Goal: Obtain resource: Obtain resource

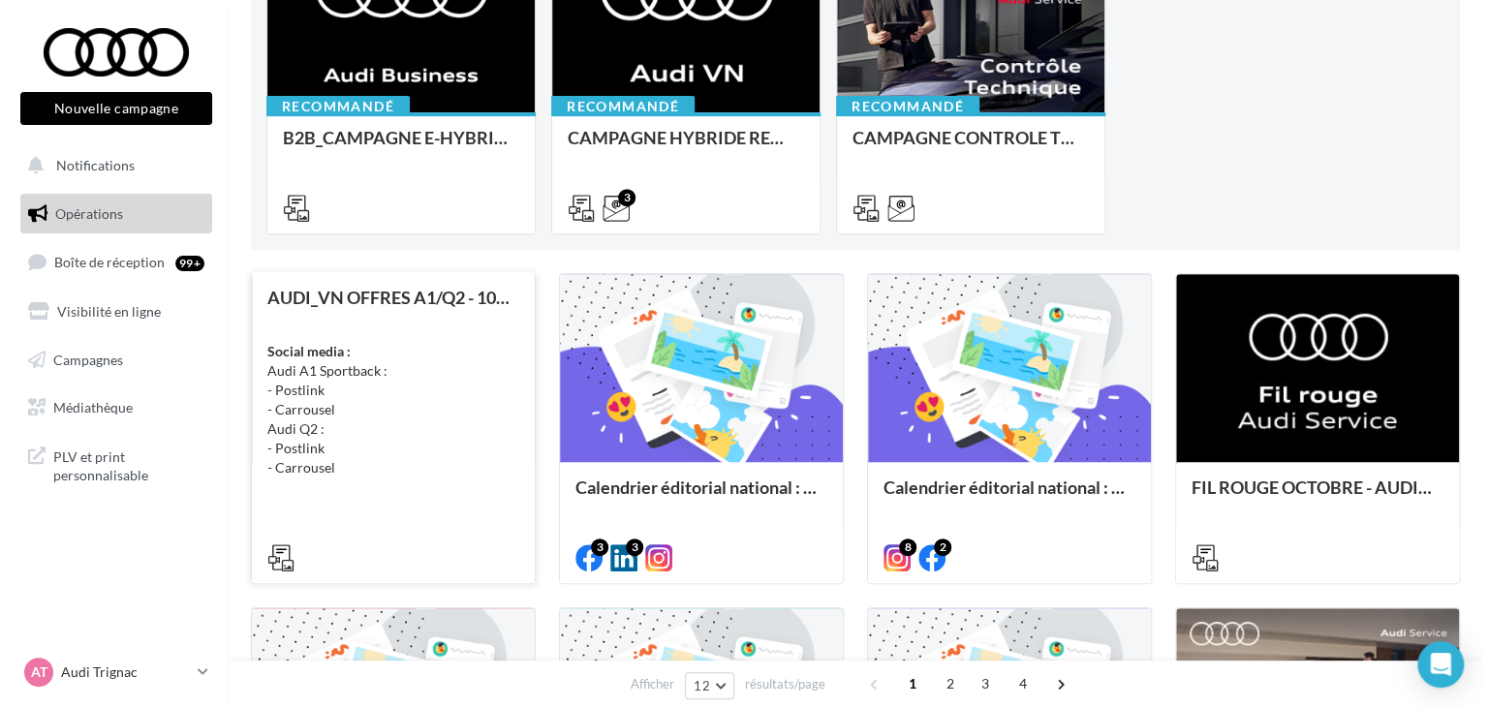
scroll to position [291, 0]
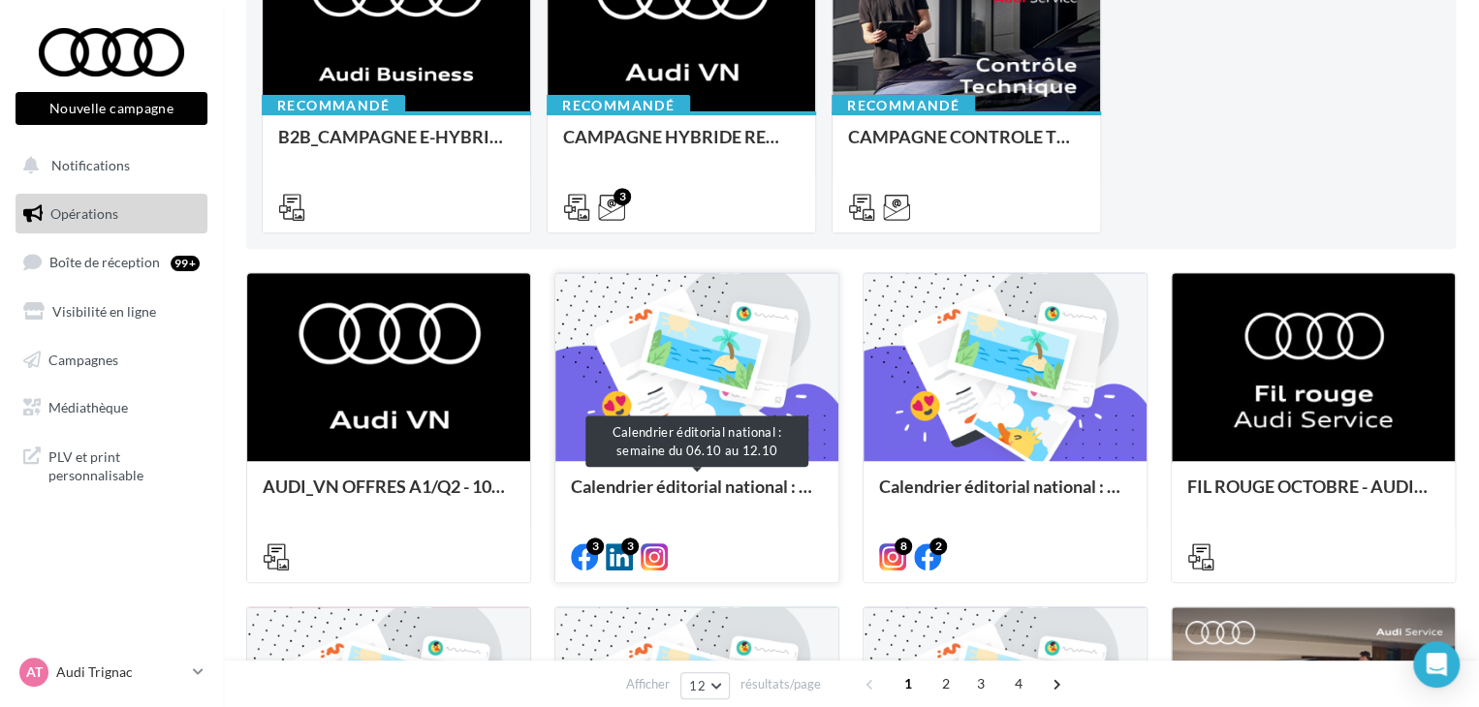
click at [686, 496] on div "Calendrier éditorial national : semaine du 06.10 au 12.10" at bounding box center [697, 496] width 252 height 39
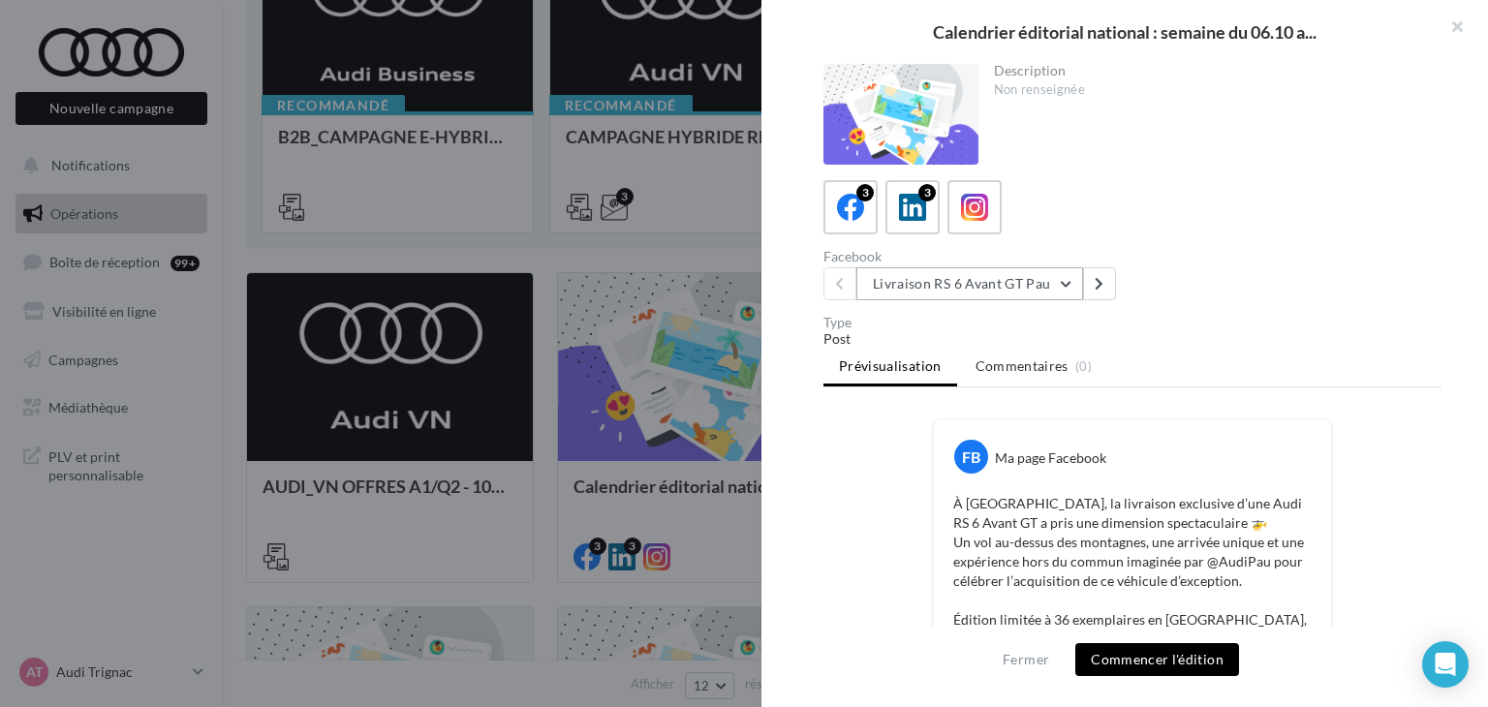
click at [1023, 287] on button "Livraison RS 6 Avant GT Pau" at bounding box center [969, 283] width 227 height 33
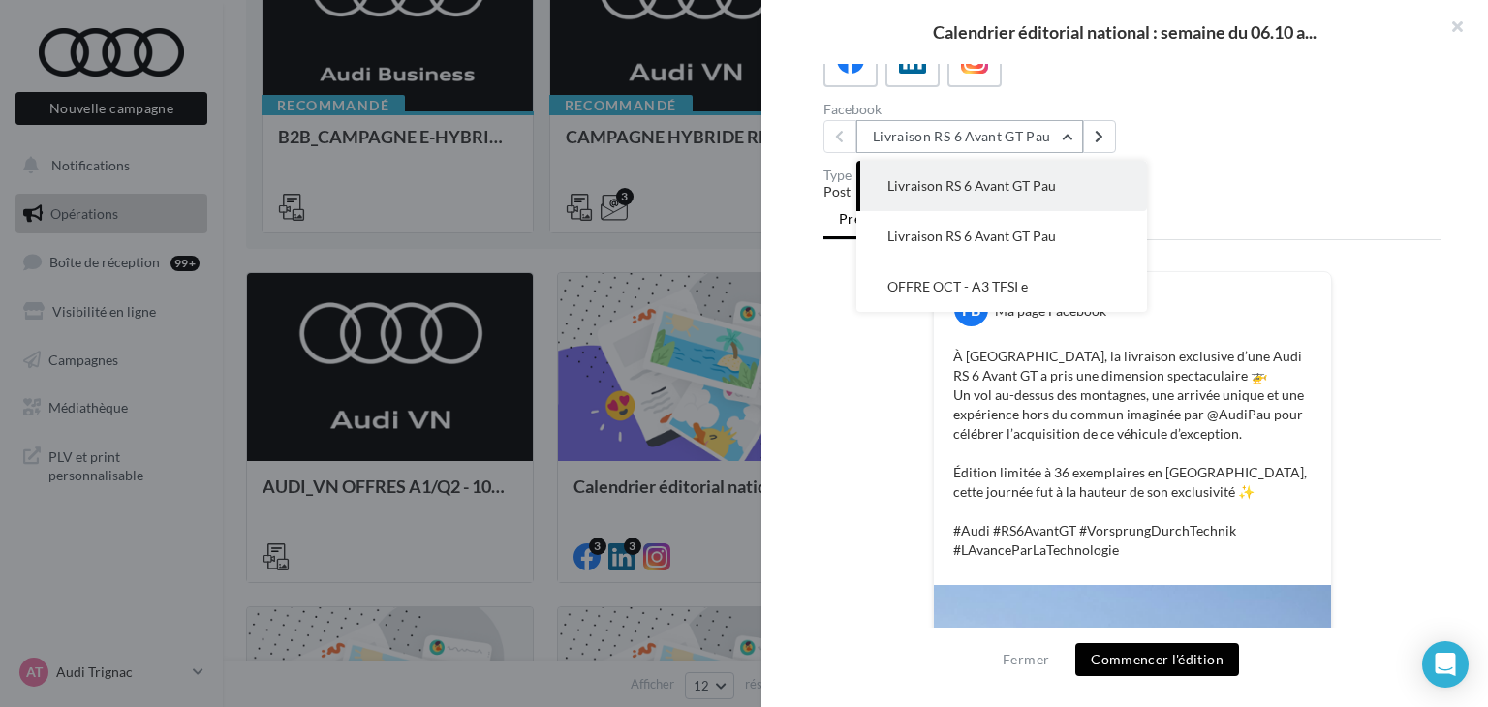
scroll to position [27, 0]
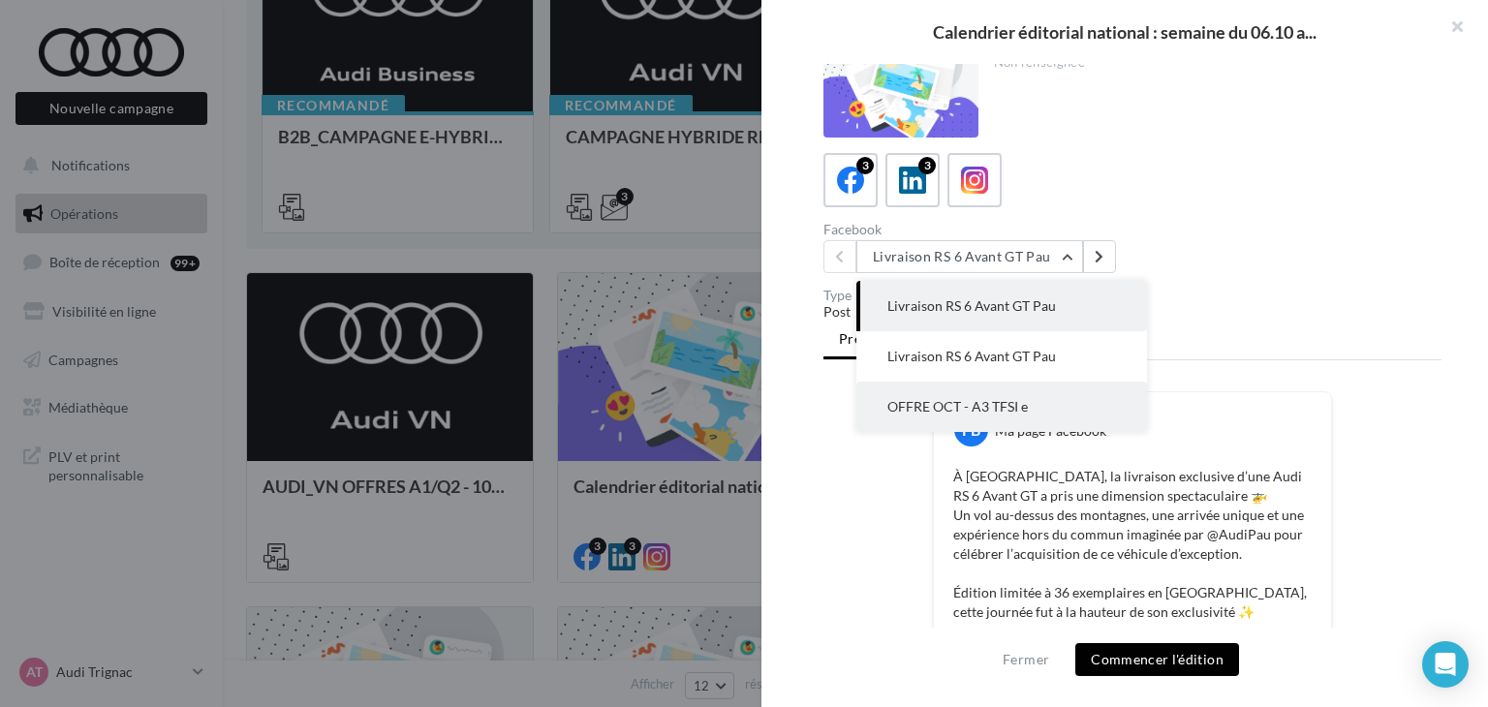
click at [983, 398] on span "OFFRE OCT - A3 TFSI e" at bounding box center [957, 406] width 140 height 16
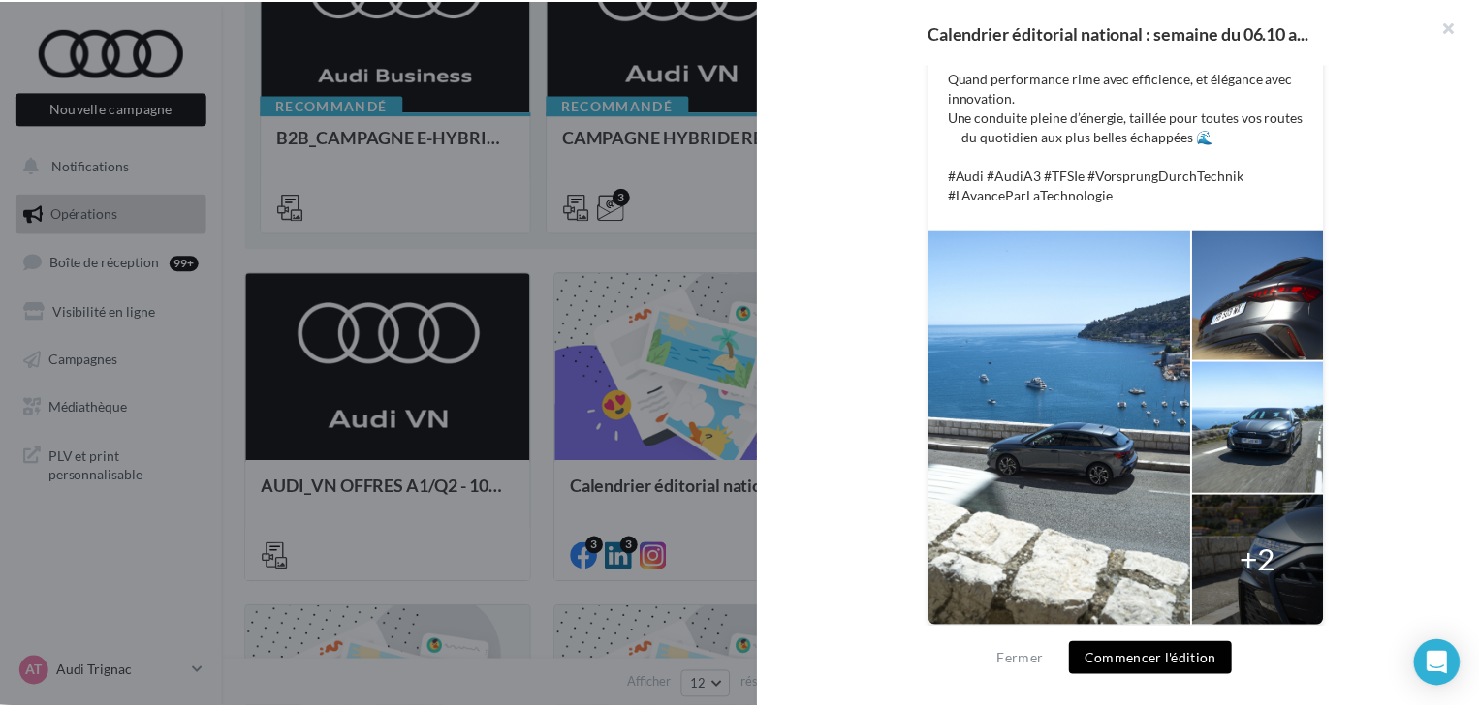
scroll to position [509, 0]
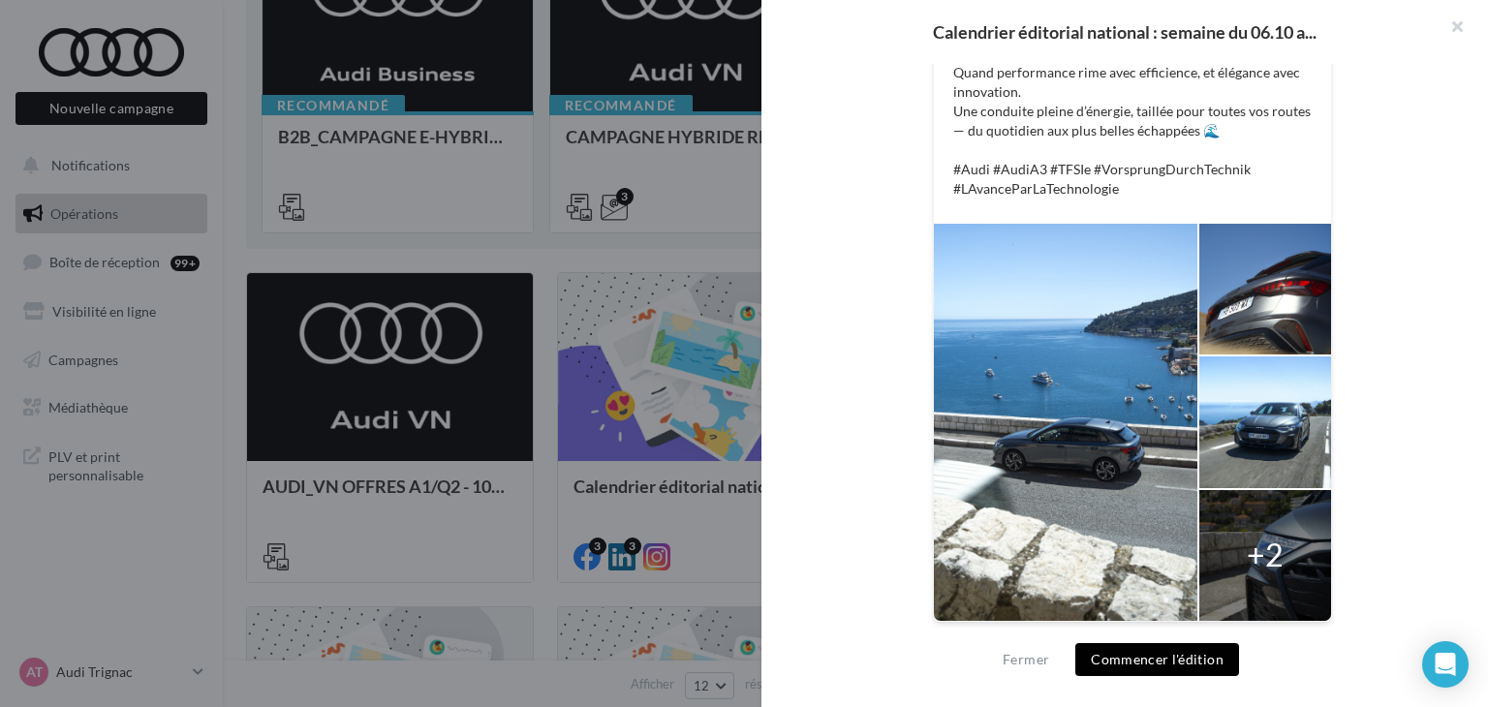
click at [302, 434] on div at bounding box center [744, 353] width 1488 height 707
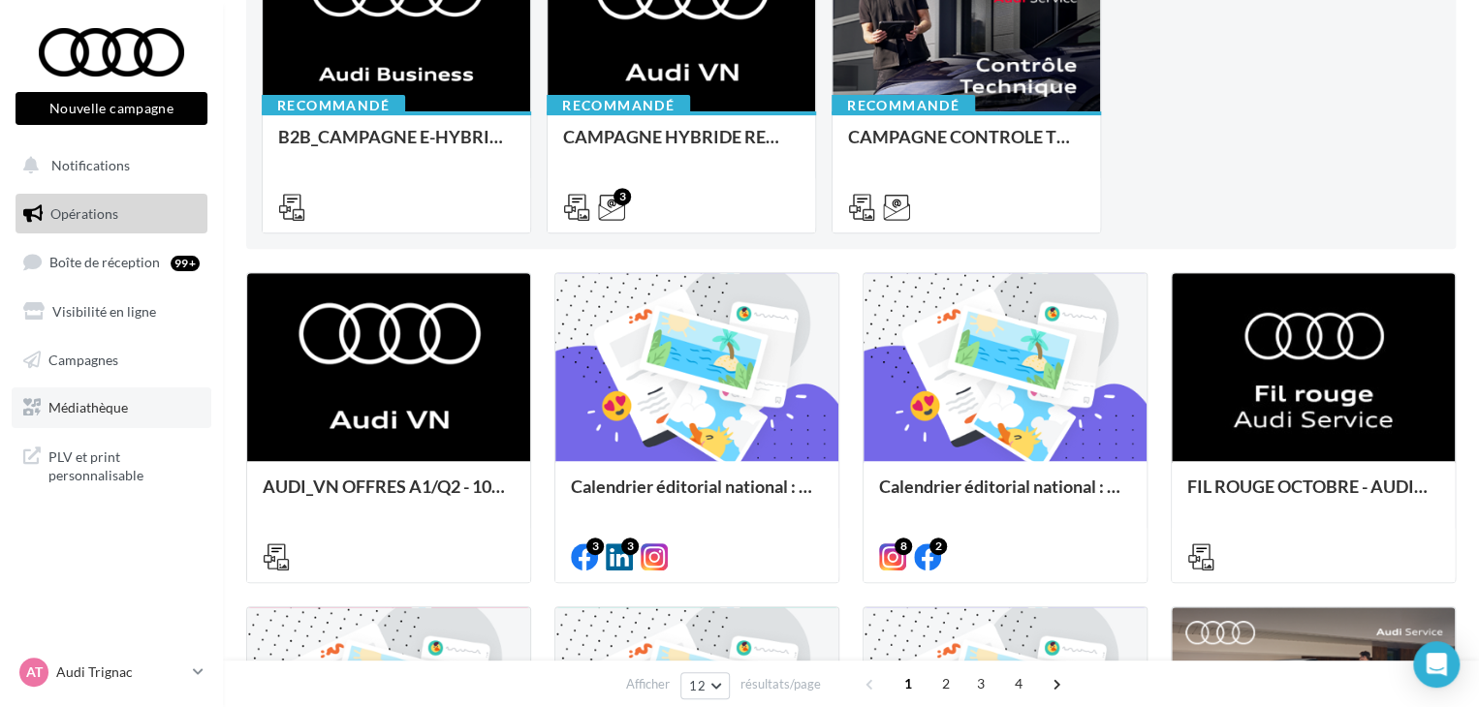
click at [127, 404] on link "Médiathèque" at bounding box center [112, 408] width 200 height 41
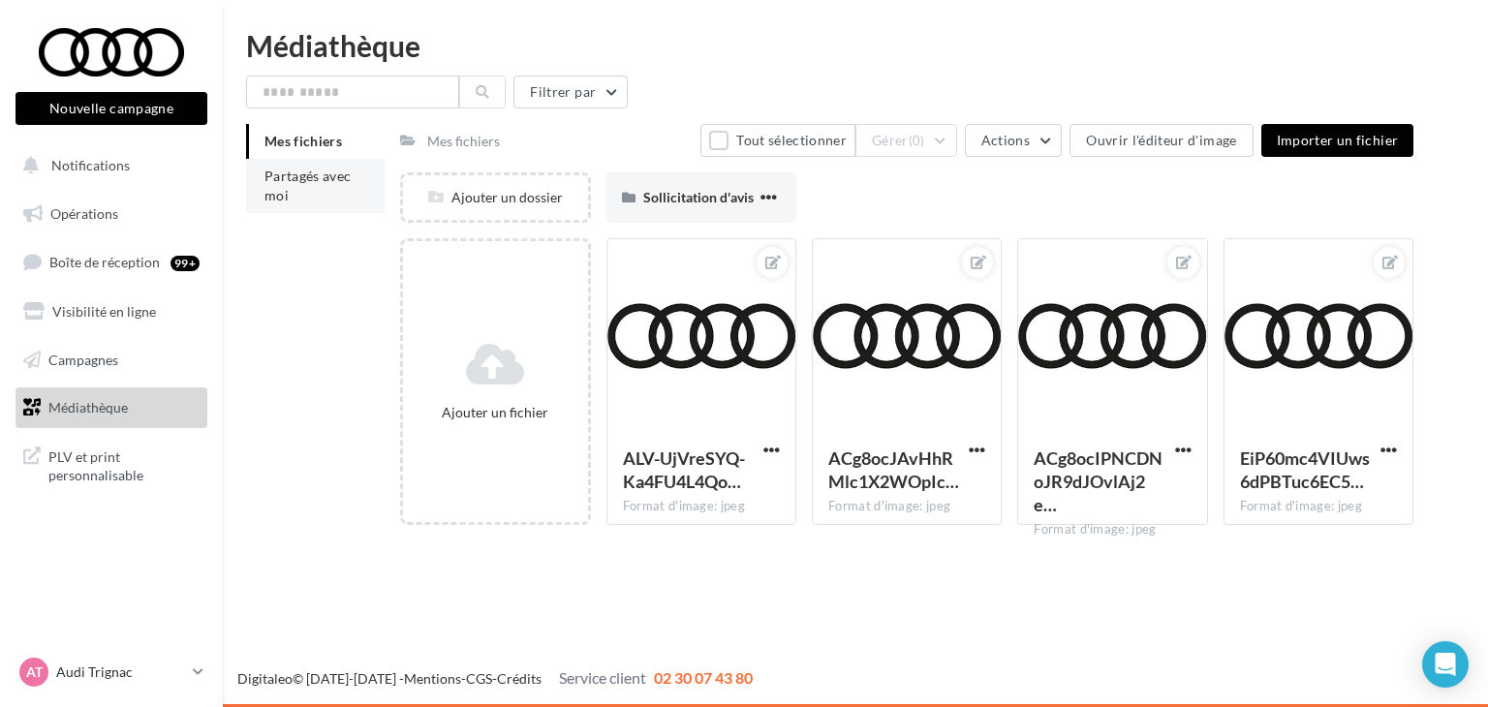
click at [329, 183] on span "Partagés avec moi" at bounding box center [308, 186] width 87 height 36
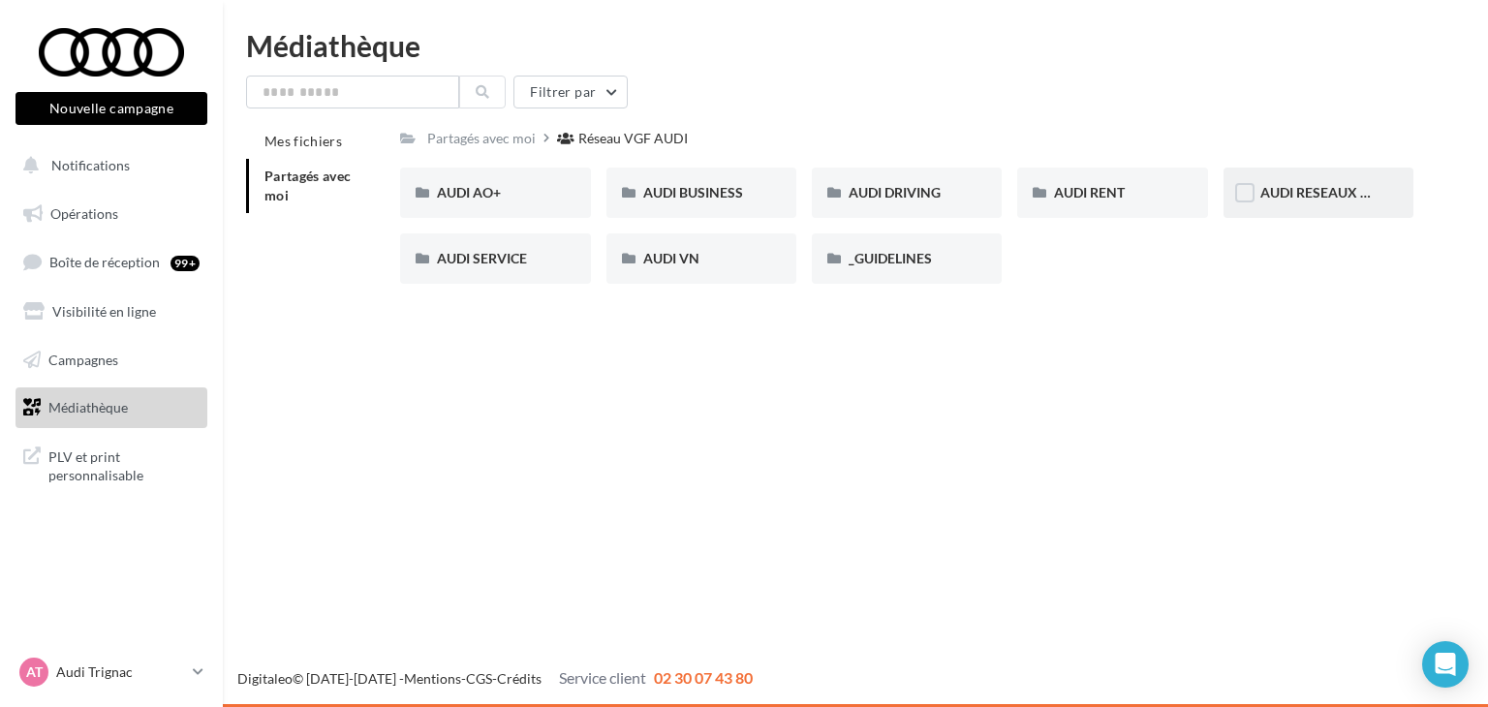
click at [1325, 184] on span "AUDI RESEAUX SOCIAUX" at bounding box center [1341, 192] width 160 height 16
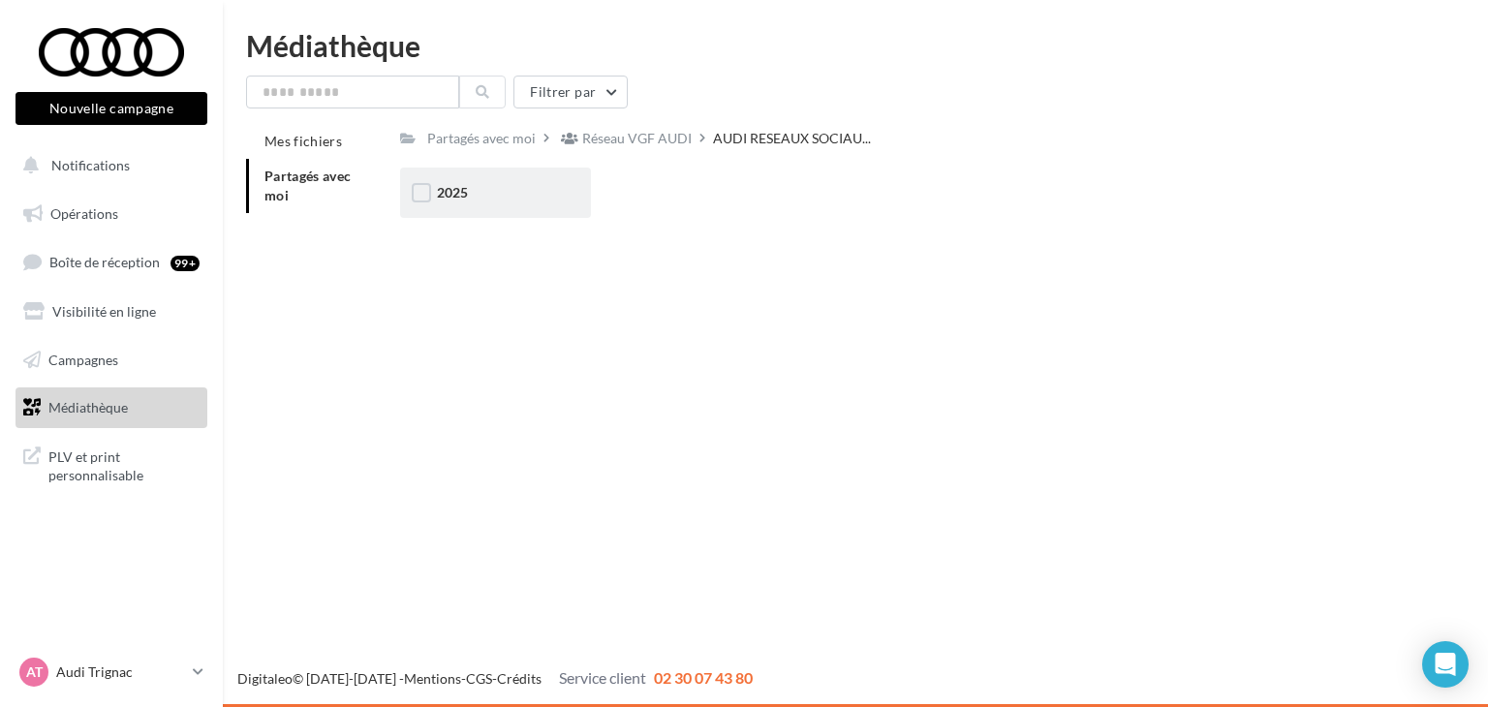
click at [513, 173] on div "2025" at bounding box center [495, 193] width 190 height 50
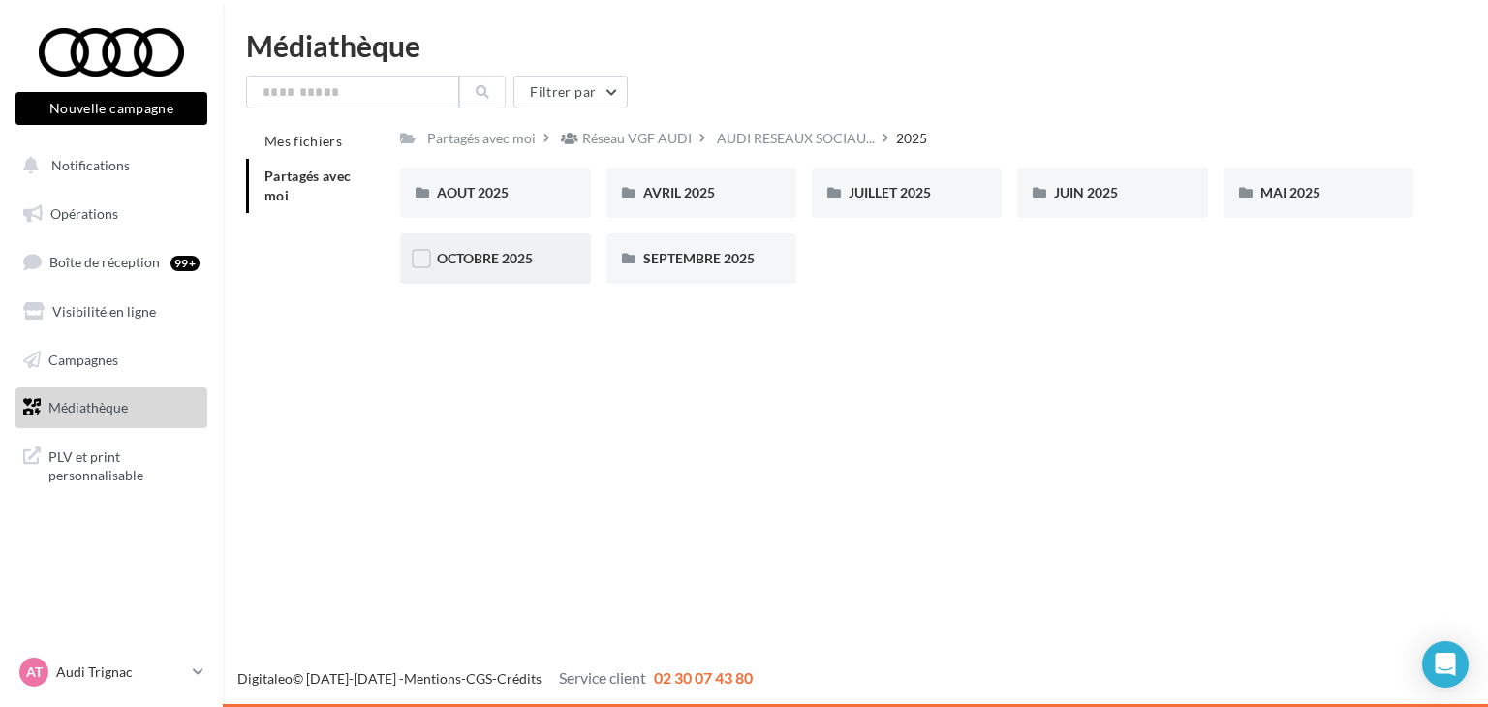
click at [524, 272] on div "OCTOBRE 2025" at bounding box center [495, 259] width 190 height 50
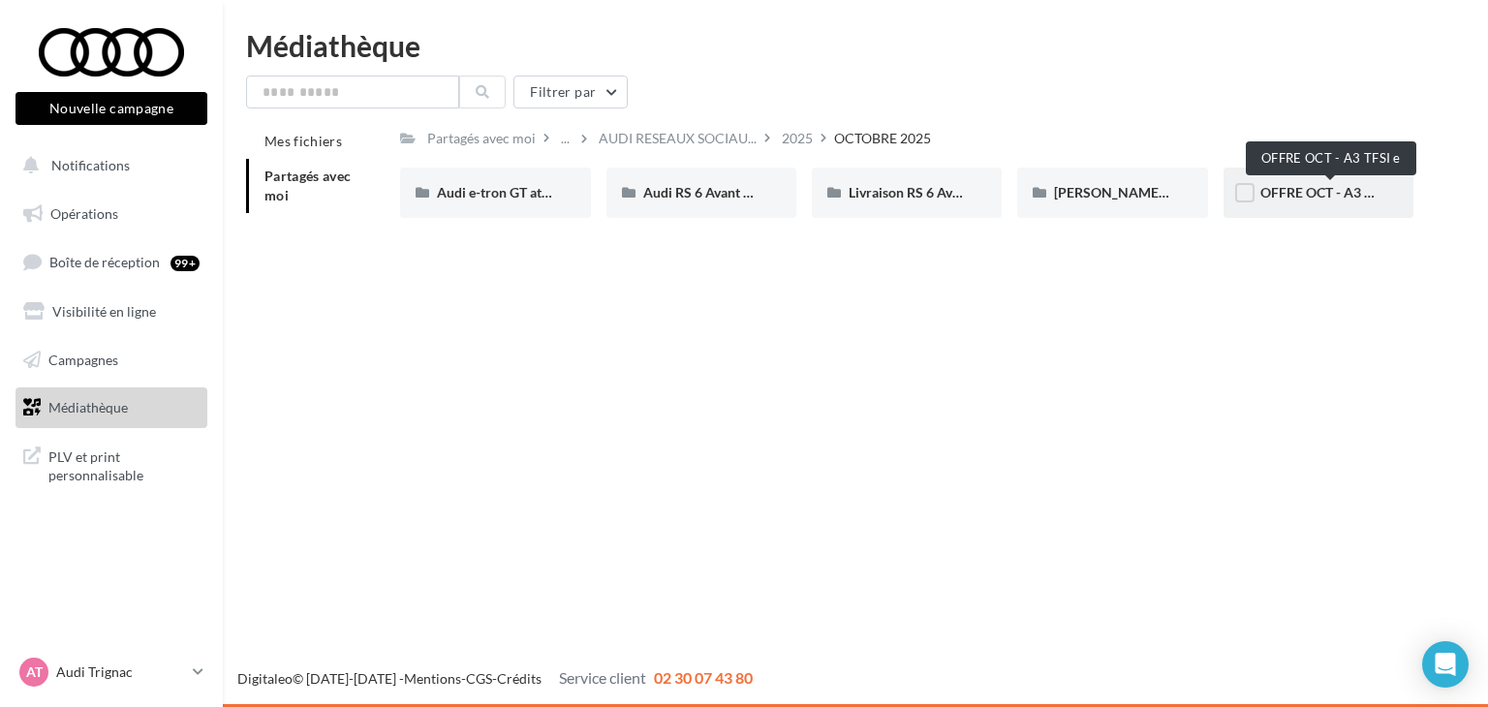
click at [1291, 189] on span "OFFRE OCT - A3 TFSI e" at bounding box center [1331, 192] width 140 height 16
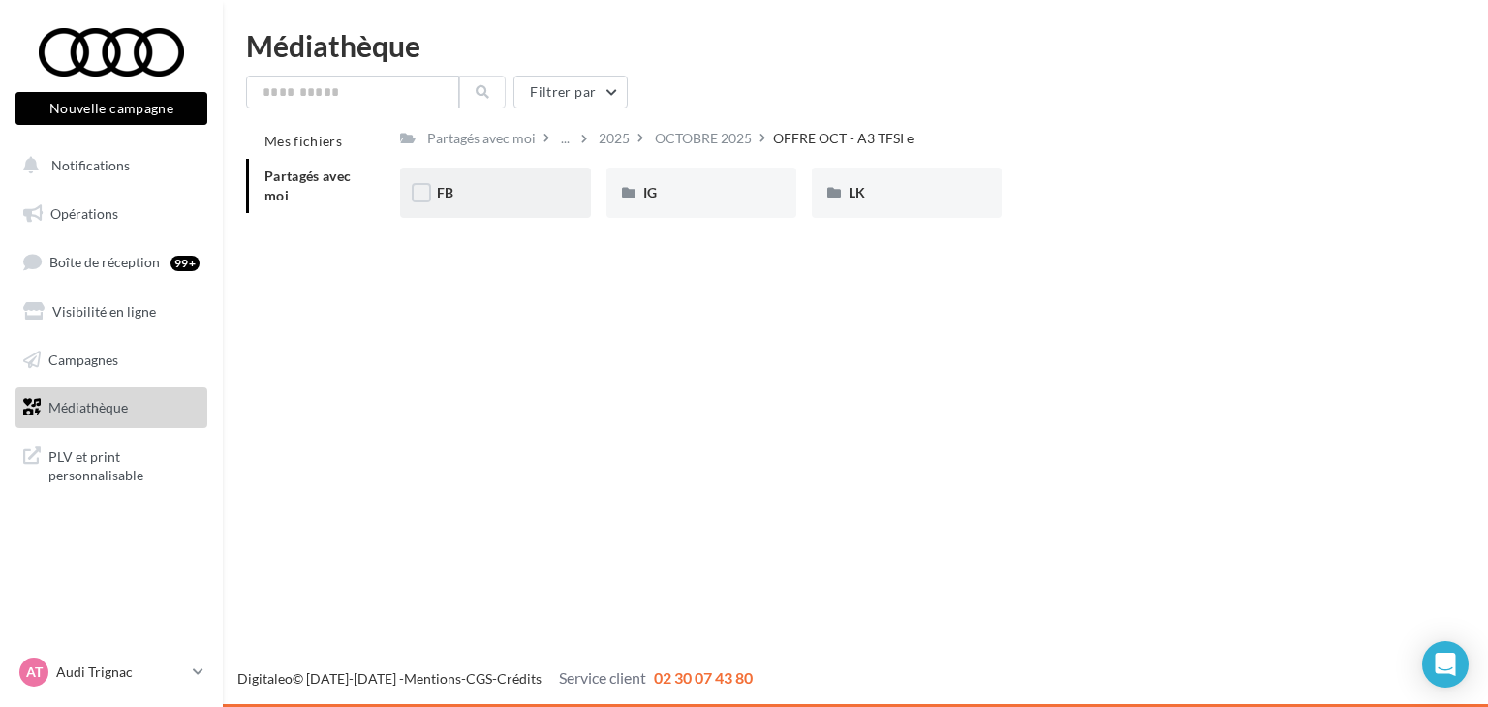
click at [514, 179] on div "FB" at bounding box center [495, 193] width 190 height 50
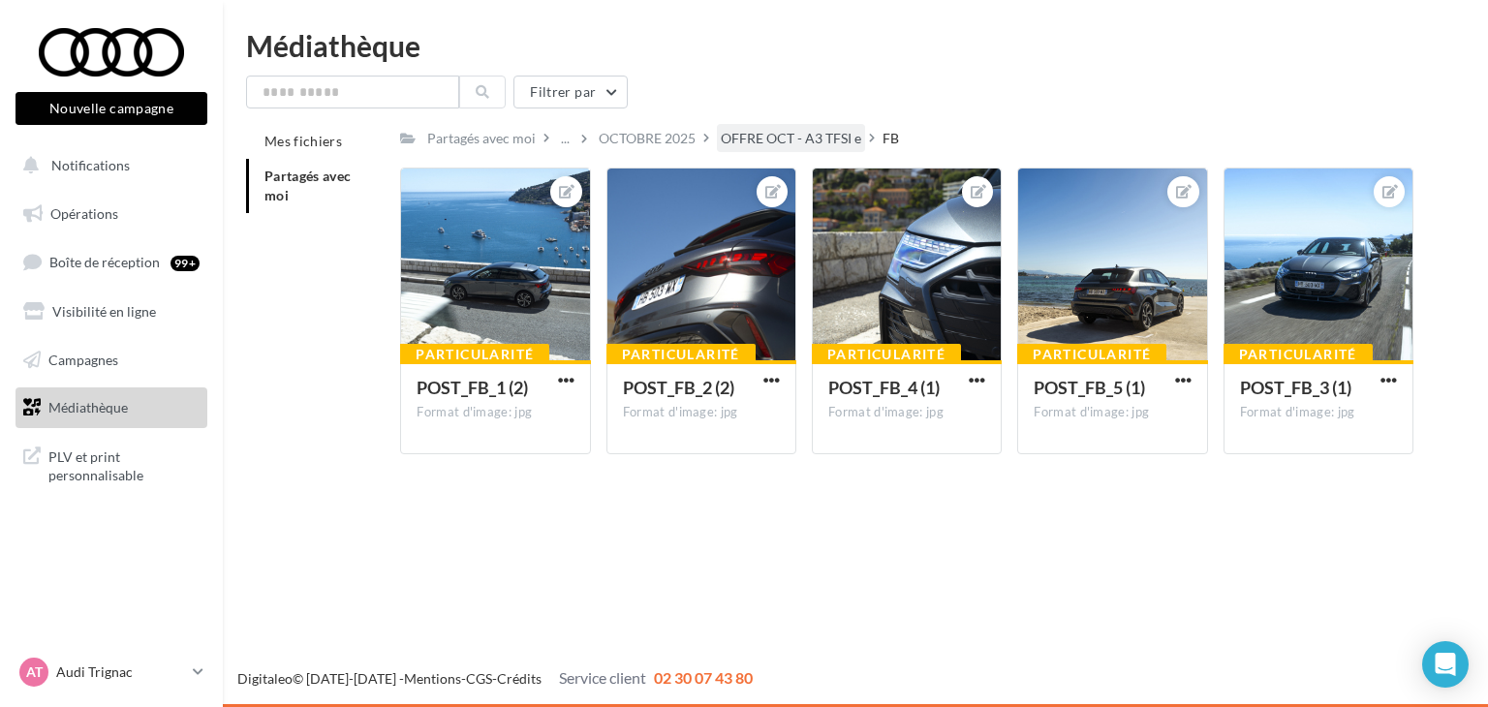
click at [804, 138] on div "OFFRE OCT - A3 TFSI e" at bounding box center [791, 138] width 140 height 19
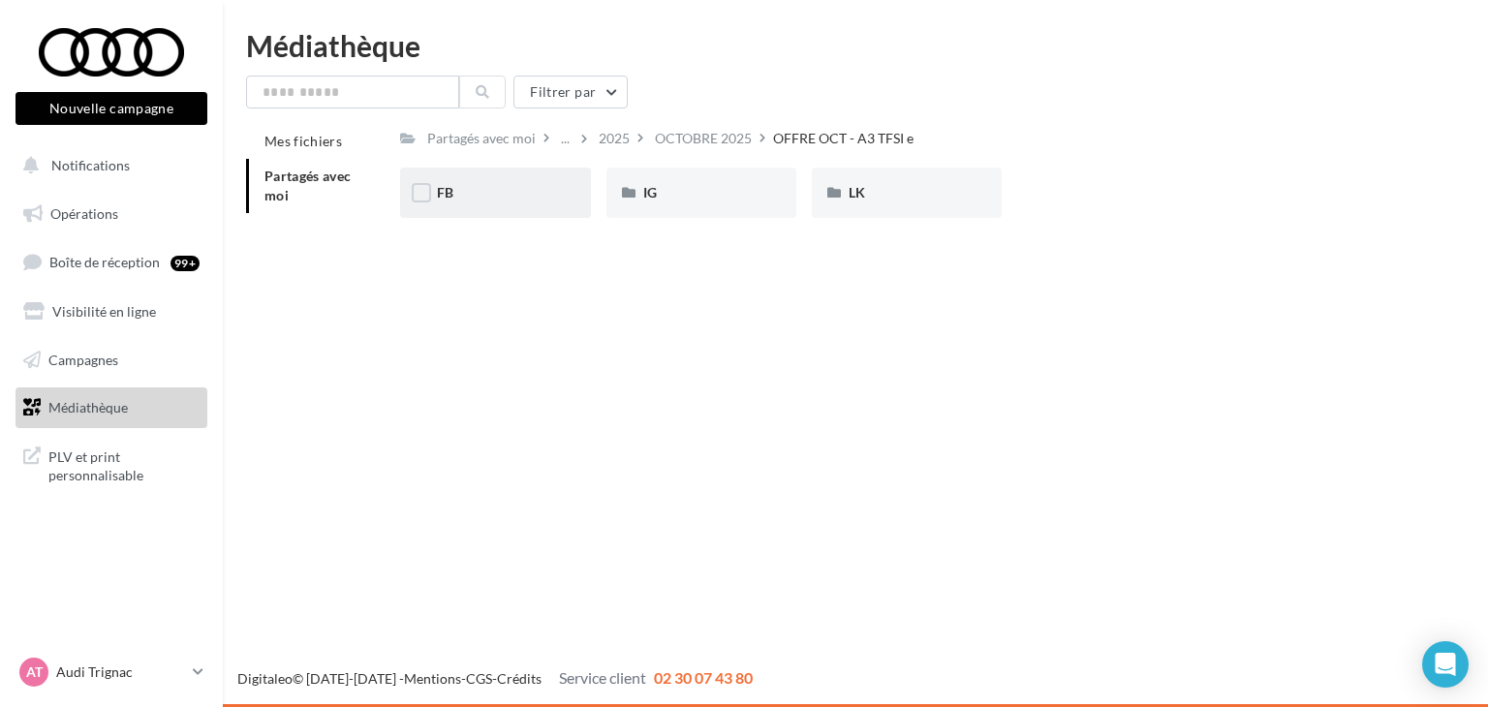
click at [515, 199] on div "FB" at bounding box center [495, 192] width 116 height 19
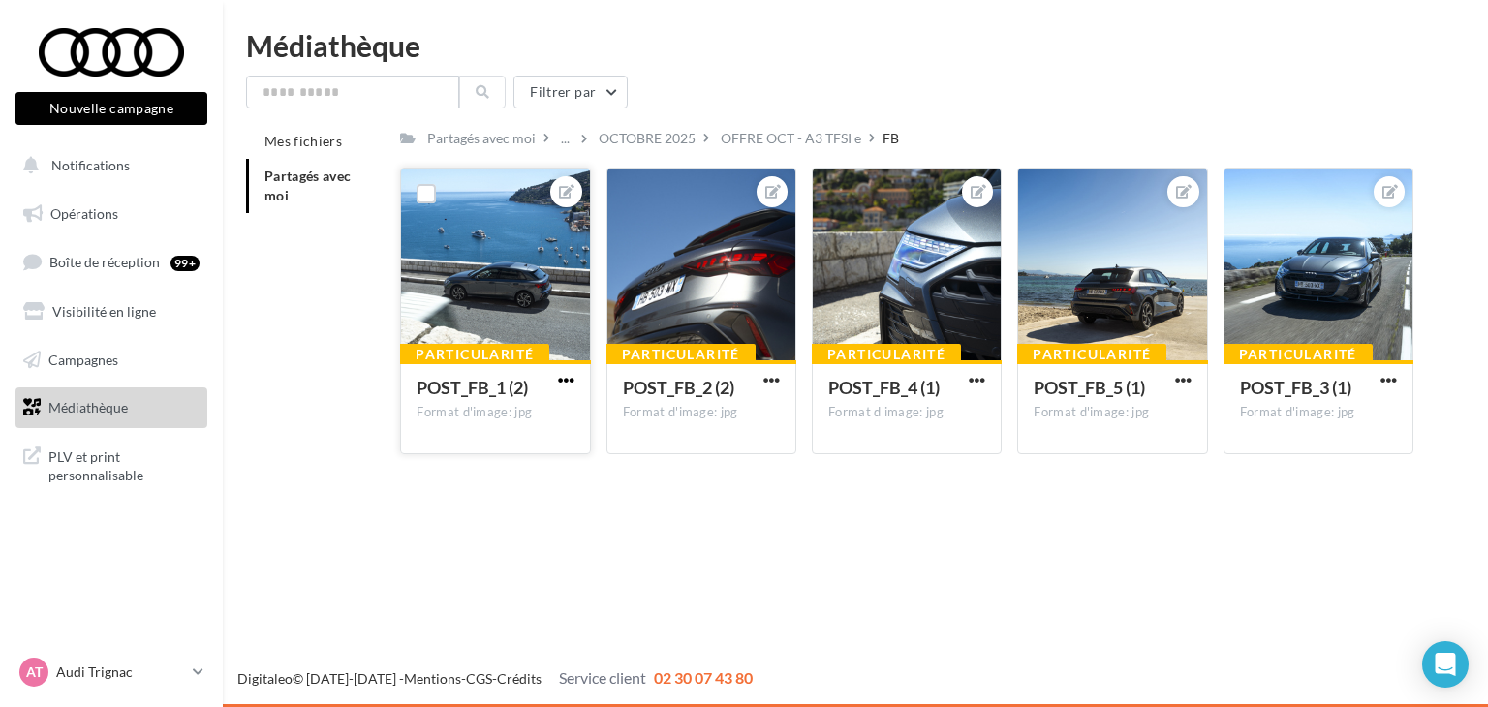
click at [566, 381] on span "button" at bounding box center [566, 380] width 16 height 16
click at [550, 425] on button "Ouvrir l'éditeur d'image" at bounding box center [476, 418] width 204 height 50
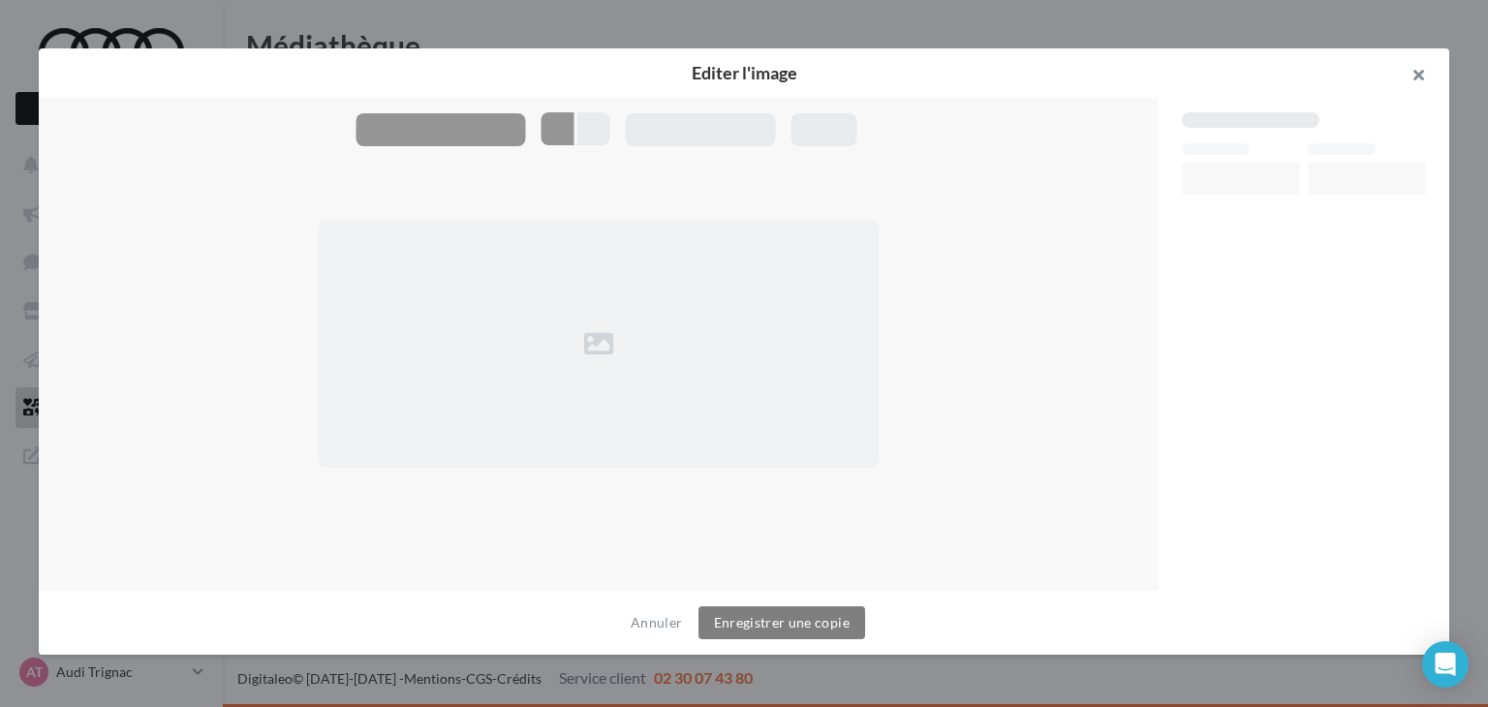
click at [1416, 82] on button "button" at bounding box center [1411, 77] width 78 height 58
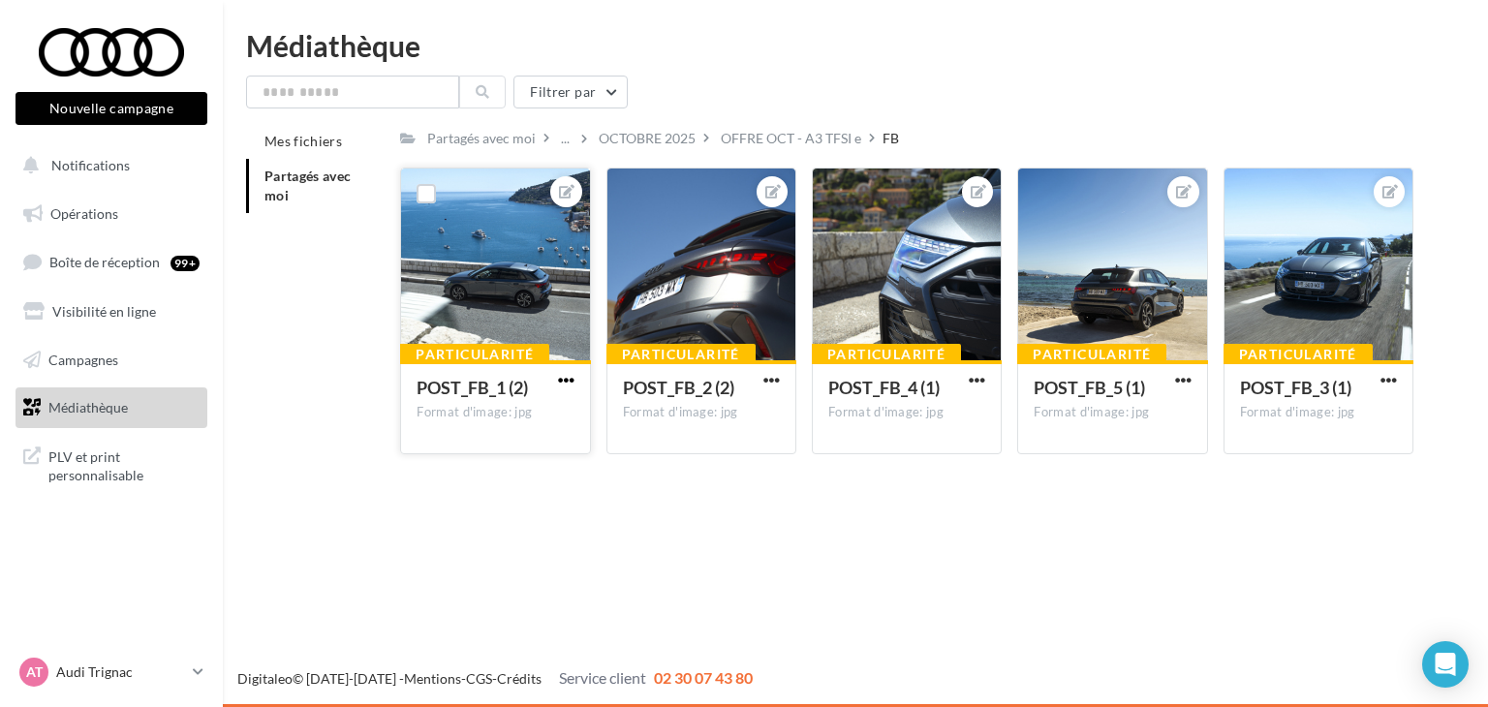
click at [569, 374] on span "button" at bounding box center [566, 380] width 16 height 16
drag, startPoint x: 501, startPoint y: 473, endPoint x: 670, endPoint y: 444, distance: 172.0
click at [500, 473] on button "Télécharger" at bounding box center [476, 469] width 204 height 50
click at [771, 377] on span "button" at bounding box center [771, 380] width 16 height 16
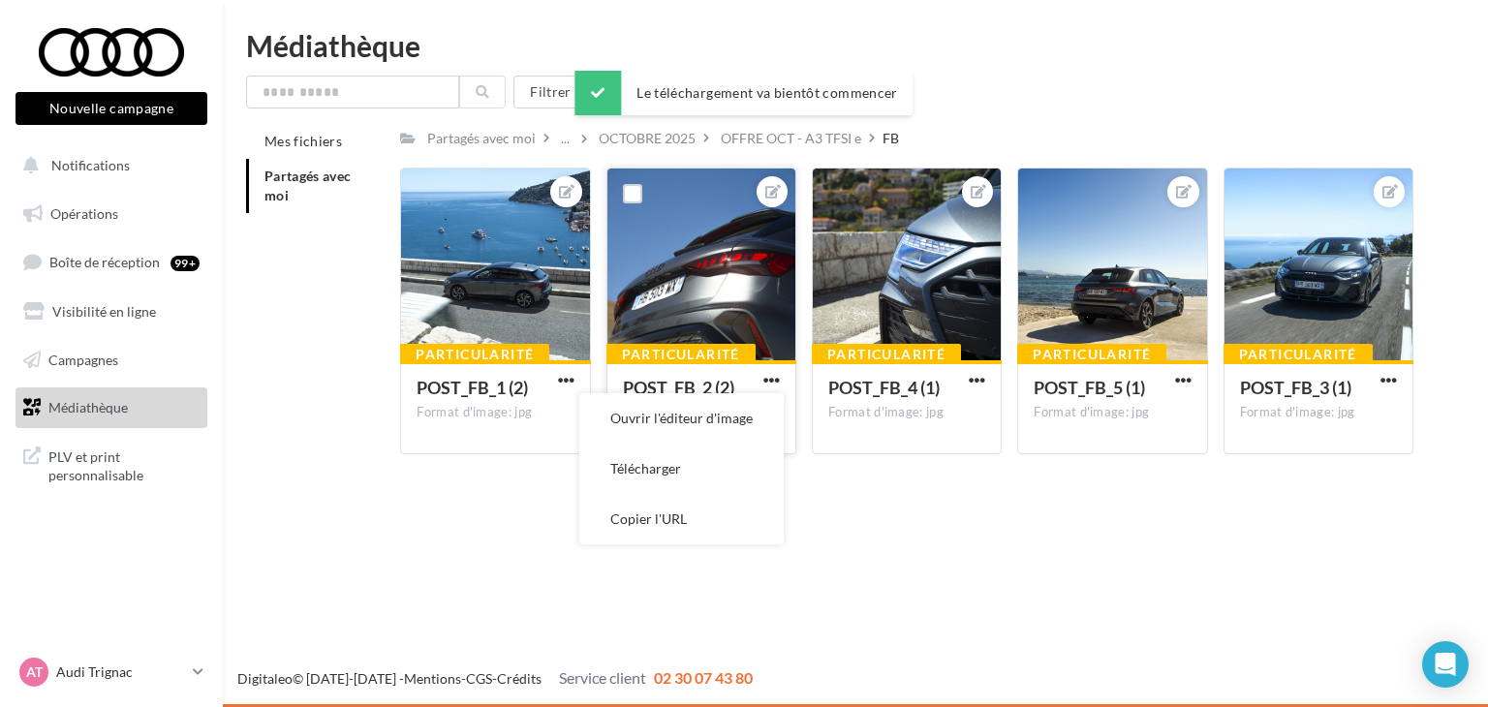
click at [722, 458] on button "Télécharger" at bounding box center [681, 469] width 204 height 50
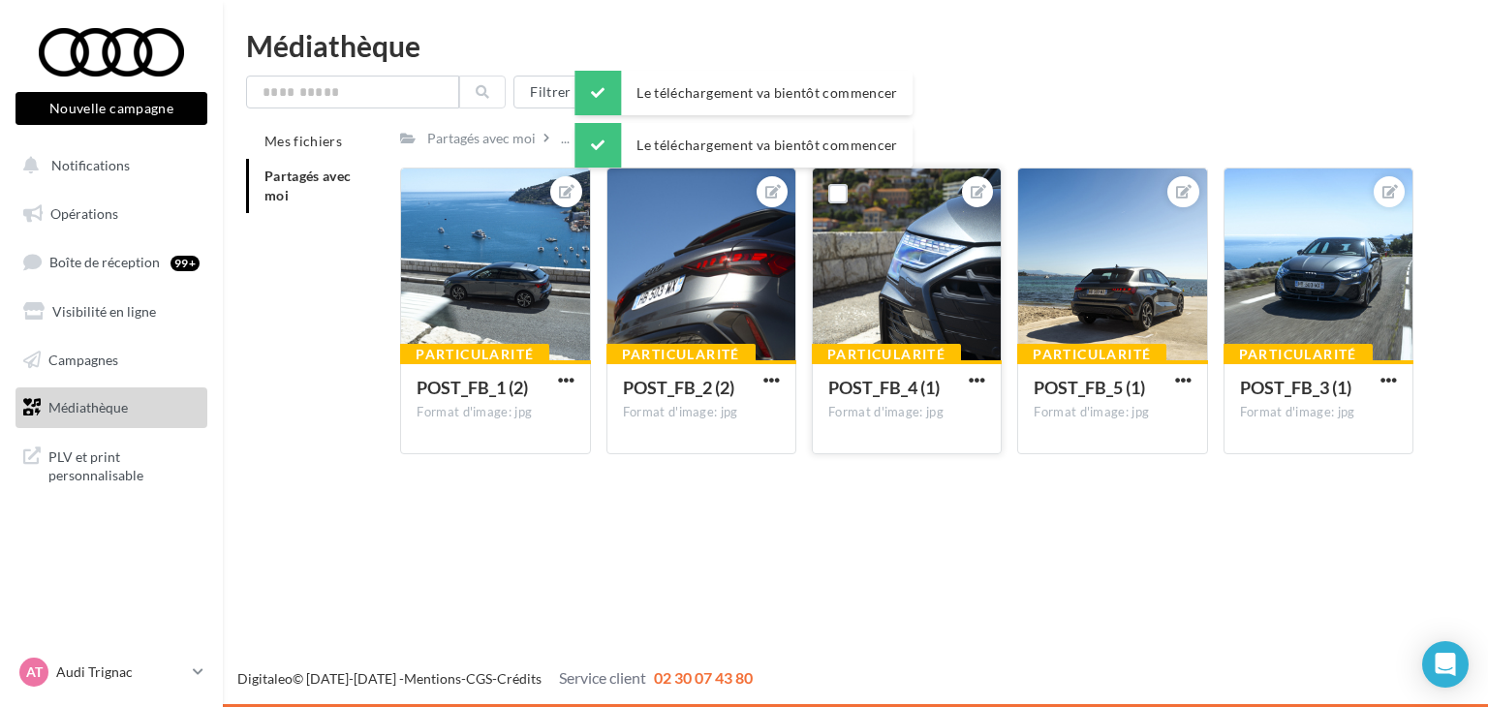
click at [968, 378] on button "button" at bounding box center [977, 381] width 24 height 19
click at [903, 464] on button "Télécharger" at bounding box center [887, 469] width 204 height 50
drag, startPoint x: 1176, startPoint y: 373, endPoint x: 1173, endPoint y: 389, distance: 16.7
click at [1176, 374] on span "button" at bounding box center [1183, 380] width 16 height 16
drag, startPoint x: 1118, startPoint y: 466, endPoint x: 1308, endPoint y: 423, distance: 194.6
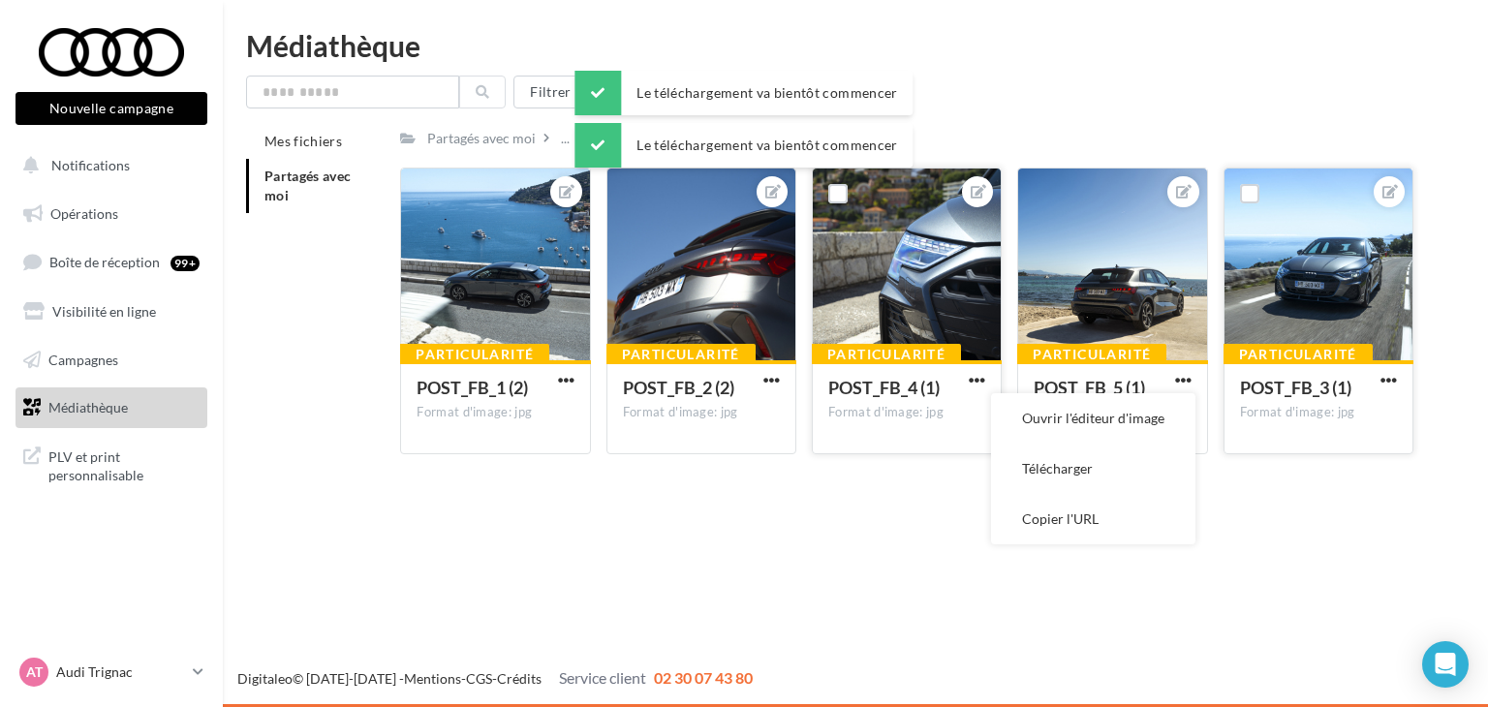
click at [1118, 467] on button "Télécharger" at bounding box center [1093, 469] width 204 height 50
click at [1382, 377] on span "button" at bounding box center [1389, 380] width 16 height 16
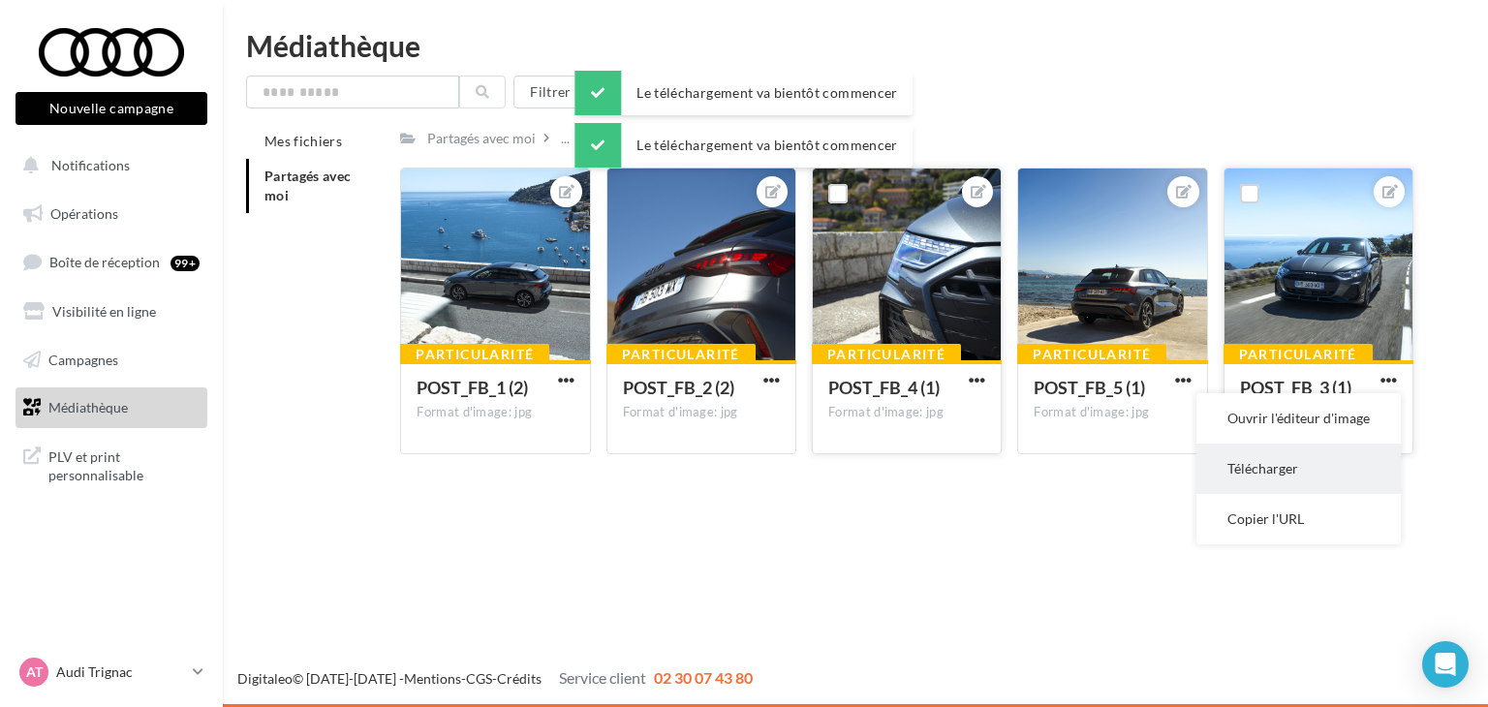
click at [1293, 460] on button "Télécharger" at bounding box center [1299, 469] width 204 height 50
click at [1061, 465] on div "Particularité POST_FB_1 (2) Format d'image: jpg POST_FB_1 (2) Particularité POS…" at bounding box center [914, 319] width 1029 height 302
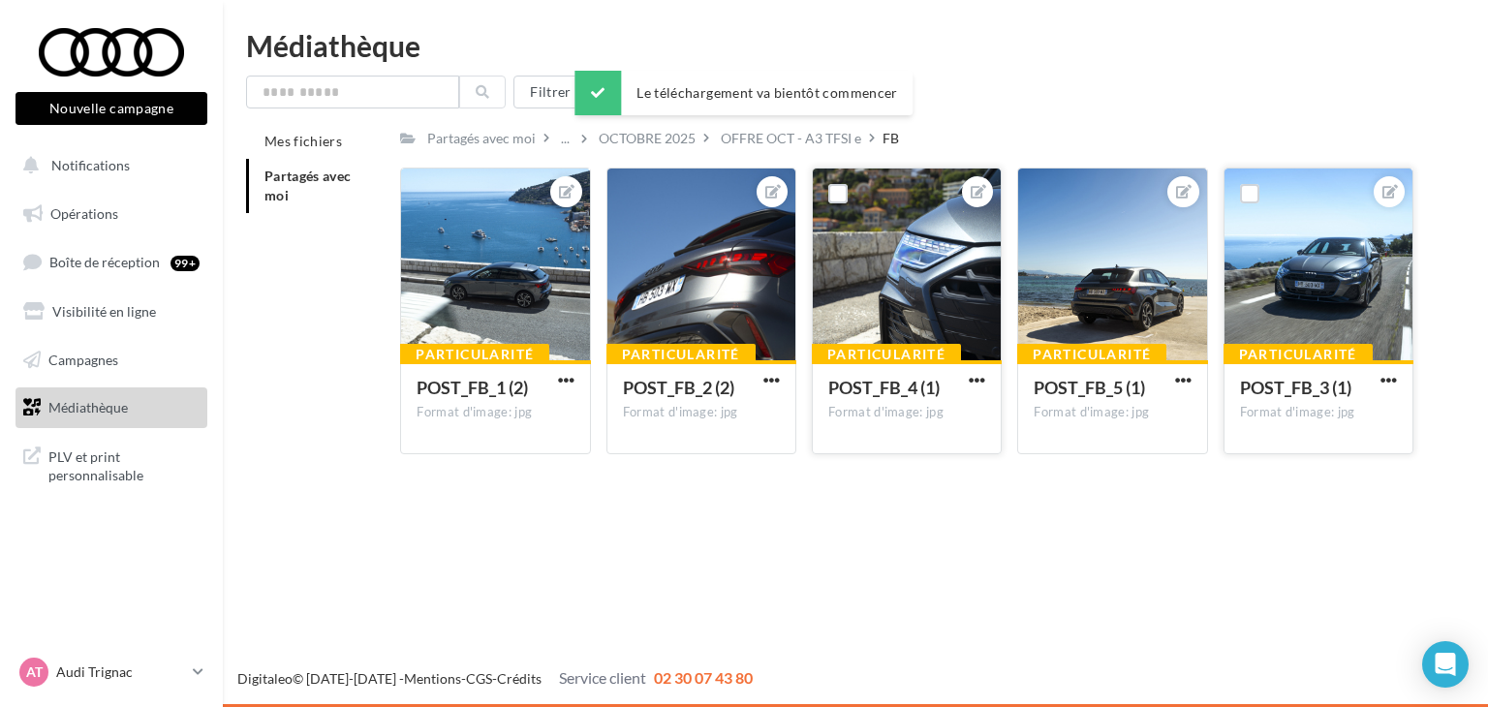
click at [1121, 117] on div "Filtrer par Mes fichiers Partagés avec moi Partagés avec moi ... OCTOBRE 2025 O…" at bounding box center [855, 273] width 1219 height 394
click at [768, 129] on div "OFFRE OCT - A3 TFSI e" at bounding box center [791, 138] width 140 height 19
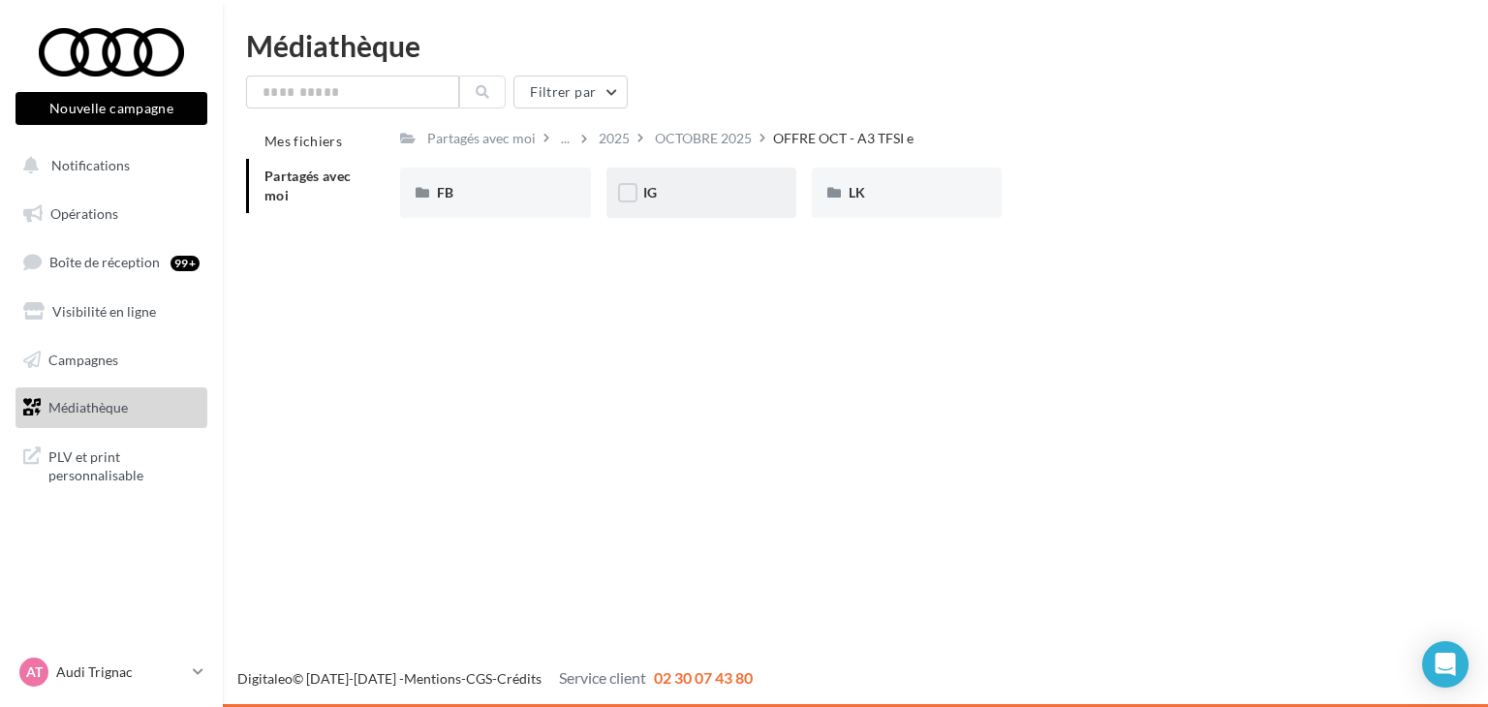
click at [717, 192] on div "IG" at bounding box center [701, 192] width 116 height 19
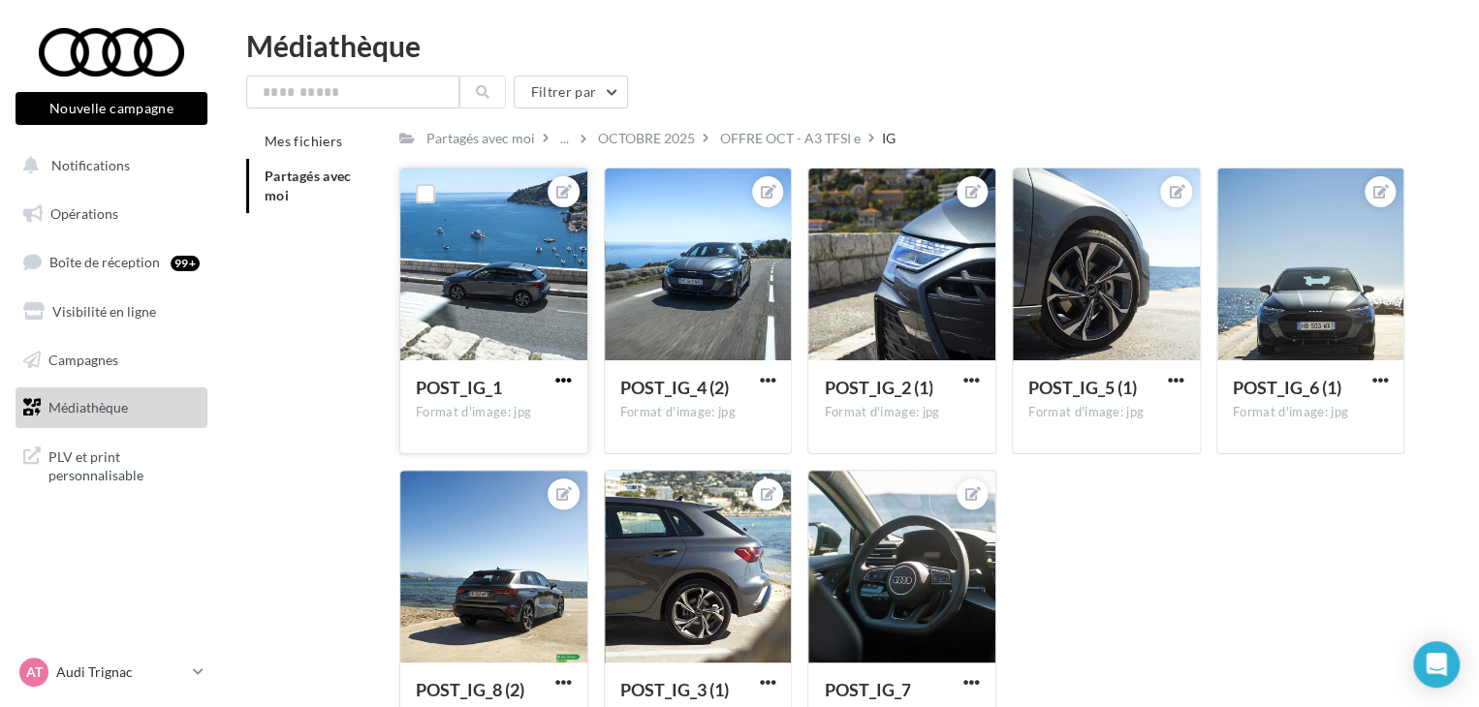
click at [563, 381] on span "button" at bounding box center [563, 380] width 16 height 16
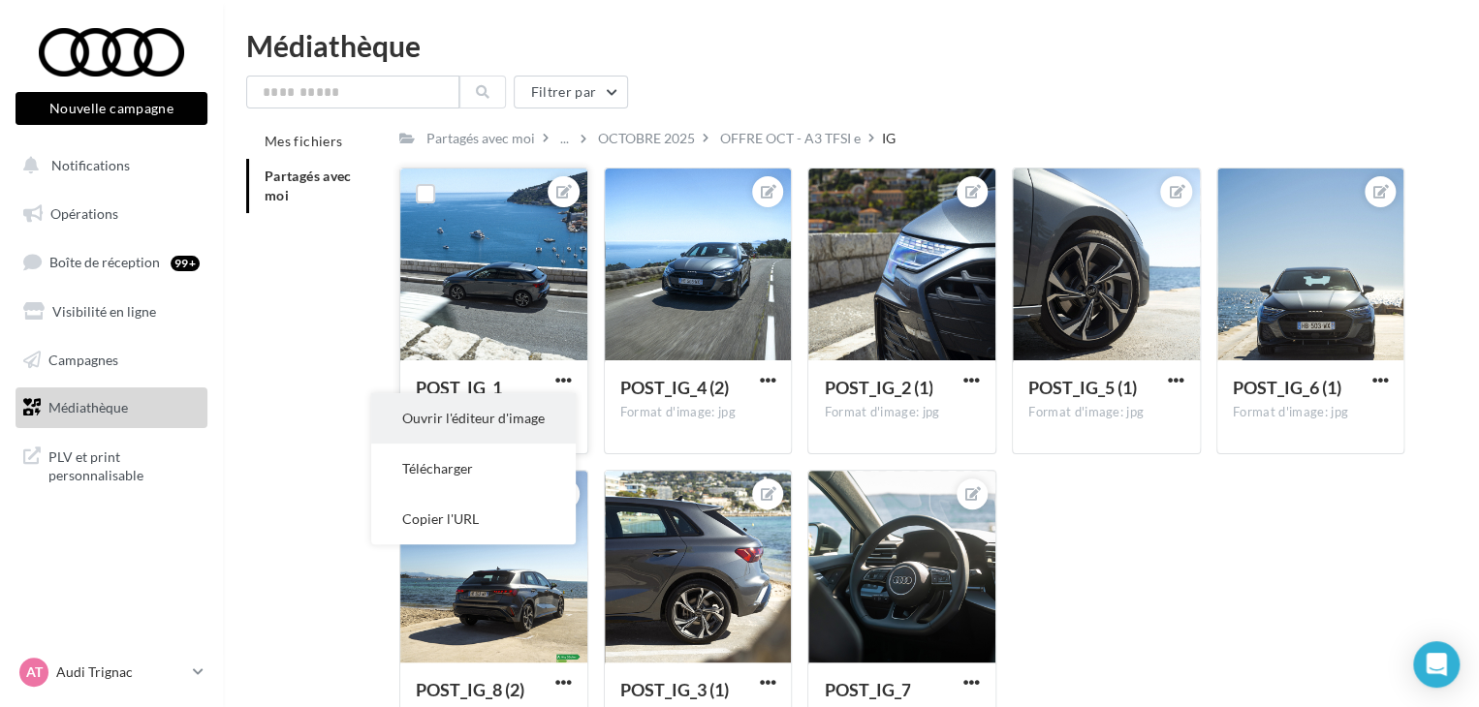
click at [552, 426] on button "Ouvrir l'éditeur d'image" at bounding box center [473, 418] width 204 height 50
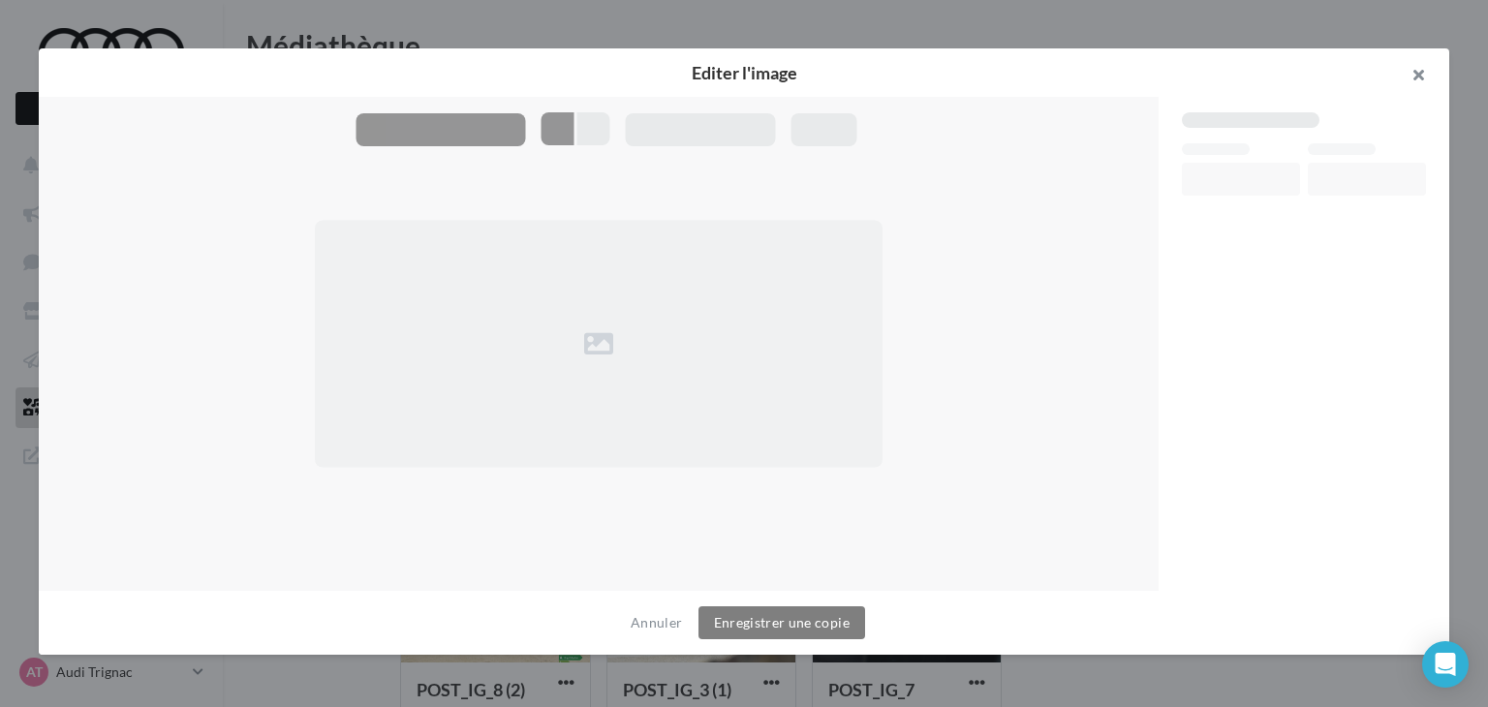
click at [1430, 80] on button "button" at bounding box center [1411, 77] width 78 height 58
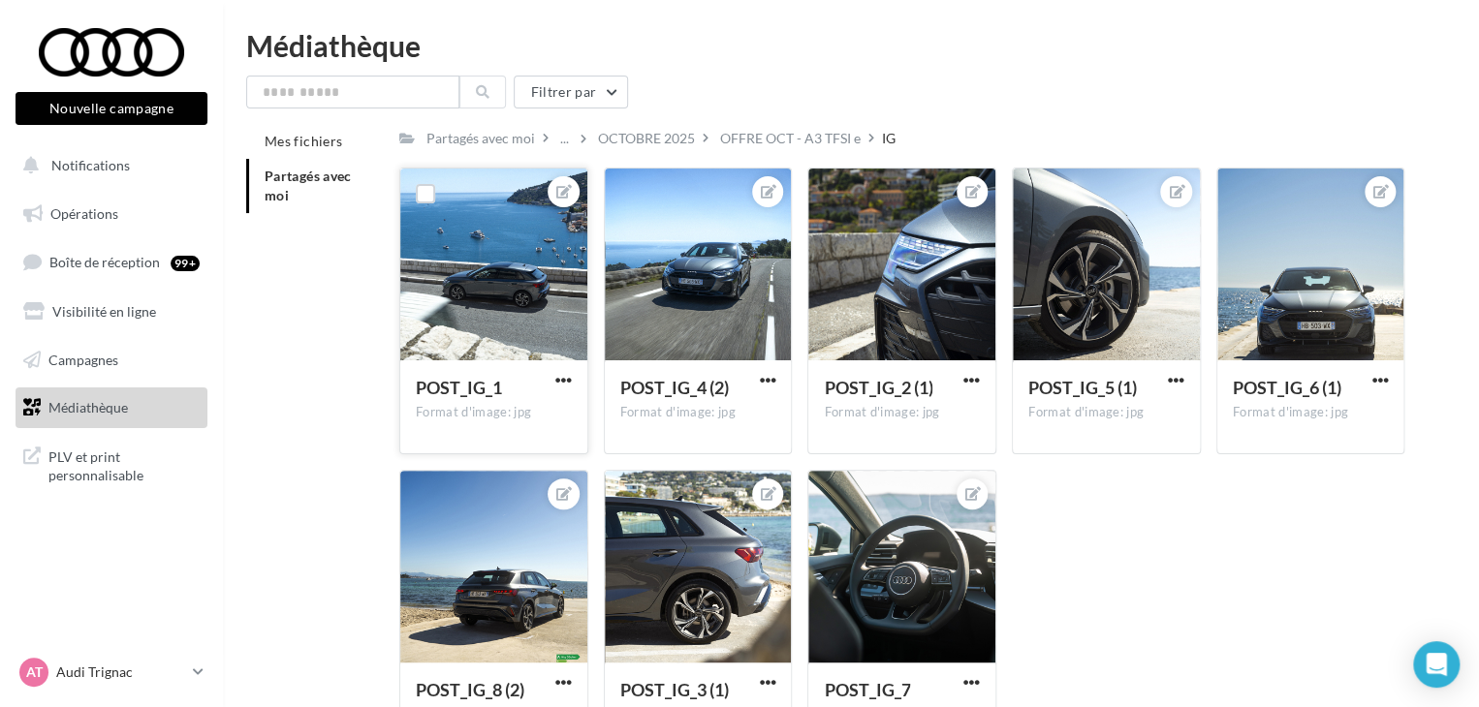
click at [549, 380] on div "POST_IG_1 Format d'image: jpg" at bounding box center [493, 311] width 189 height 287
click at [573, 377] on button "button" at bounding box center [563, 381] width 24 height 19
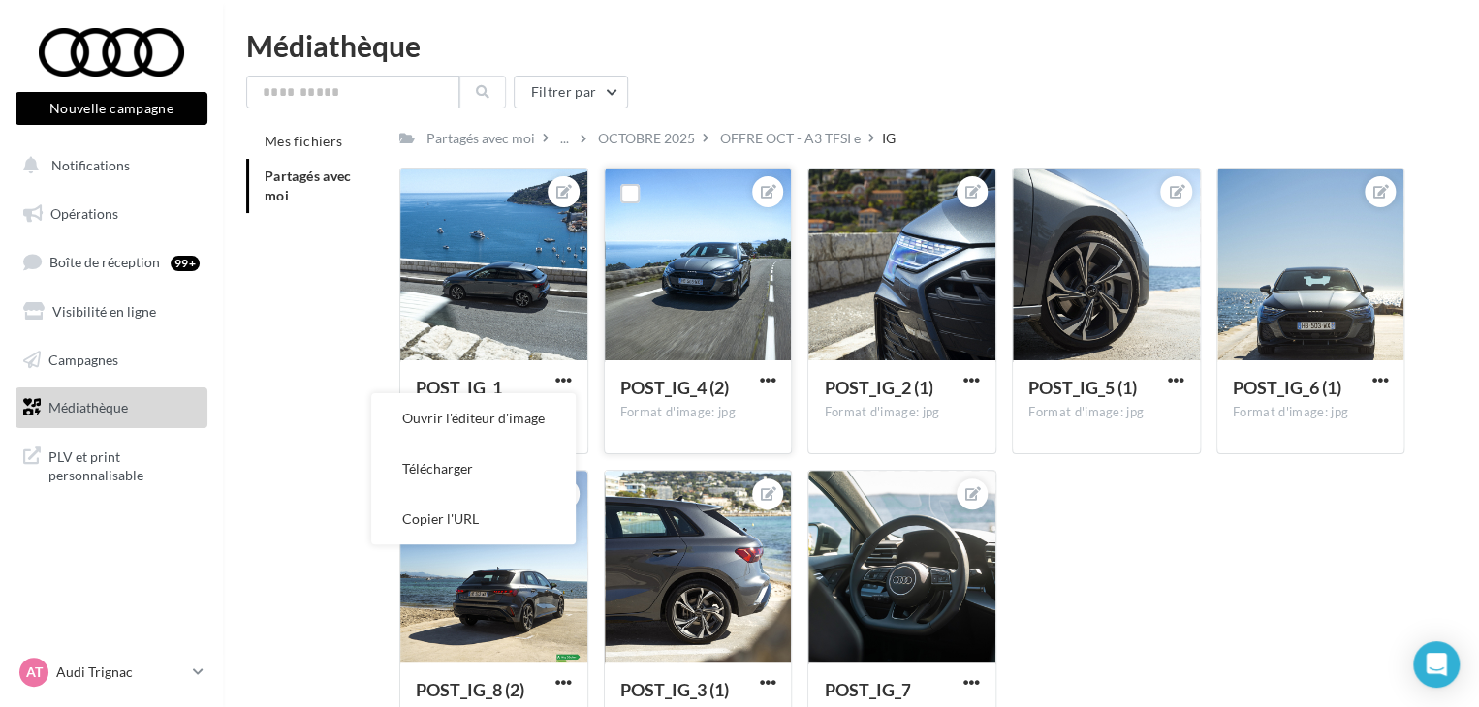
drag, startPoint x: 461, startPoint y: 482, endPoint x: 702, endPoint y: 417, distance: 249.8
click at [465, 482] on button "Télécharger" at bounding box center [473, 469] width 204 height 50
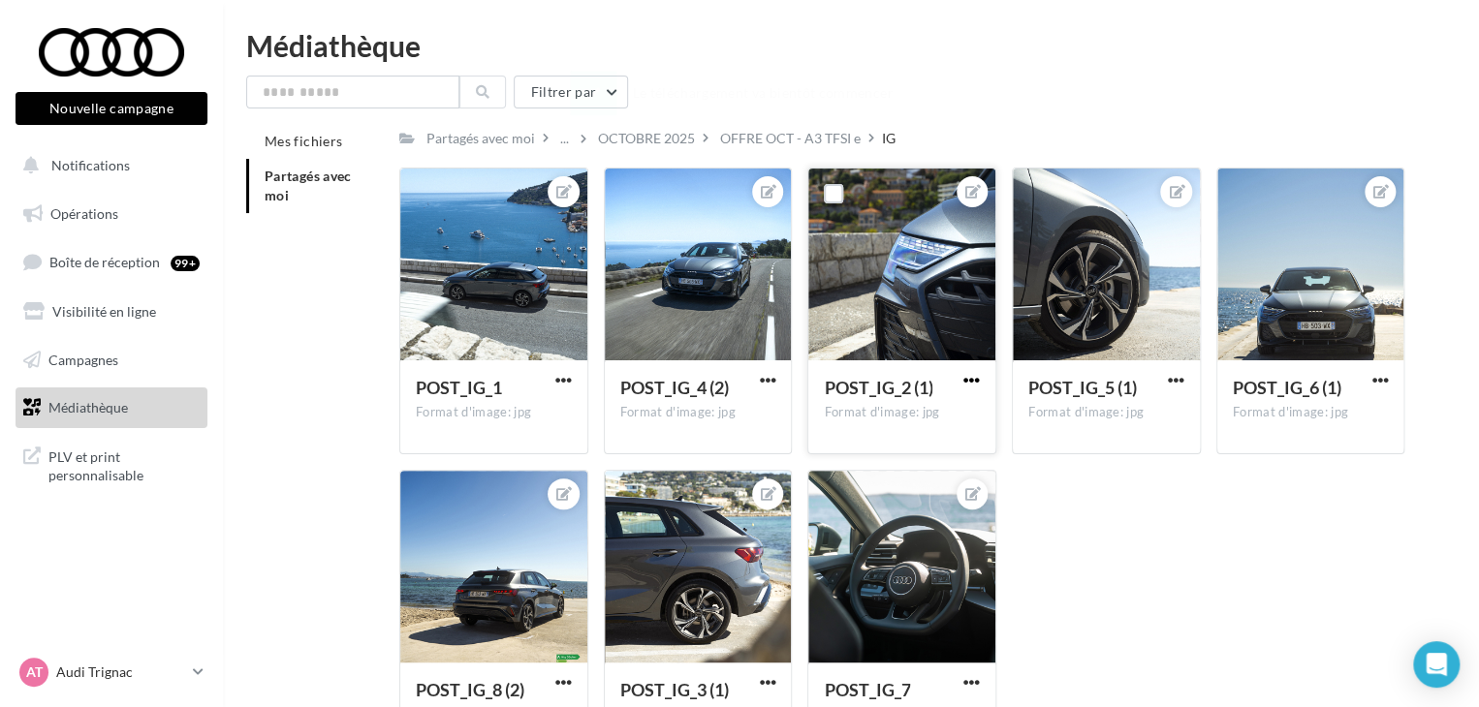
click at [975, 384] on span "button" at bounding box center [971, 380] width 16 height 16
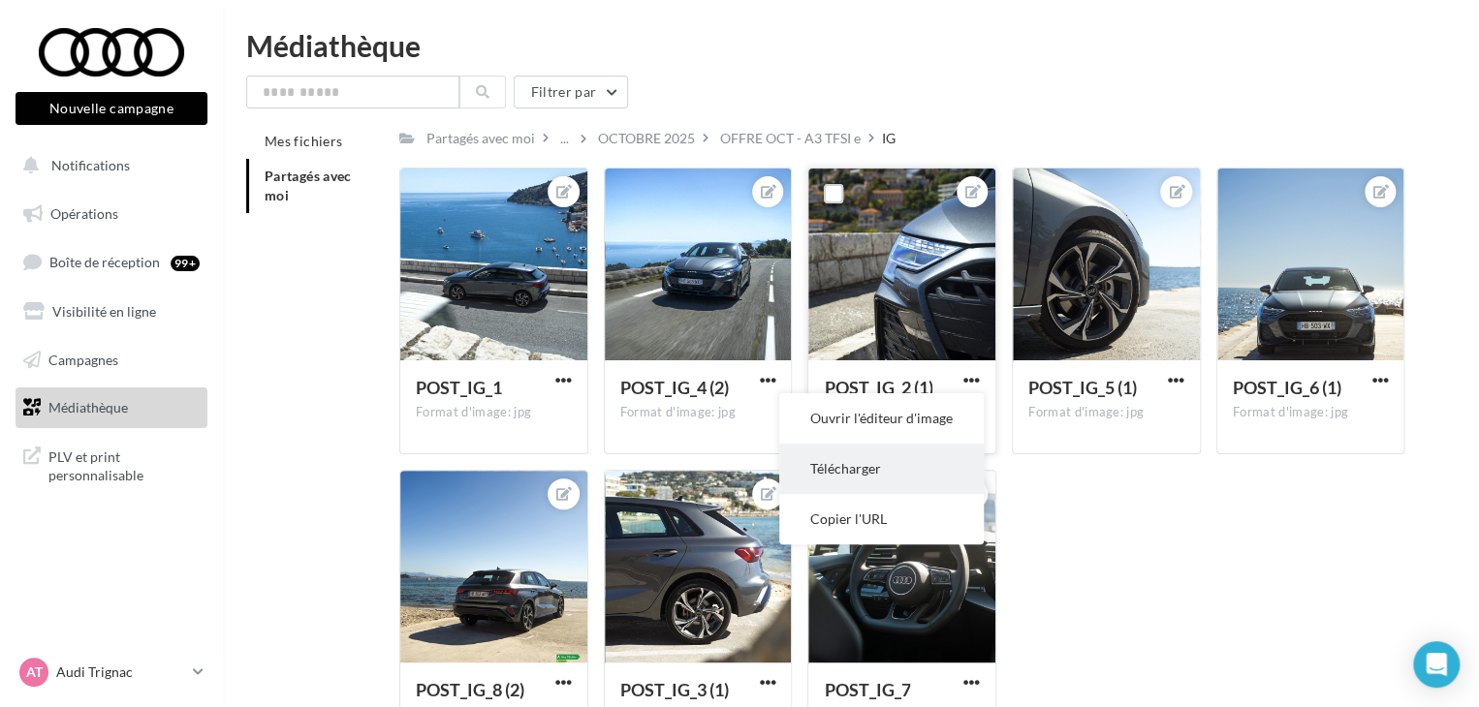
click at [899, 465] on button "Télécharger" at bounding box center [881, 469] width 204 height 50
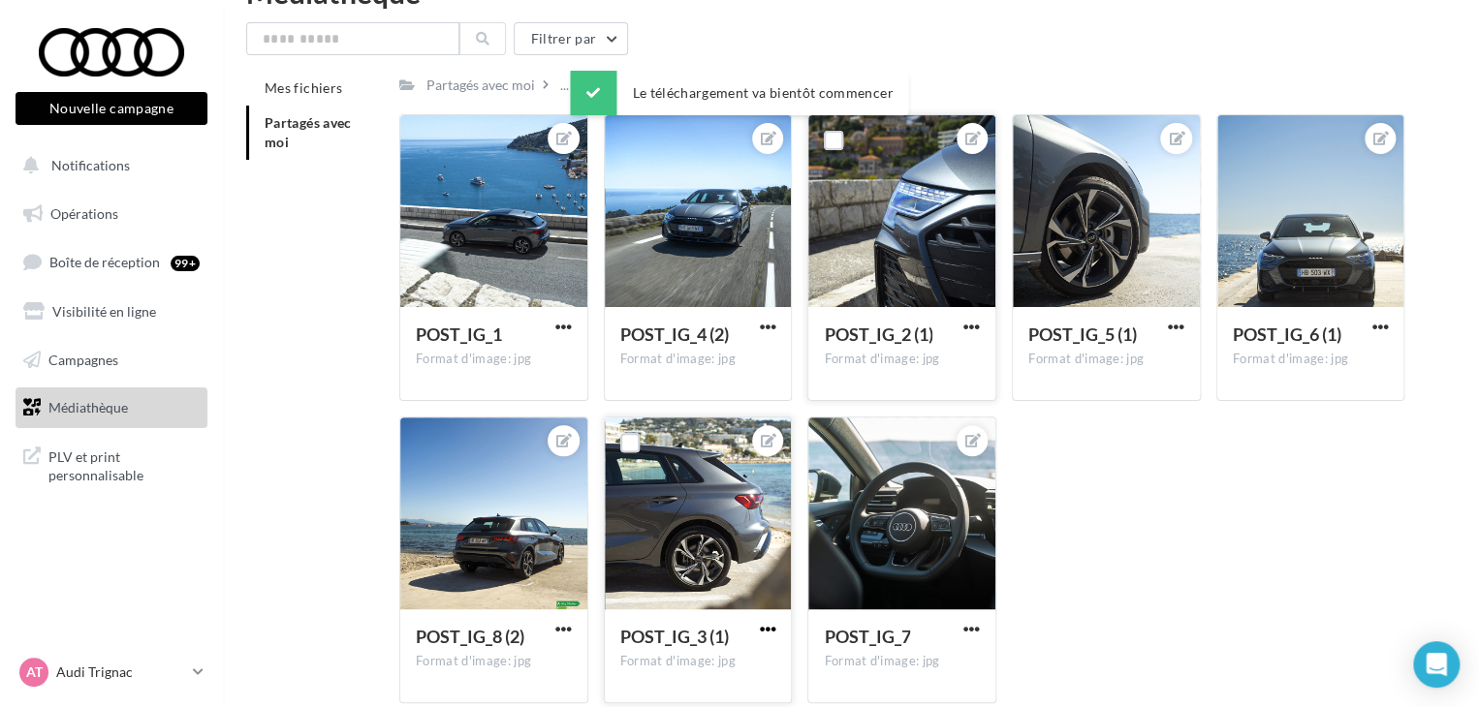
scroll to position [97, 0]
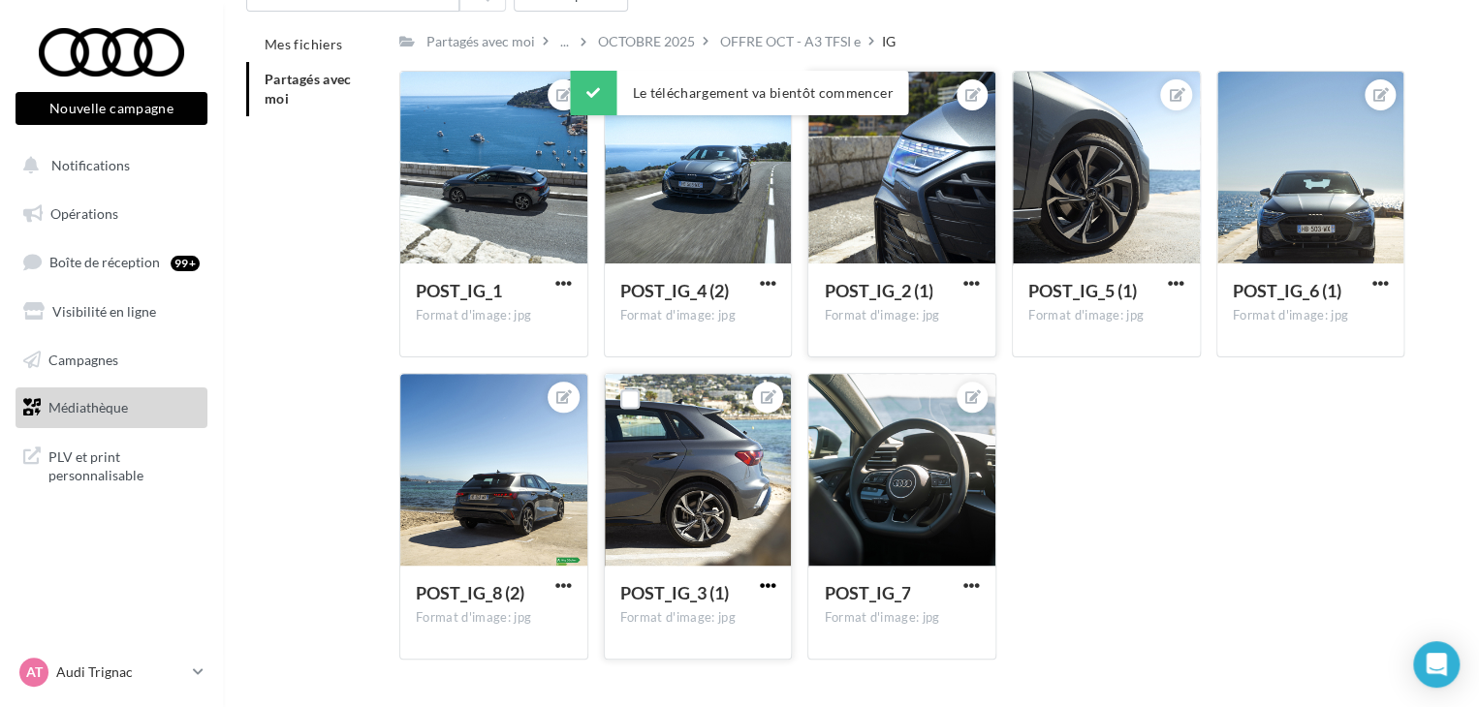
click at [766, 593] on span "button" at bounding box center [767, 585] width 16 height 16
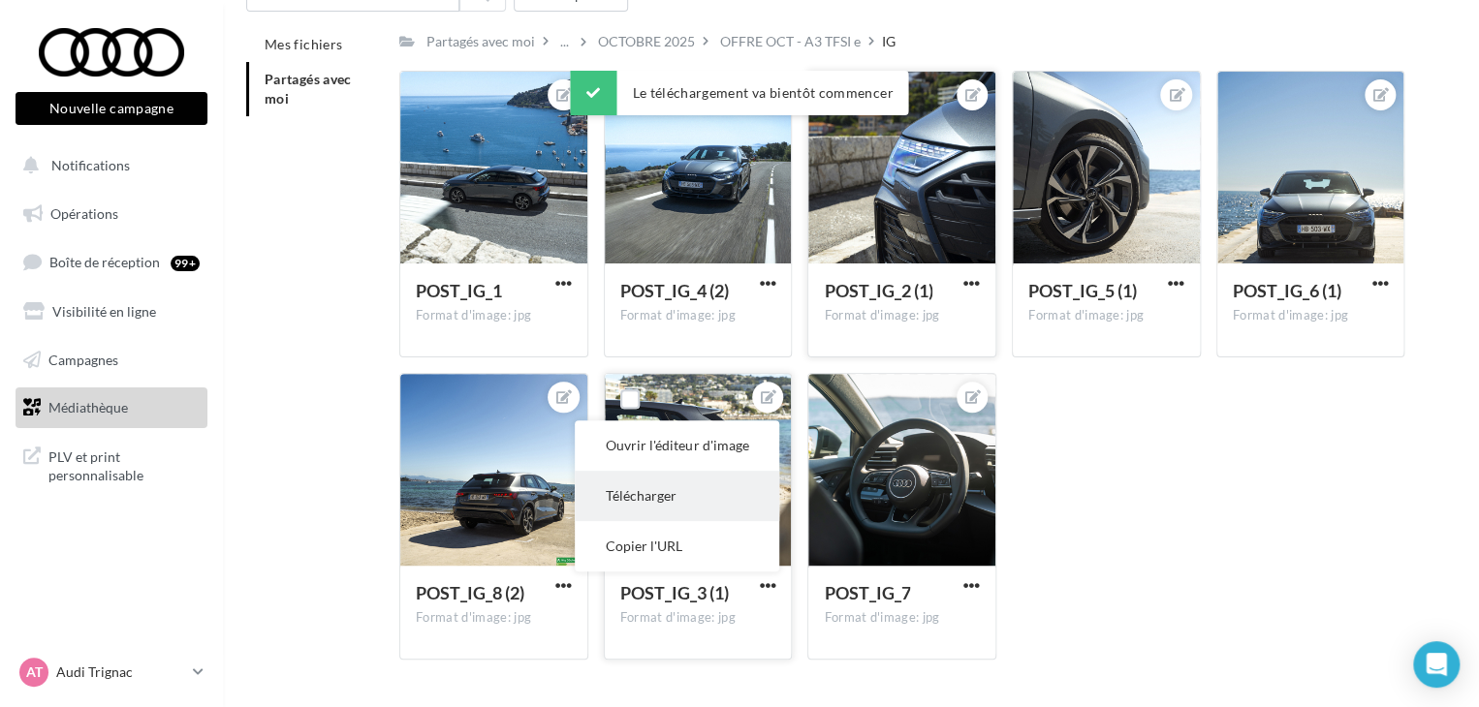
drag, startPoint x: 705, startPoint y: 511, endPoint x: 1178, endPoint y: 348, distance: 500.0
click at [706, 510] on button "Télécharger" at bounding box center [677, 496] width 204 height 50
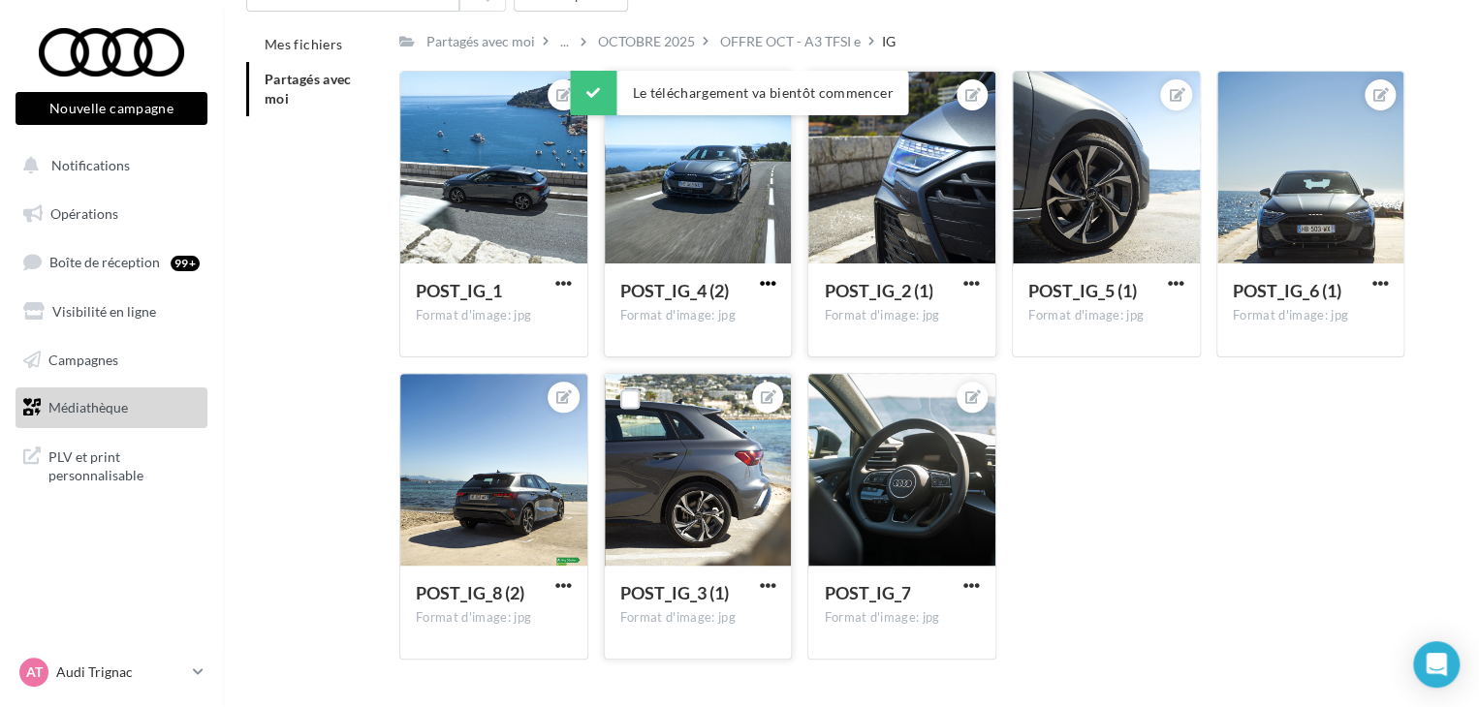
click at [768, 287] on span "button" at bounding box center [767, 283] width 16 height 16
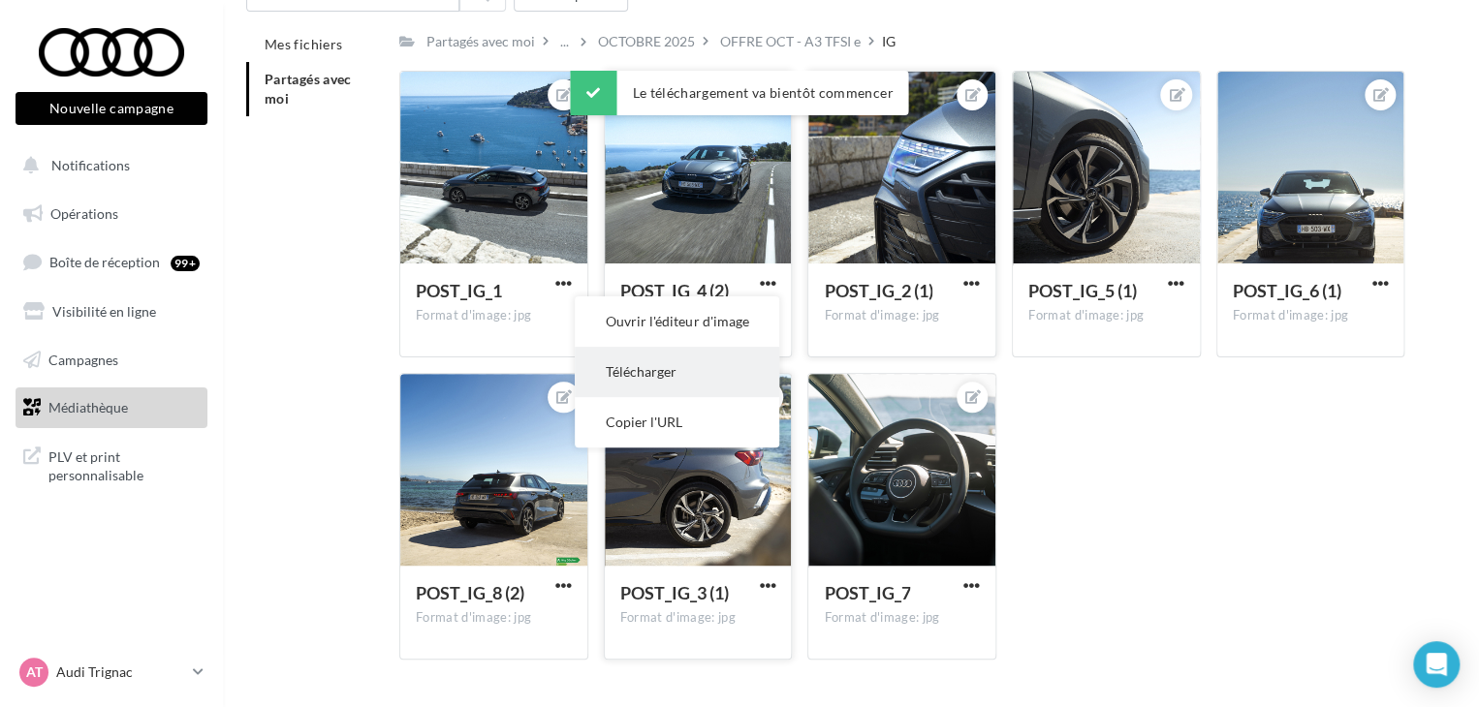
drag, startPoint x: 713, startPoint y: 375, endPoint x: 962, endPoint y: 328, distance: 253.3
click at [714, 374] on button "Télécharger" at bounding box center [677, 372] width 204 height 50
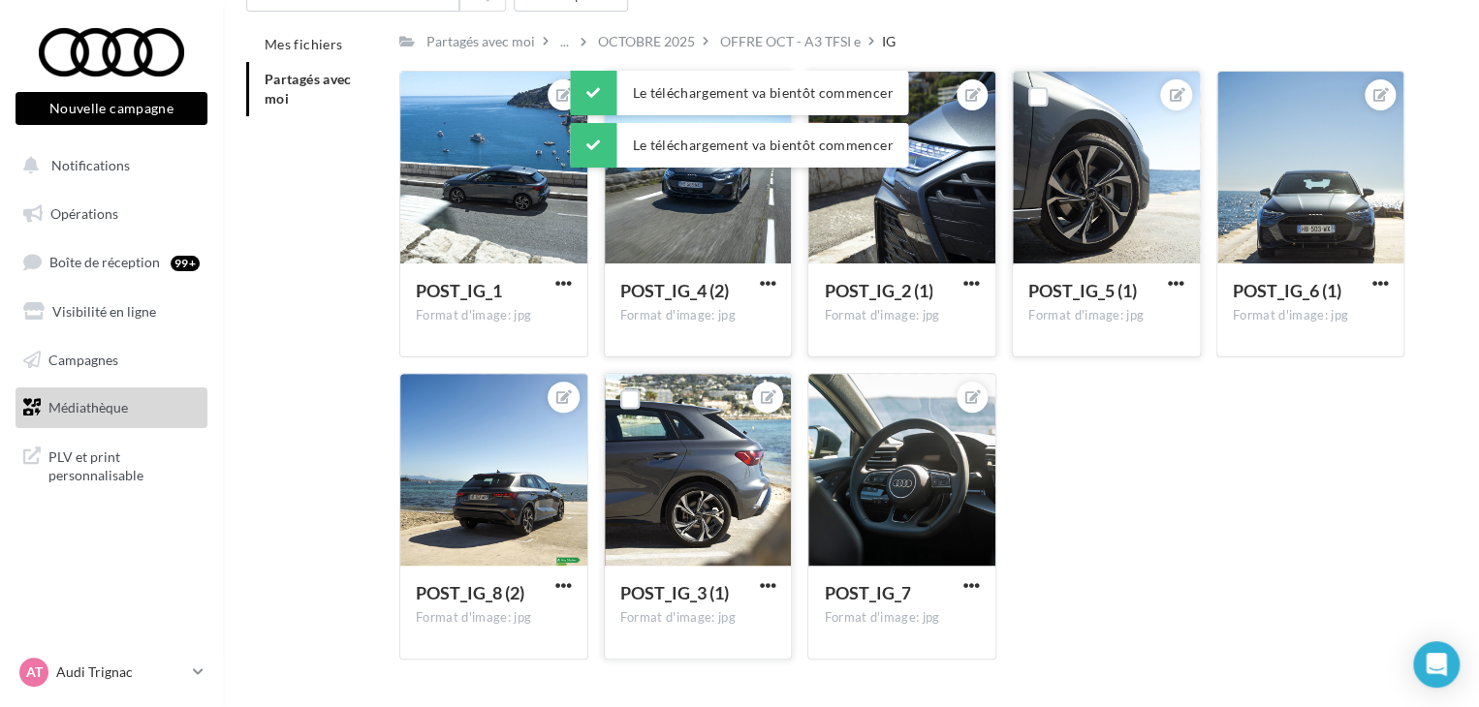
click at [1185, 284] on button "button" at bounding box center [1176, 284] width 24 height 19
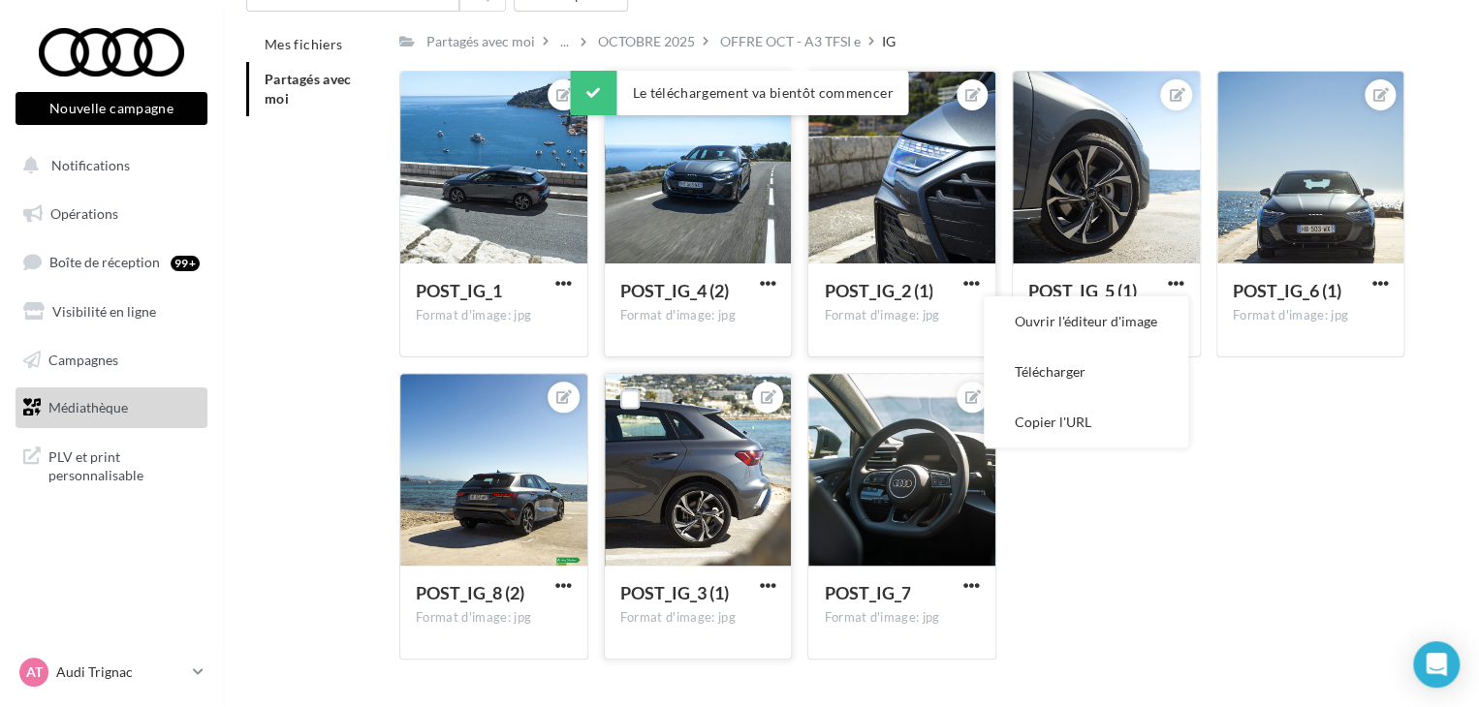
click at [1130, 374] on button "Télécharger" at bounding box center [1085, 372] width 204 height 50
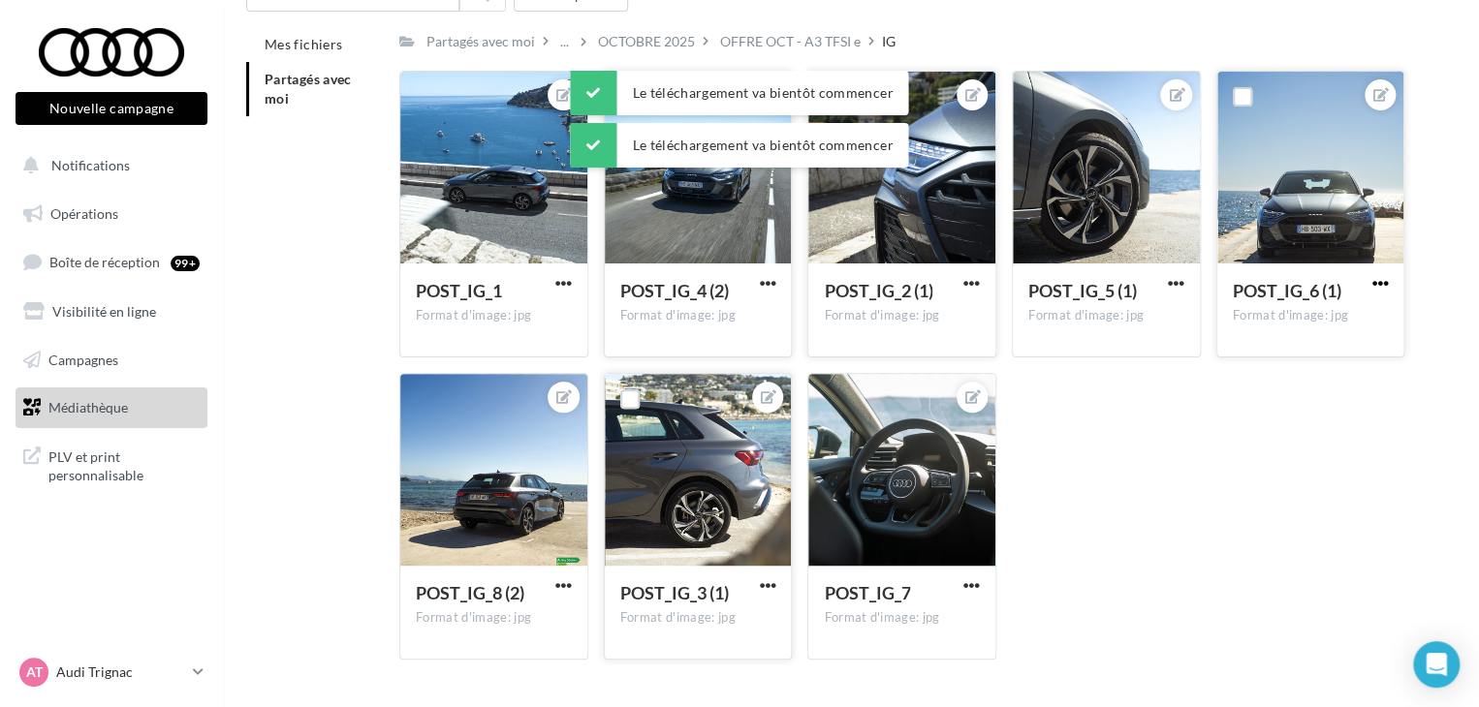
click at [1380, 285] on span "button" at bounding box center [1379, 283] width 16 height 16
click at [1234, 366] on button "Télécharger" at bounding box center [1289, 372] width 204 height 50
click at [979, 583] on span "button" at bounding box center [971, 585] width 16 height 16
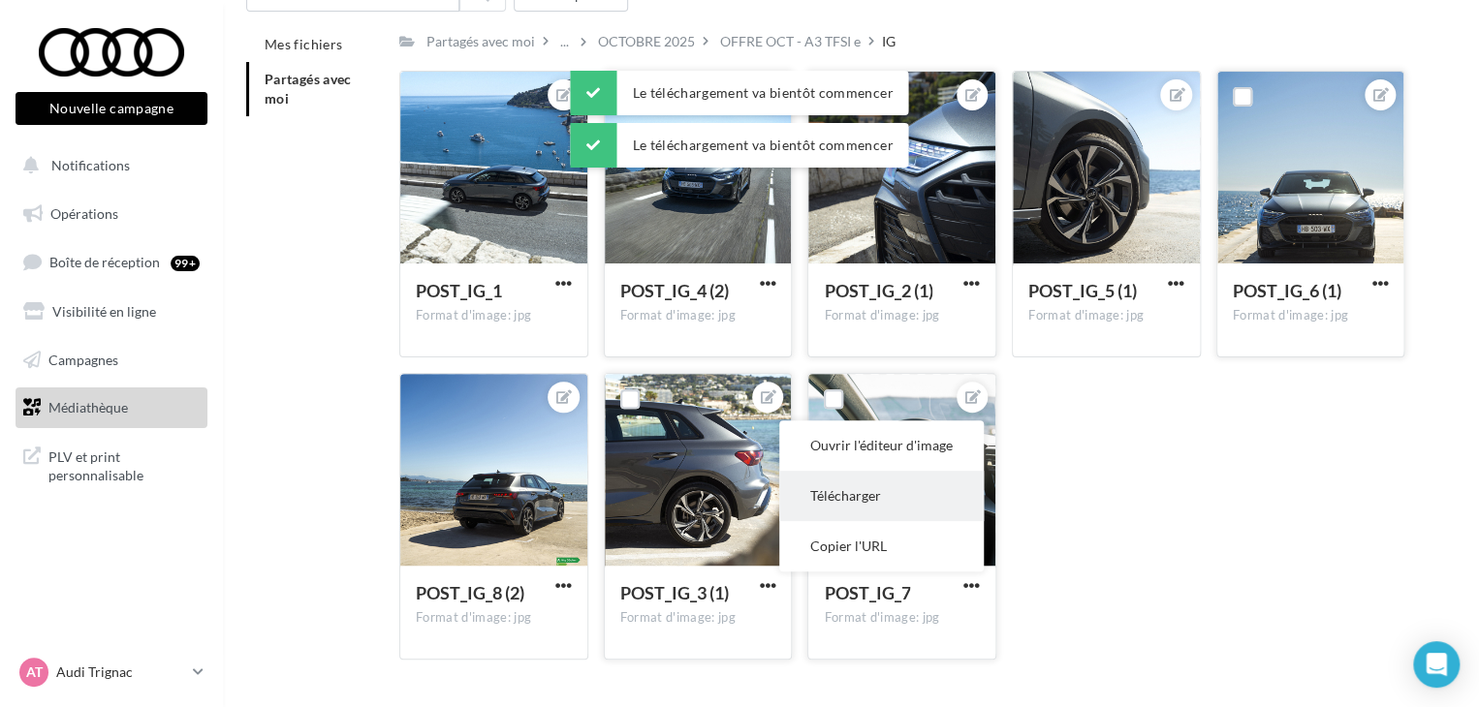
drag, startPoint x: 939, startPoint y: 501, endPoint x: 725, endPoint y: 561, distance: 222.4
click at [940, 501] on button "Télécharger" at bounding box center [881, 496] width 204 height 50
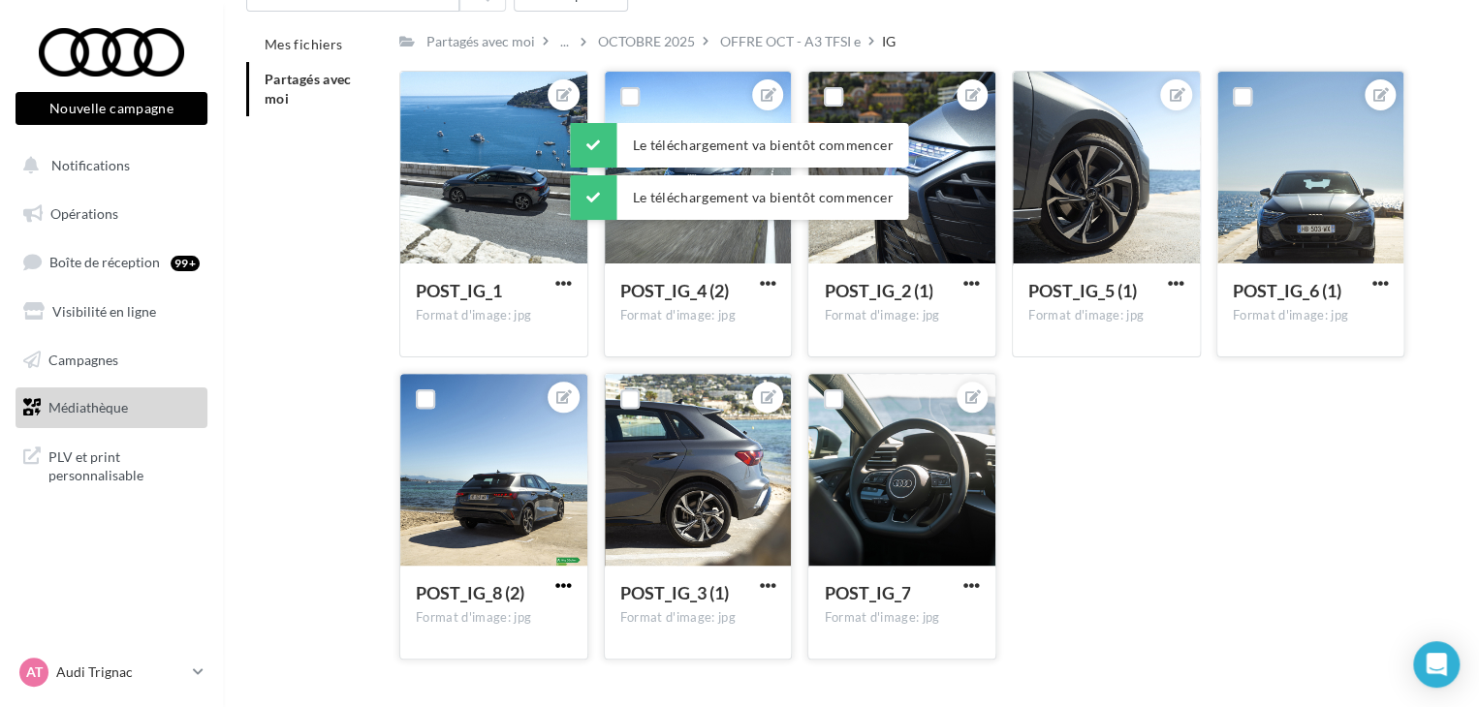
click at [566, 581] on span "button" at bounding box center [563, 585] width 16 height 16
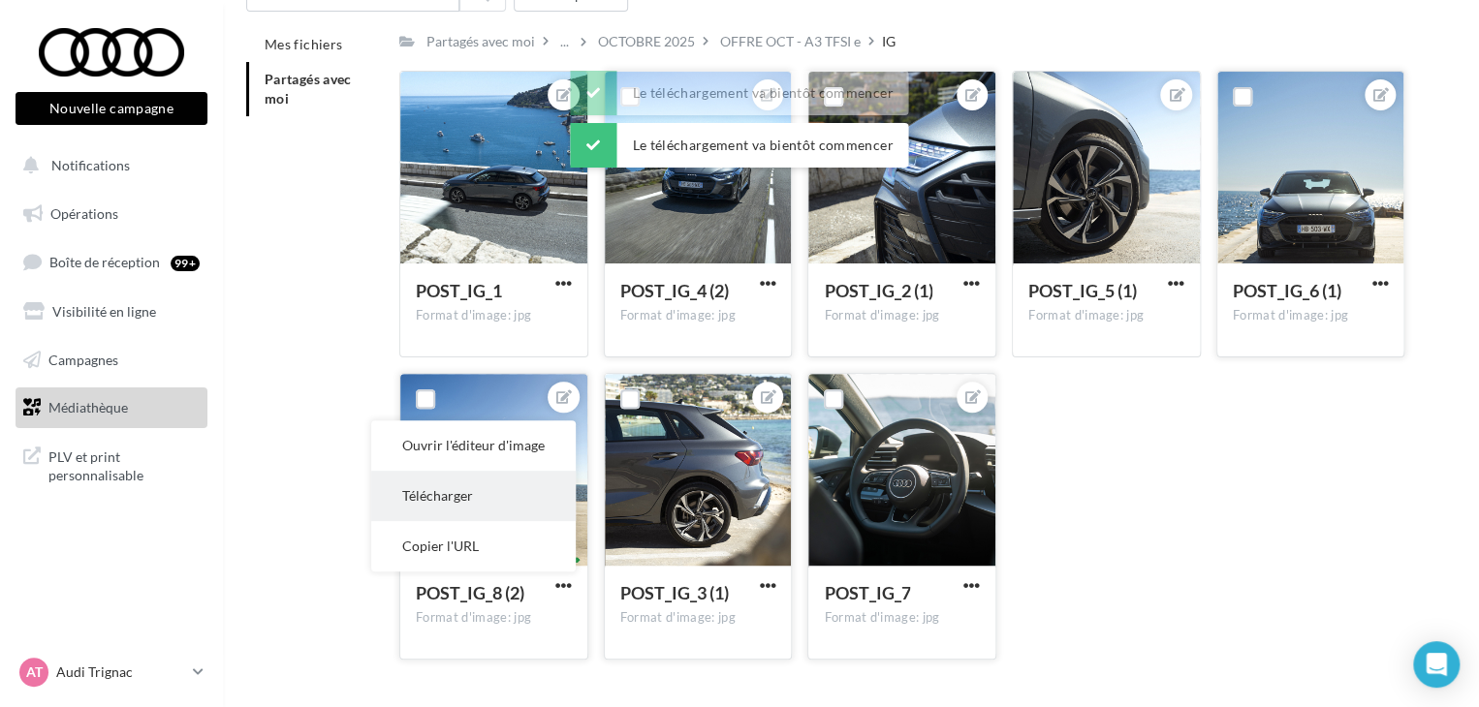
click at [523, 509] on button "Télécharger" at bounding box center [473, 496] width 204 height 50
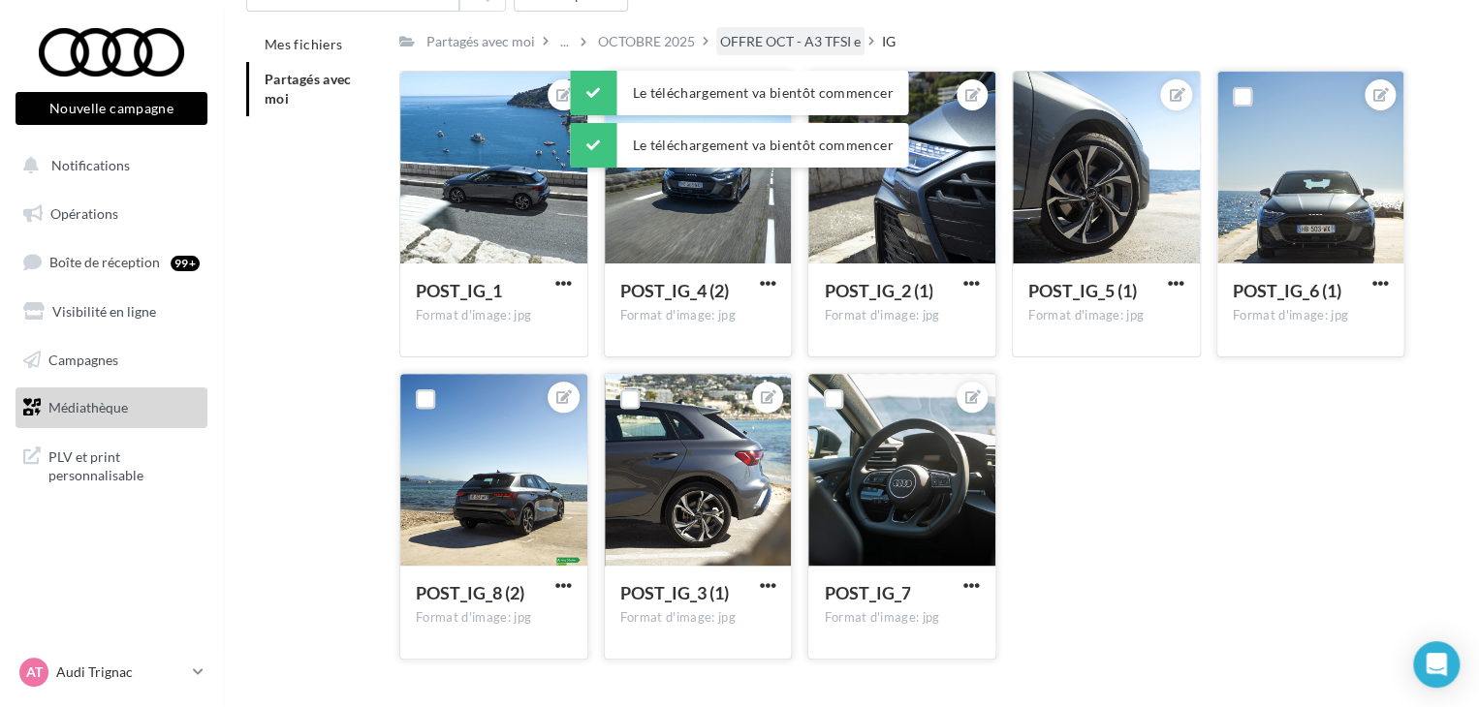
click at [832, 50] on div "OFFRE OCT - A3 TFSI e" at bounding box center [790, 41] width 140 height 19
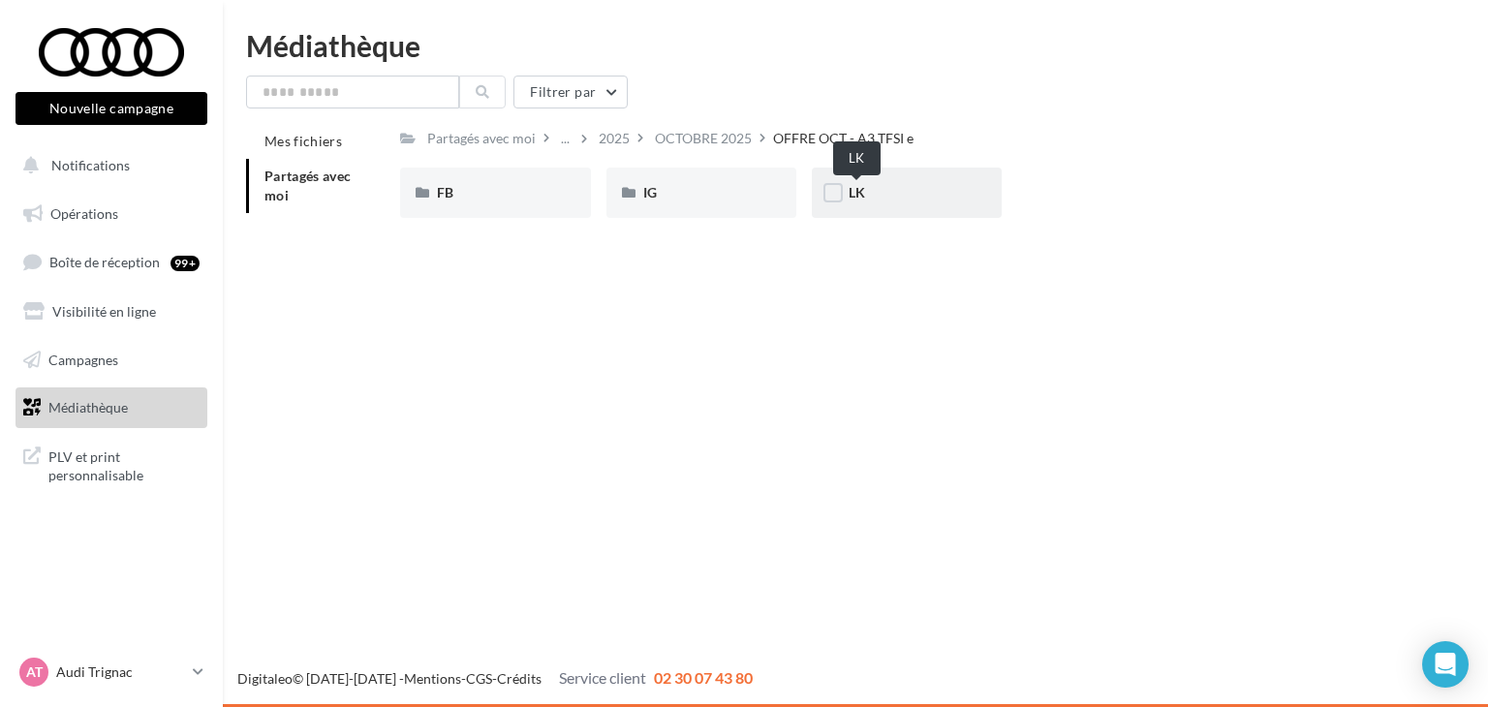
click at [853, 199] on span "LK" at bounding box center [857, 192] width 16 height 16
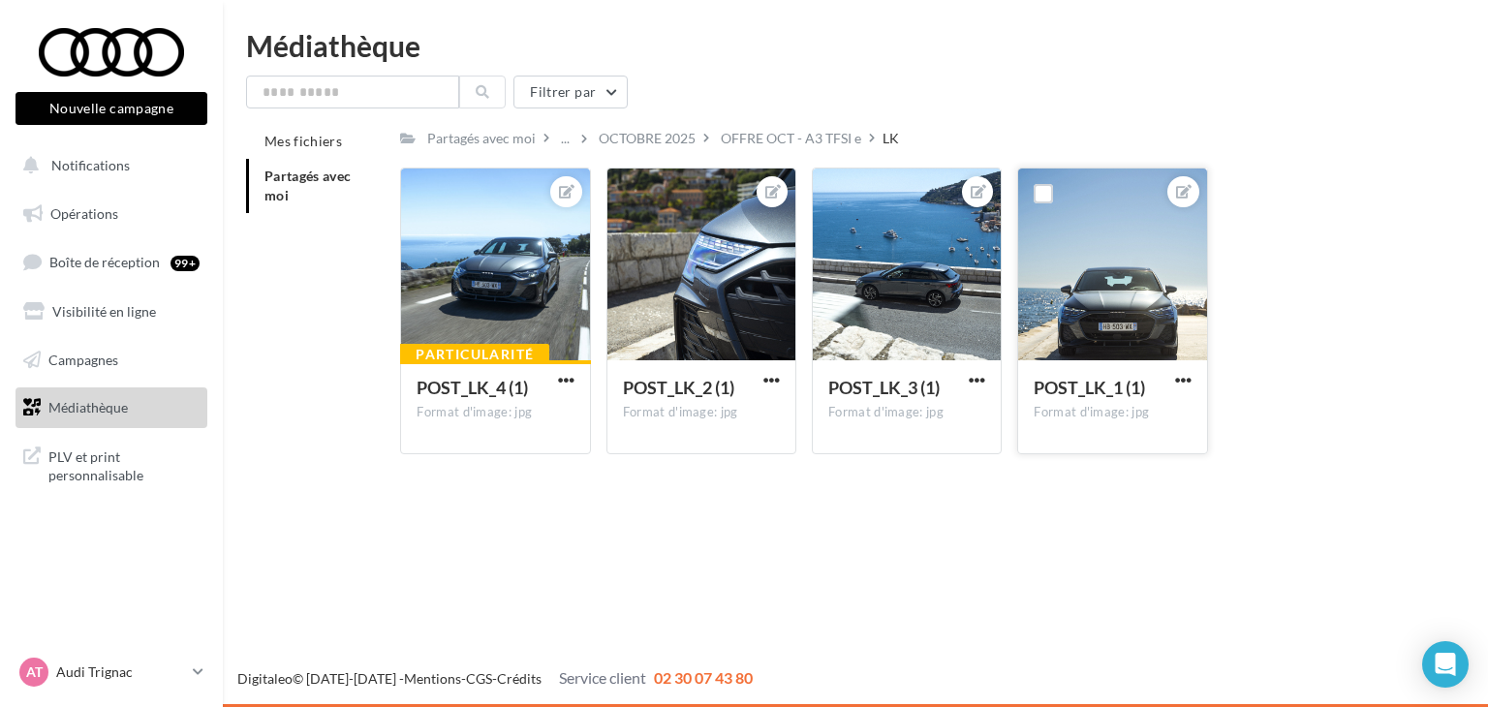
click at [1200, 381] on div "POST_LK_1 (1) Format d'image: jpg" at bounding box center [1112, 405] width 188 height 91
click at [1170, 385] on div "POST_LK_1 (1) Format d'image: jpg" at bounding box center [1112, 311] width 190 height 287
click at [1185, 381] on span "button" at bounding box center [1183, 380] width 16 height 16
drag, startPoint x: 1090, startPoint y: 466, endPoint x: 1016, endPoint y: 409, distance: 93.2
click at [1089, 466] on button "Télécharger" at bounding box center [1093, 469] width 204 height 50
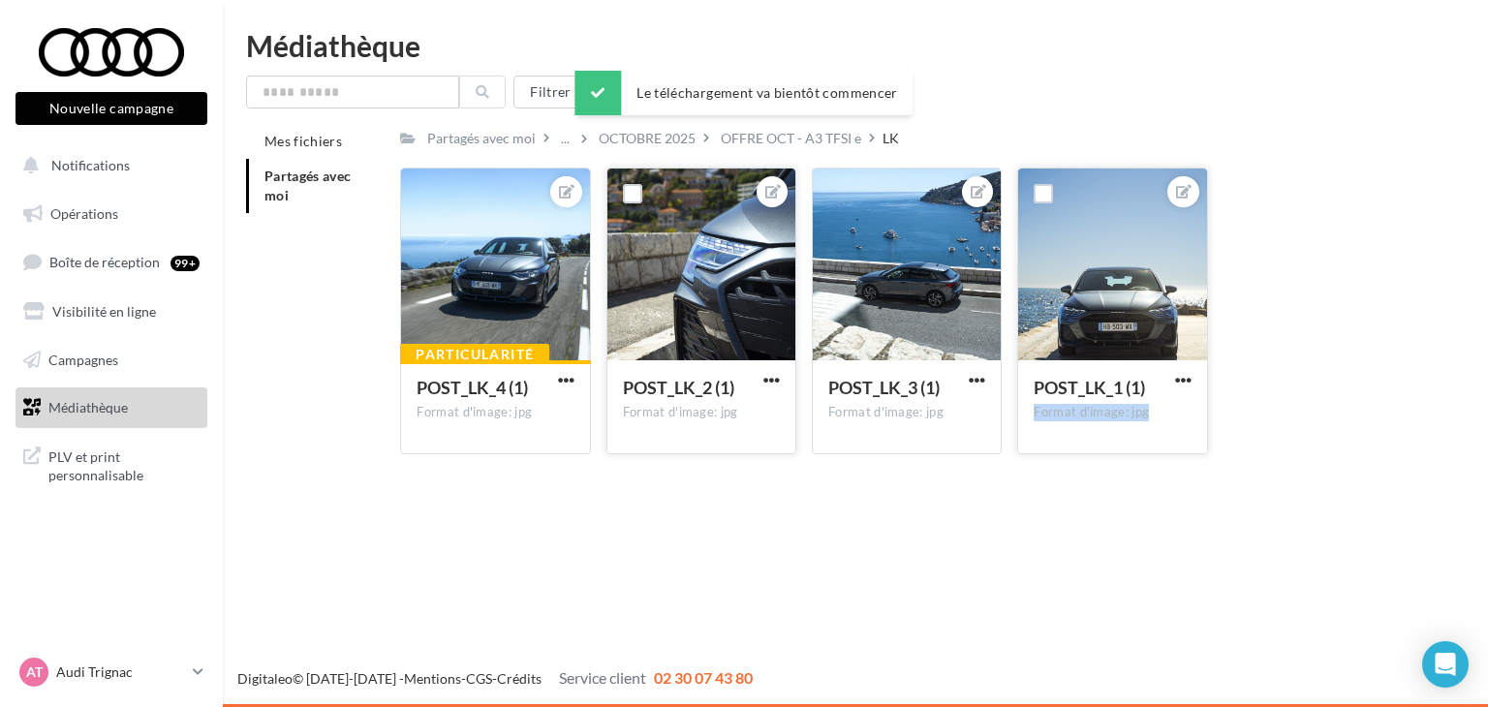
click at [767, 381] on span "button" at bounding box center [771, 380] width 16 height 16
click at [699, 463] on button "Télécharger" at bounding box center [681, 469] width 204 height 50
click at [978, 379] on span "button" at bounding box center [977, 380] width 16 height 16
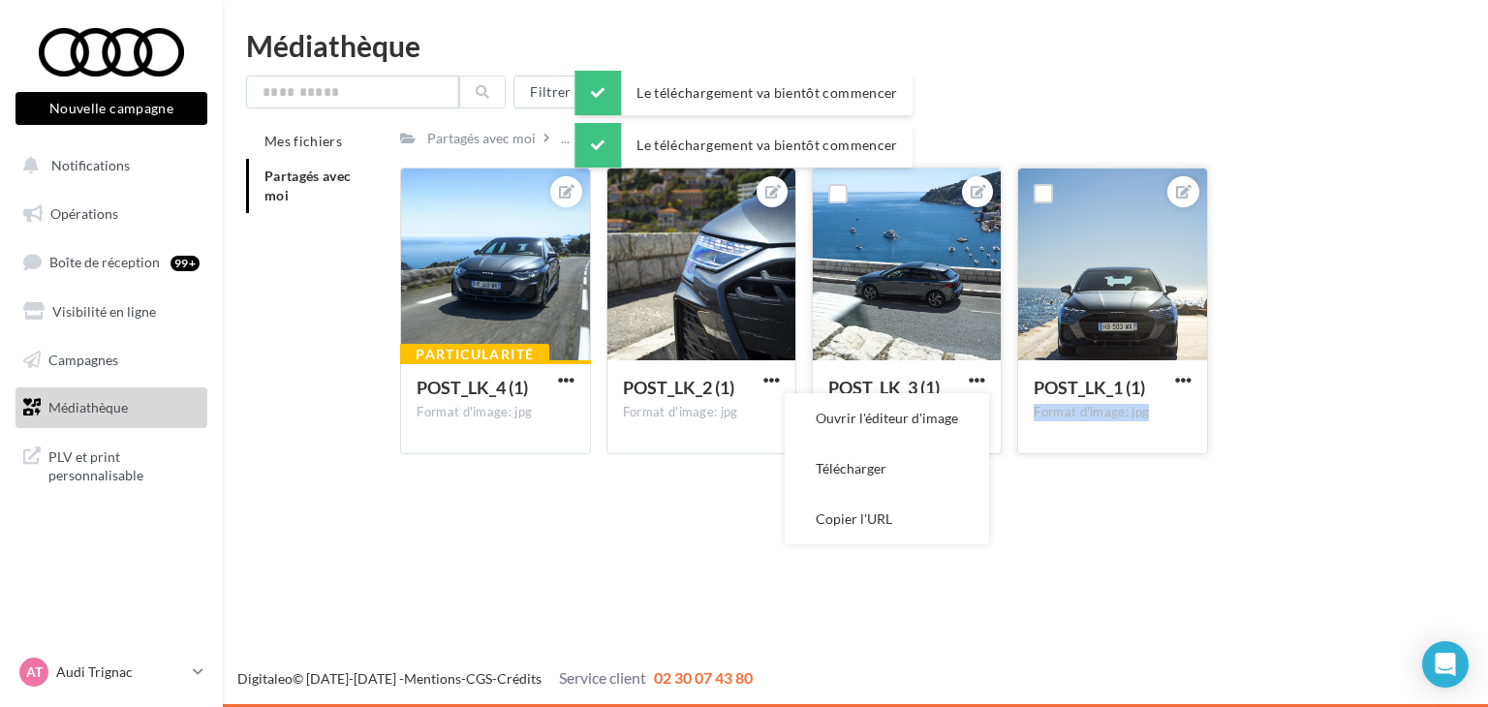
drag, startPoint x: 942, startPoint y: 454, endPoint x: 901, endPoint y: 450, distance: 41.0
click at [942, 454] on button "Télécharger" at bounding box center [887, 469] width 204 height 50
click at [560, 382] on span "button" at bounding box center [566, 380] width 16 height 16
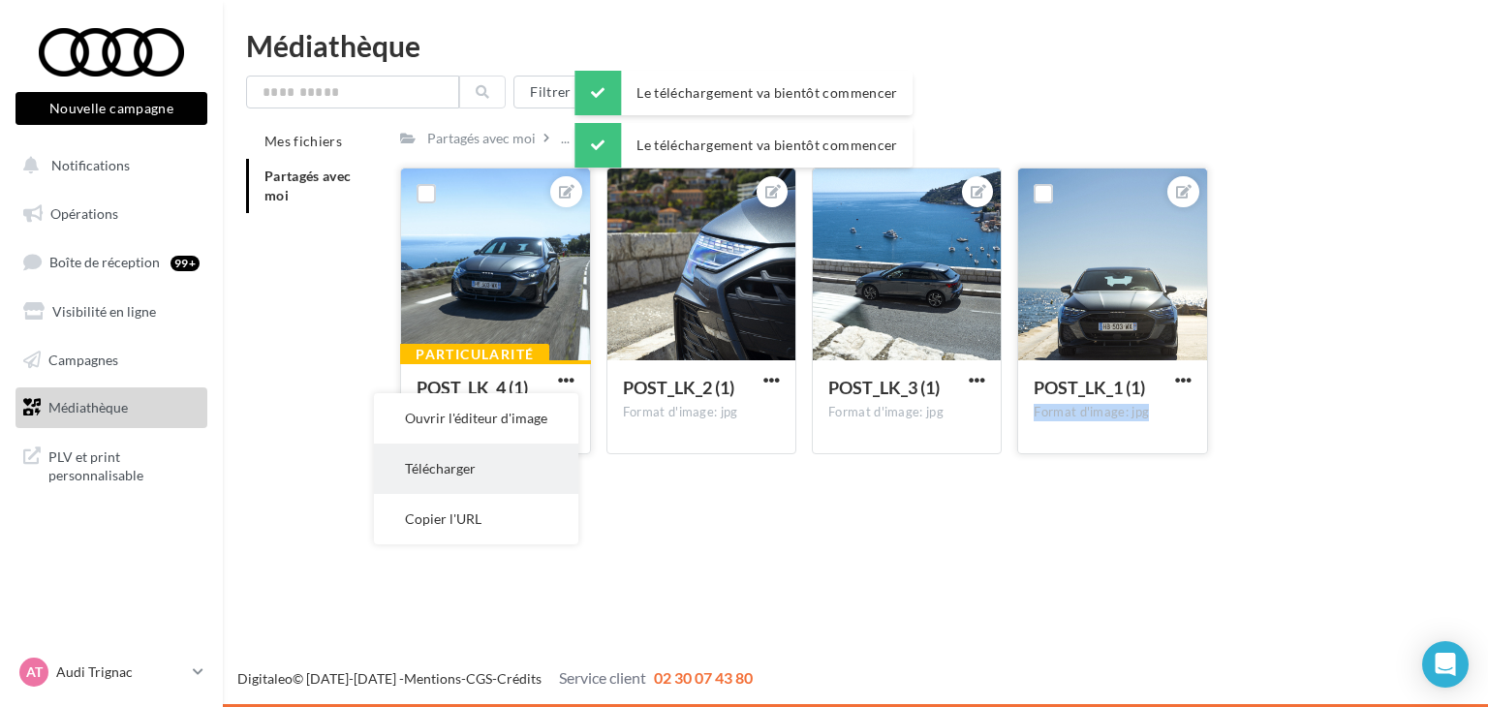
click at [559, 454] on button "Télécharger" at bounding box center [476, 469] width 204 height 50
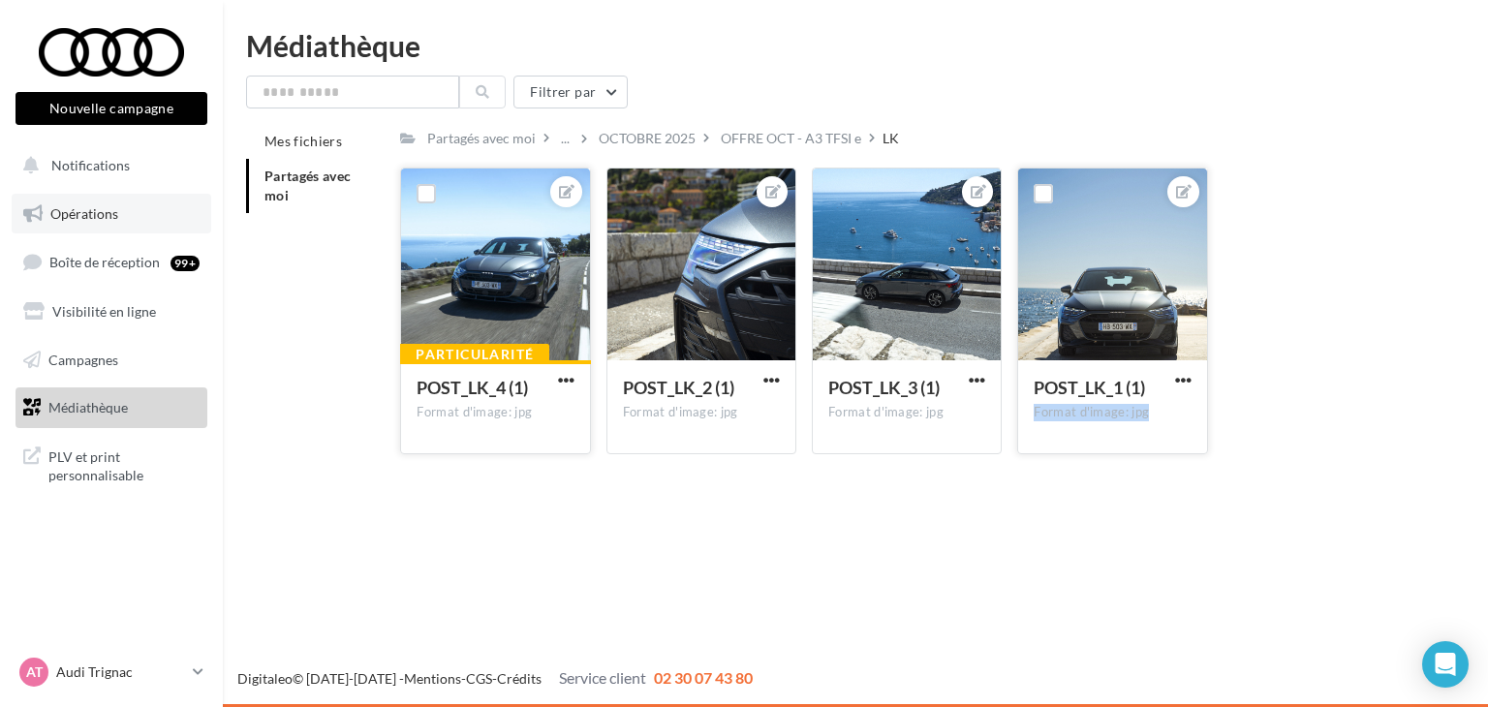
drag, startPoint x: 109, startPoint y: 207, endPoint x: 125, endPoint y: 208, distance: 16.5
click at [109, 208] on span "Opérations" at bounding box center [84, 213] width 68 height 16
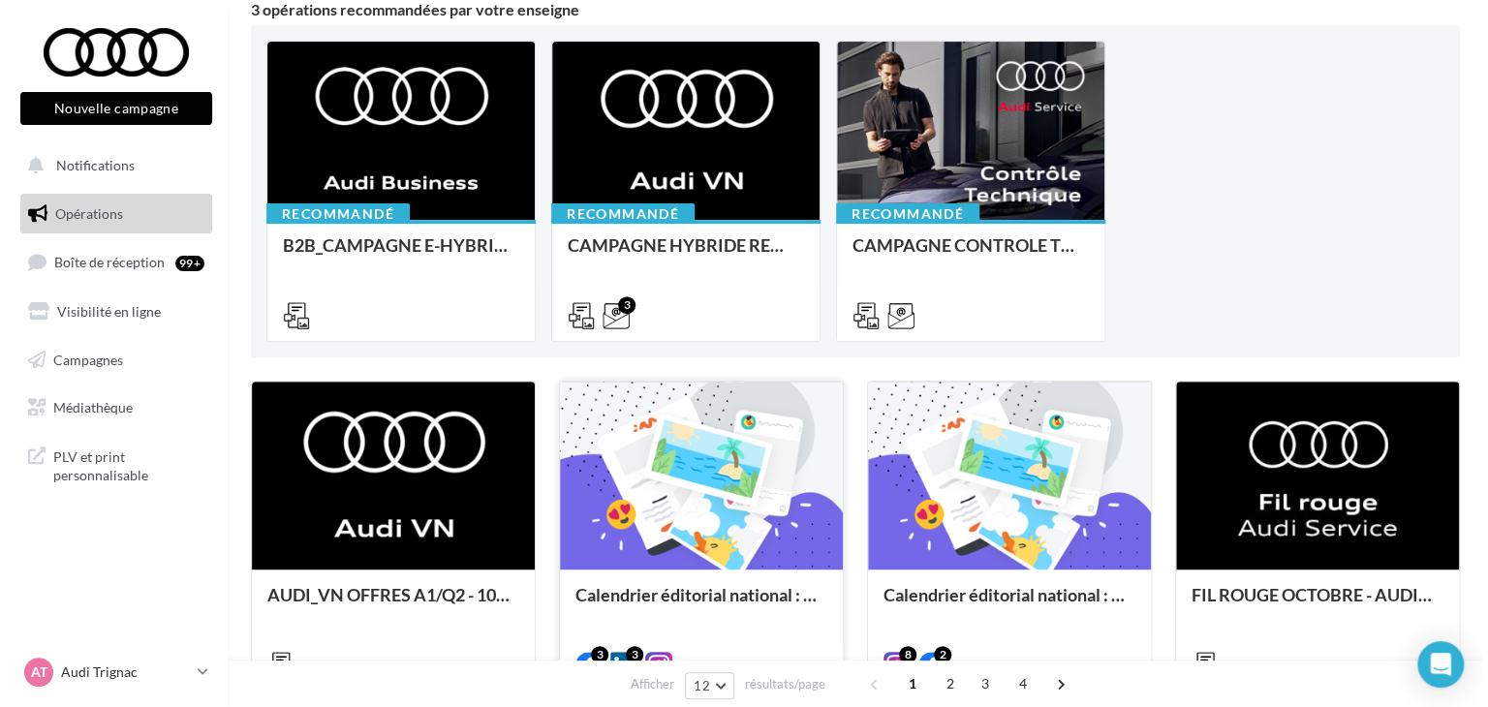
scroll to position [291, 0]
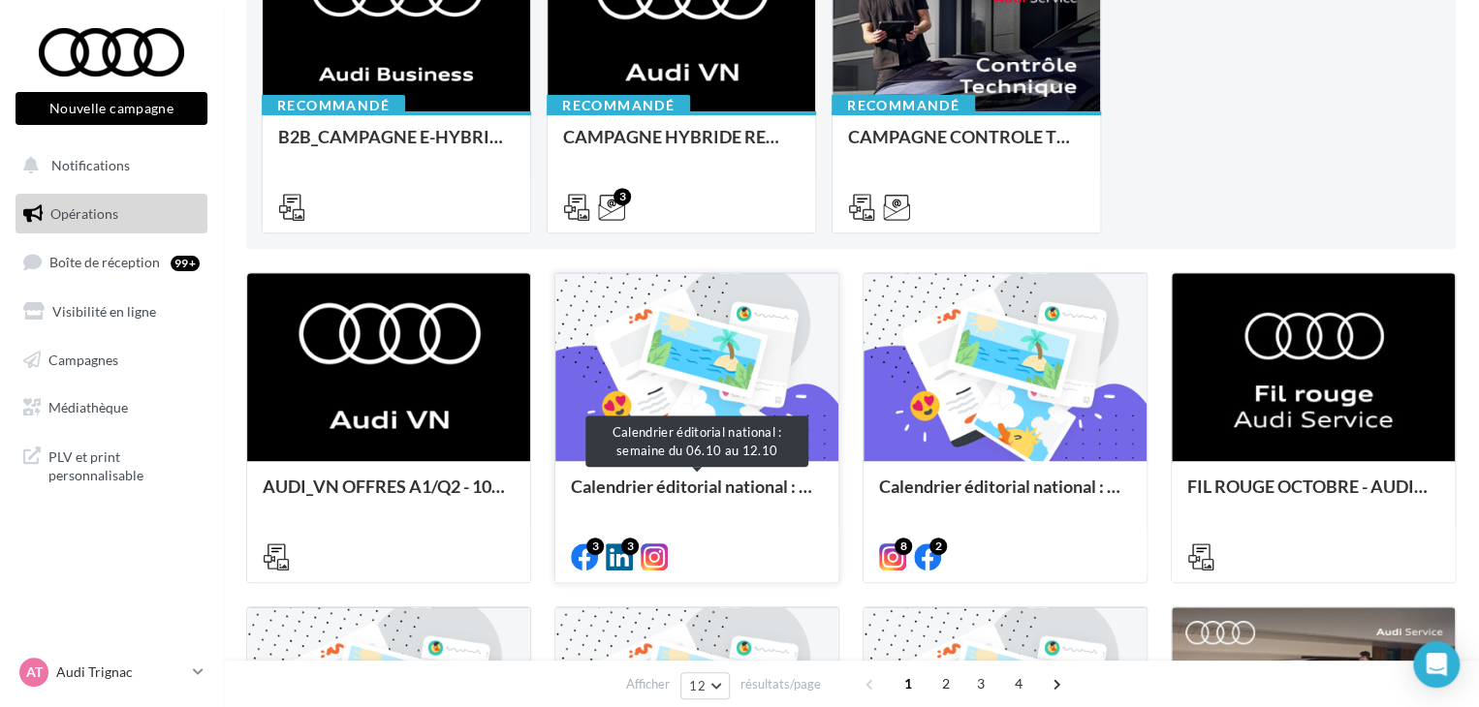
click at [692, 500] on div "Calendrier éditorial national : semaine du 06.10 au 12.10" at bounding box center [697, 496] width 252 height 39
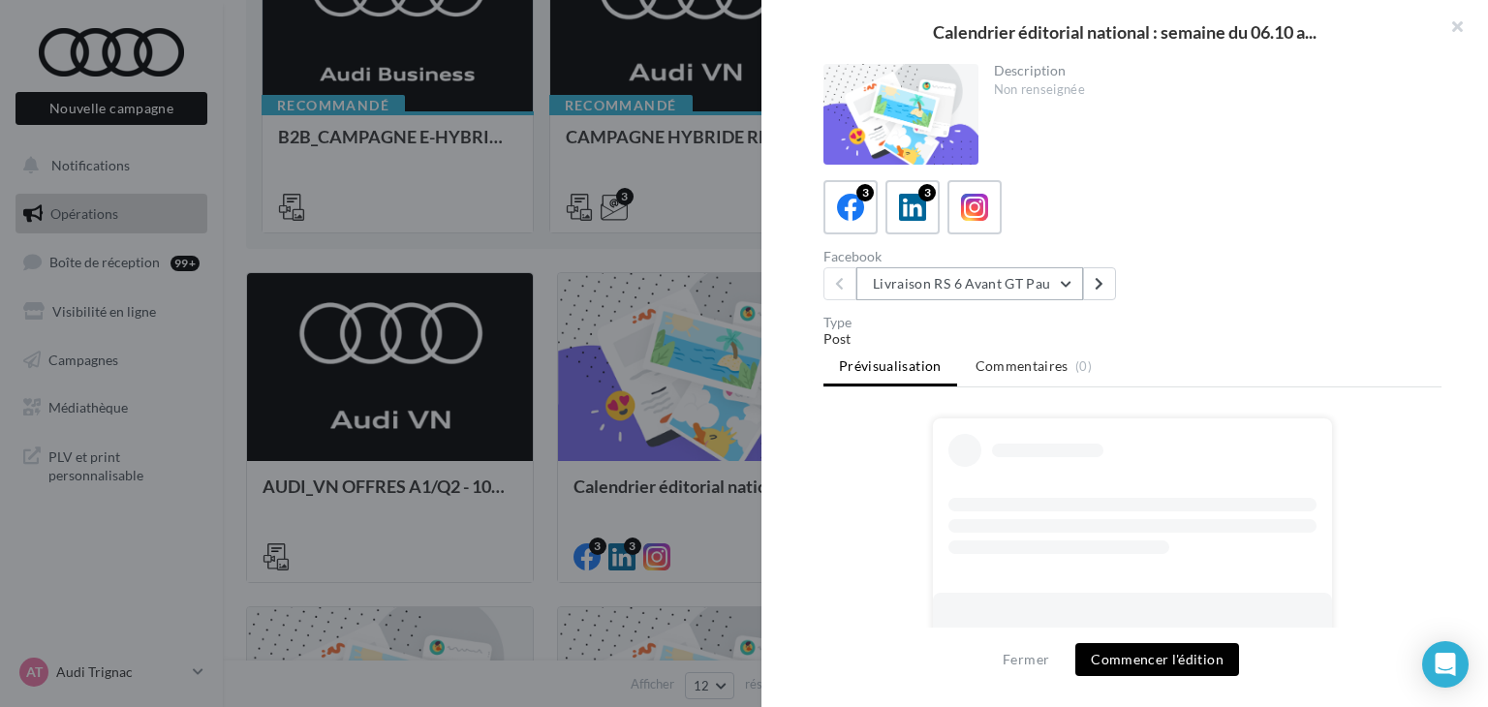
drag, startPoint x: 946, startPoint y: 275, endPoint x: 969, endPoint y: 303, distance: 36.5
click at [947, 276] on button "Livraison RS 6 Avant GT Pau" at bounding box center [969, 283] width 227 height 33
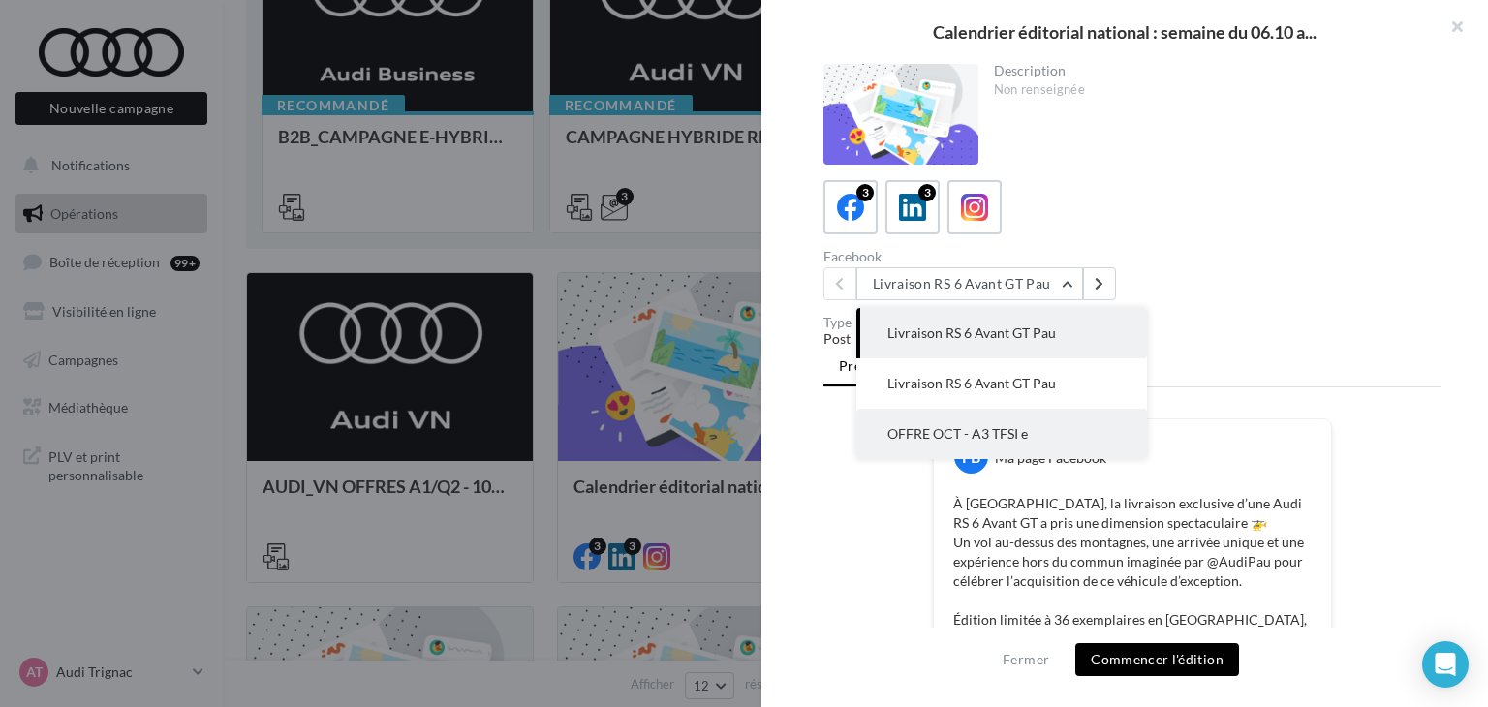
click at [976, 445] on button "OFFRE OCT - A3 TFSI e" at bounding box center [1001, 434] width 291 height 50
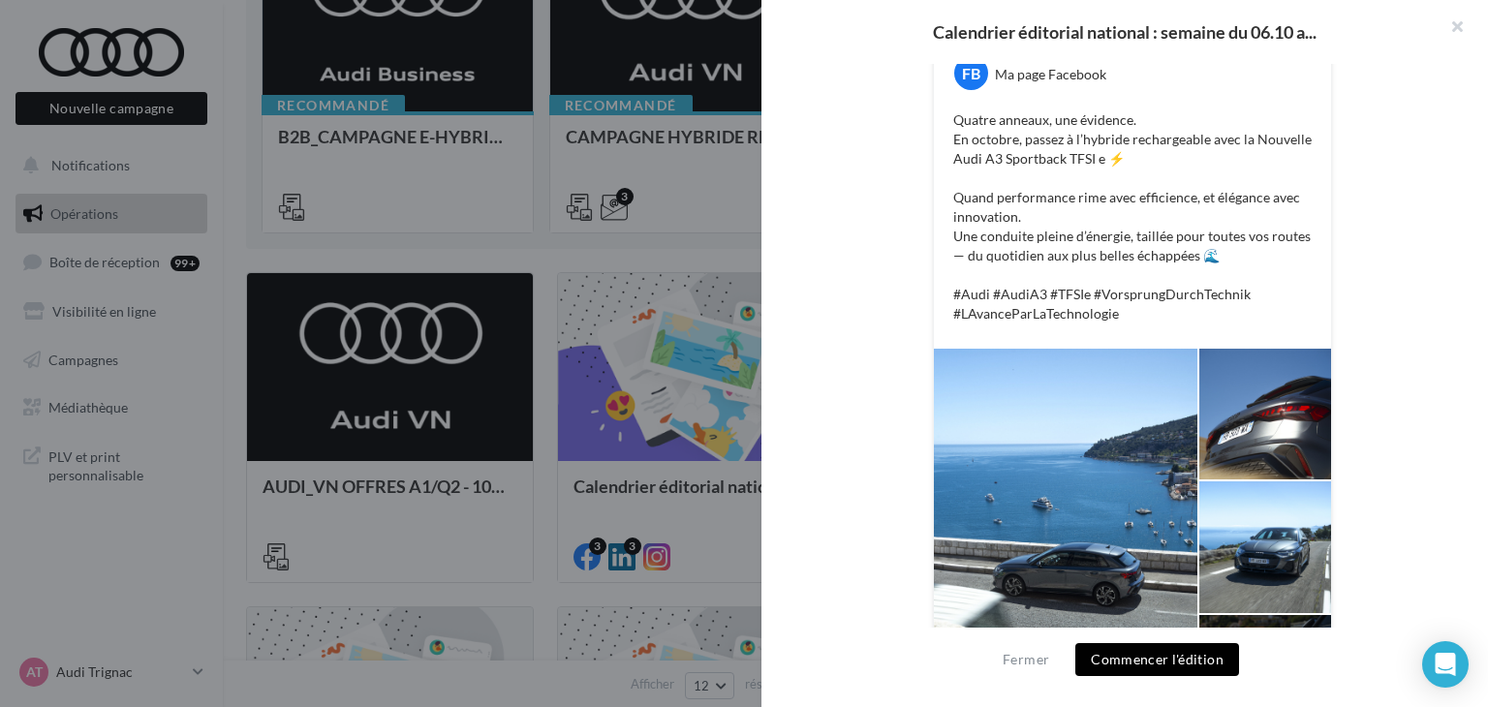
scroll to position [349, 0]
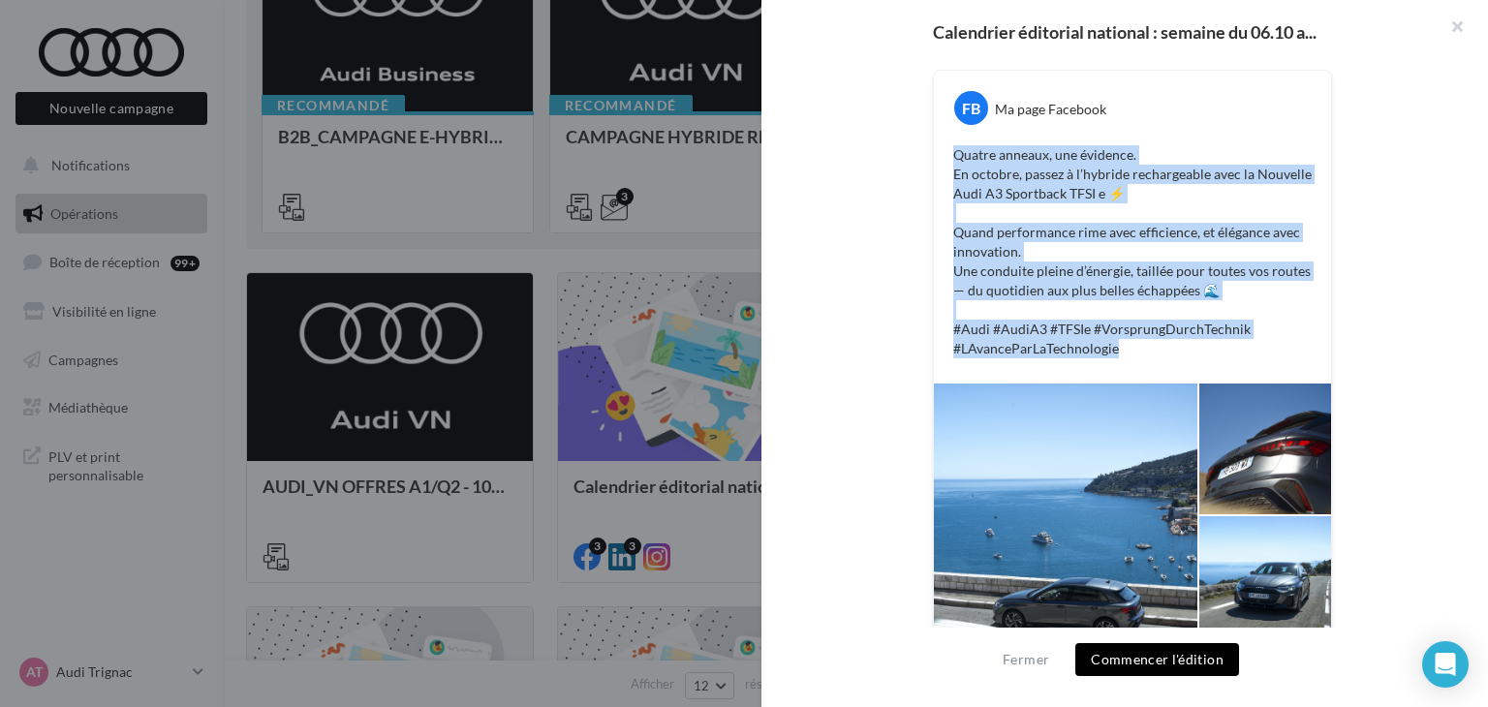
drag, startPoint x: 1036, startPoint y: 334, endPoint x: 1029, endPoint y: 167, distance: 167.8
click at [945, 160] on div "Quatre anneaux, une évidence. En octobre, passez à l’hybride rechargeable avec …" at bounding box center [1133, 251] width 388 height 223
copy p "Quatre anneaux, une évidence. En octobre, passez à l’hybride rechargeable avec …"
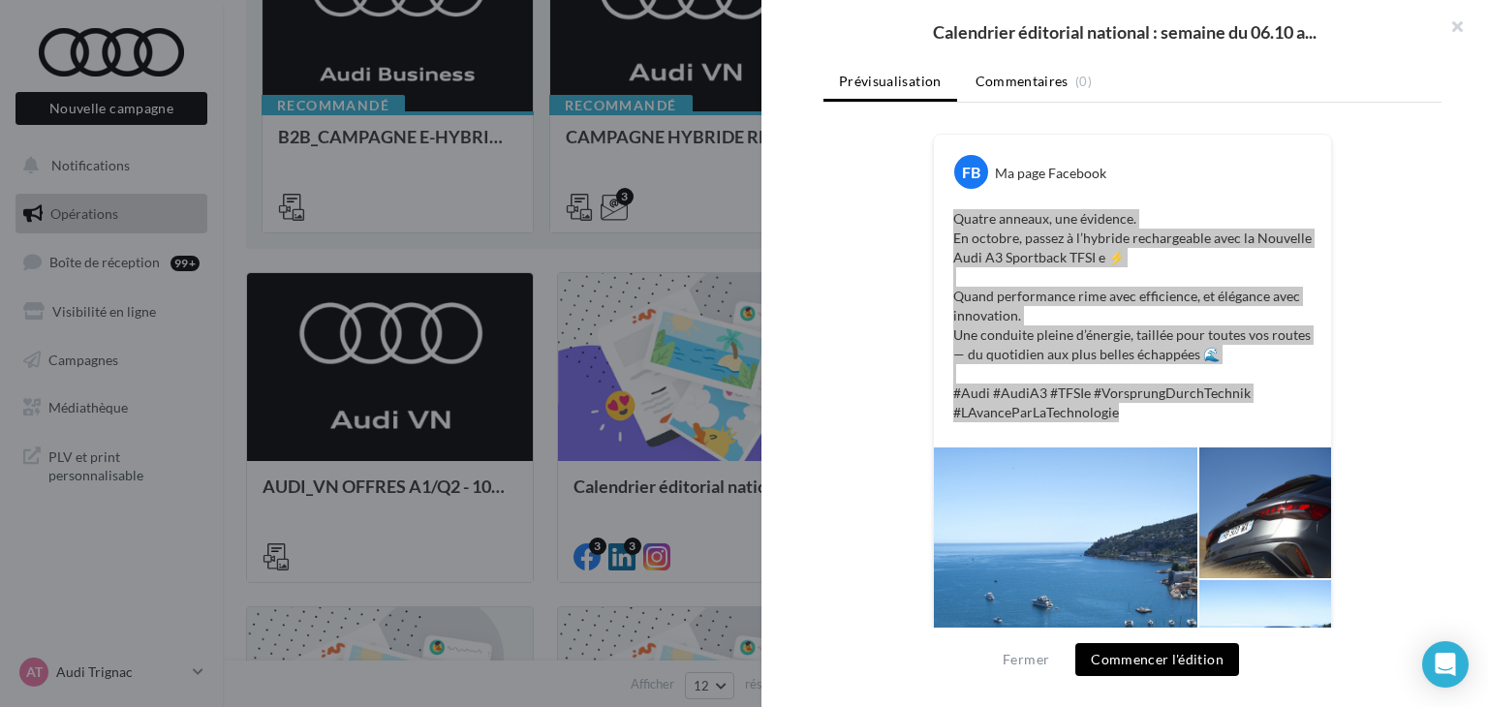
scroll to position [121, 0]
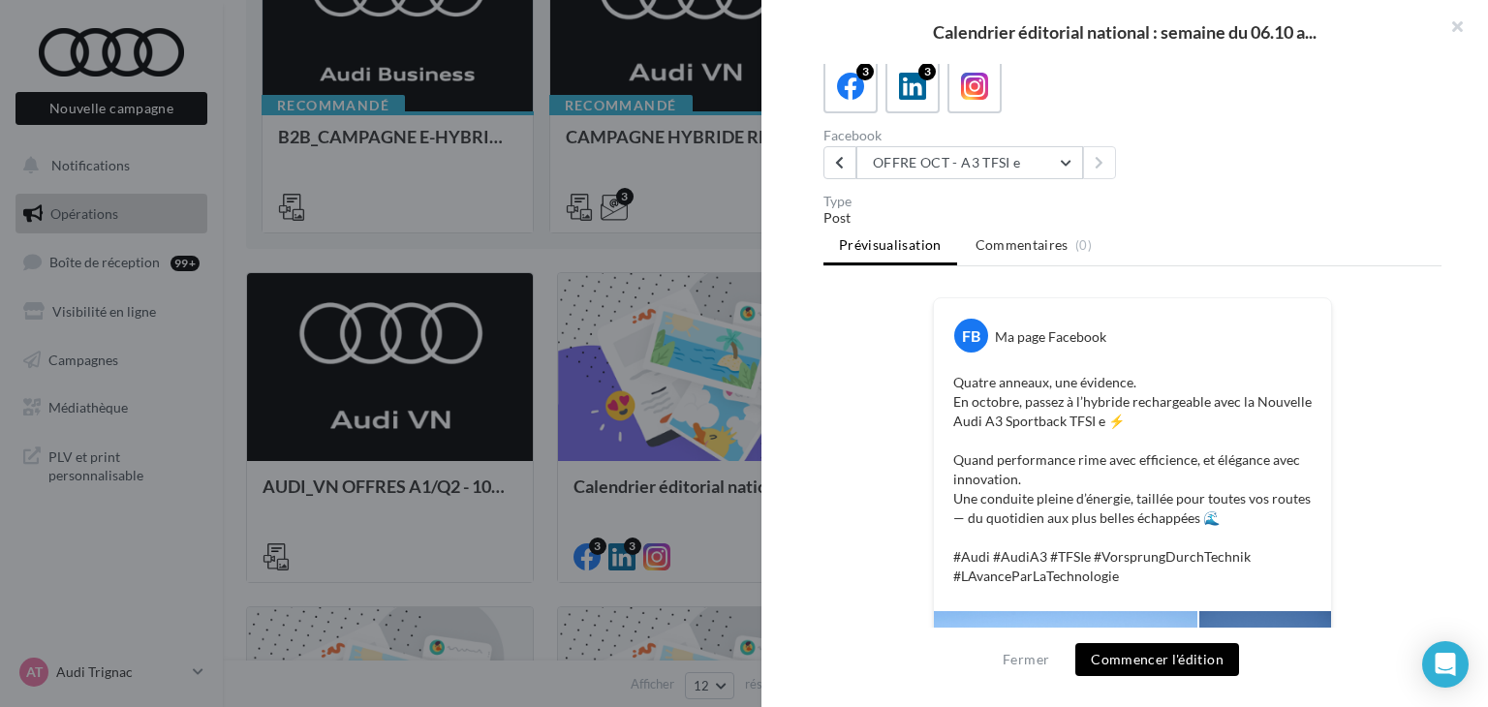
click at [962, 113] on div "3 3 Facebook OFFRE OCT - A3 TFSI e Livraison RS 6 Avant GT Pau Livraison RS 6 A…" at bounding box center [1133, 119] width 618 height 120
drag, startPoint x: 974, startPoint y: 104, endPoint x: 985, endPoint y: 128, distance: 26.9
click at [975, 104] on label at bounding box center [975, 86] width 54 height 54
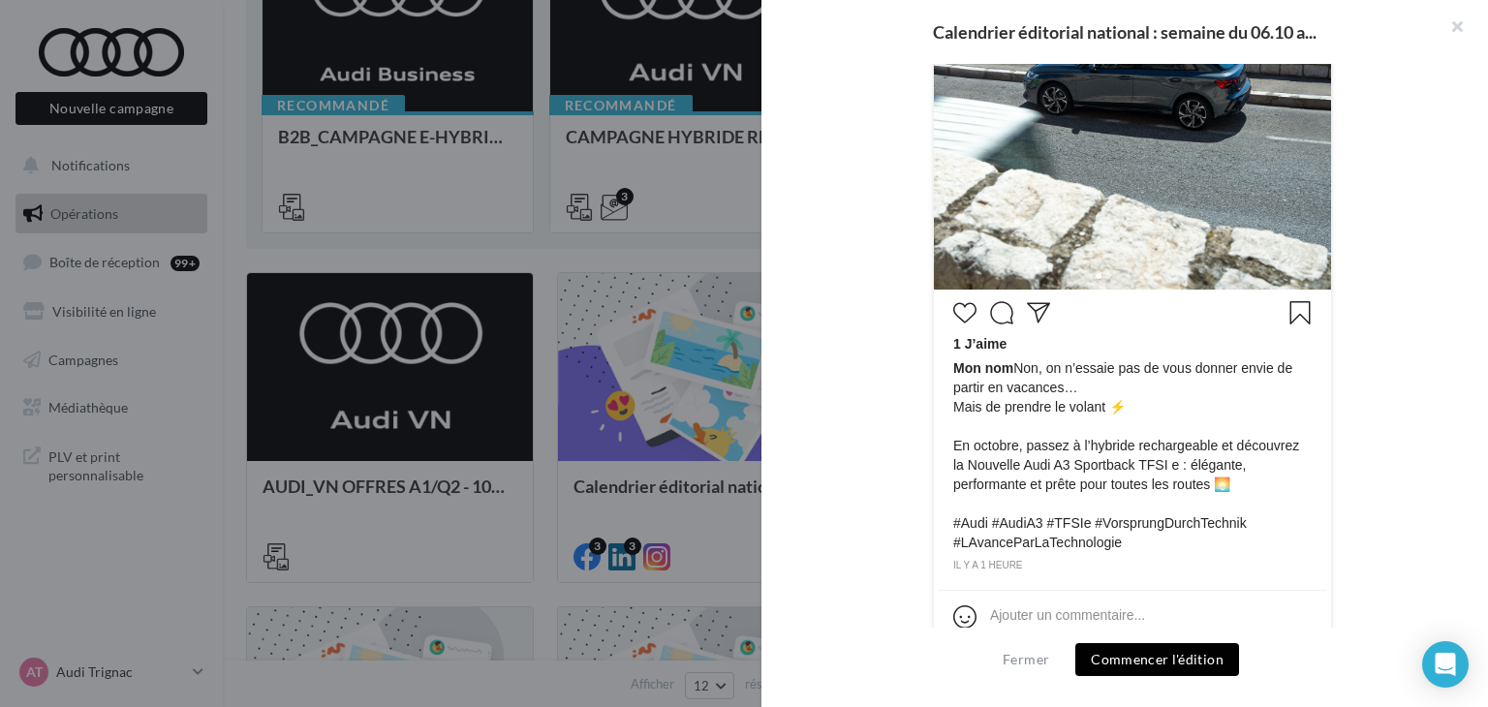
scroll to position [714, 0]
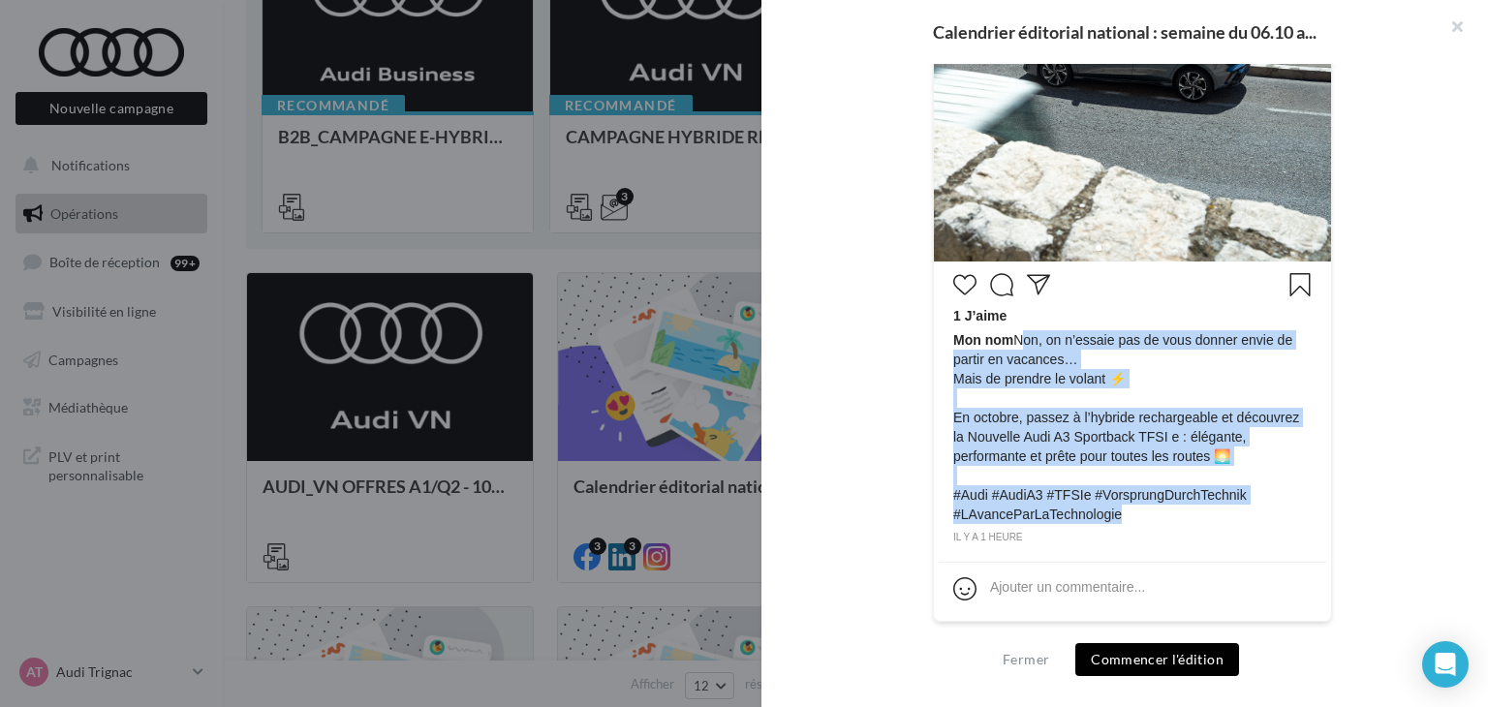
drag, startPoint x: 1115, startPoint y: 513, endPoint x: 1012, endPoint y: 334, distance: 206.2
click at [1012, 334] on span "Mon nom Non, on n’essaie pas de vous donner envie de partir en vacances… Mais d…" at bounding box center [1132, 427] width 358 height 194
copy span "Non, on n’essaie pas de vous donner envie de partir en vacances… Mais de prendr…"
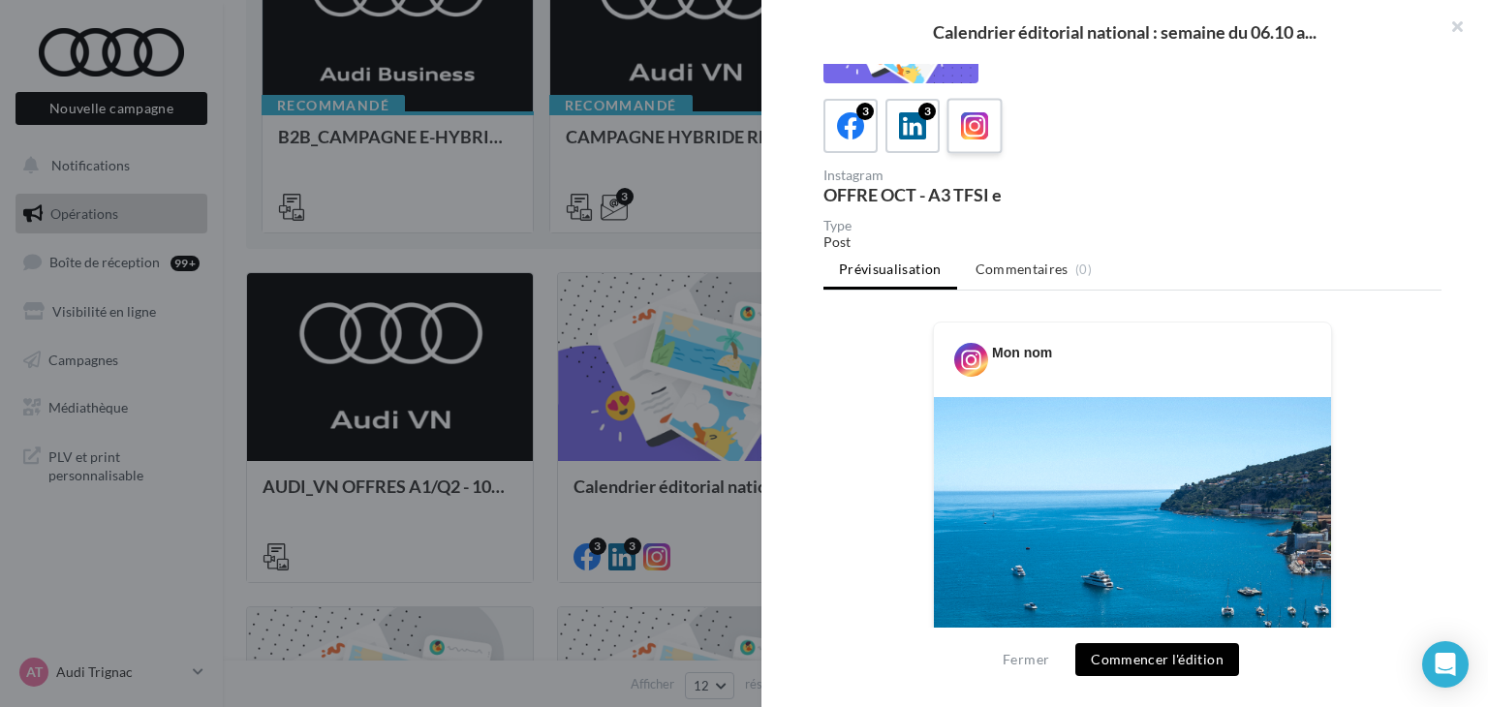
scroll to position [0, 0]
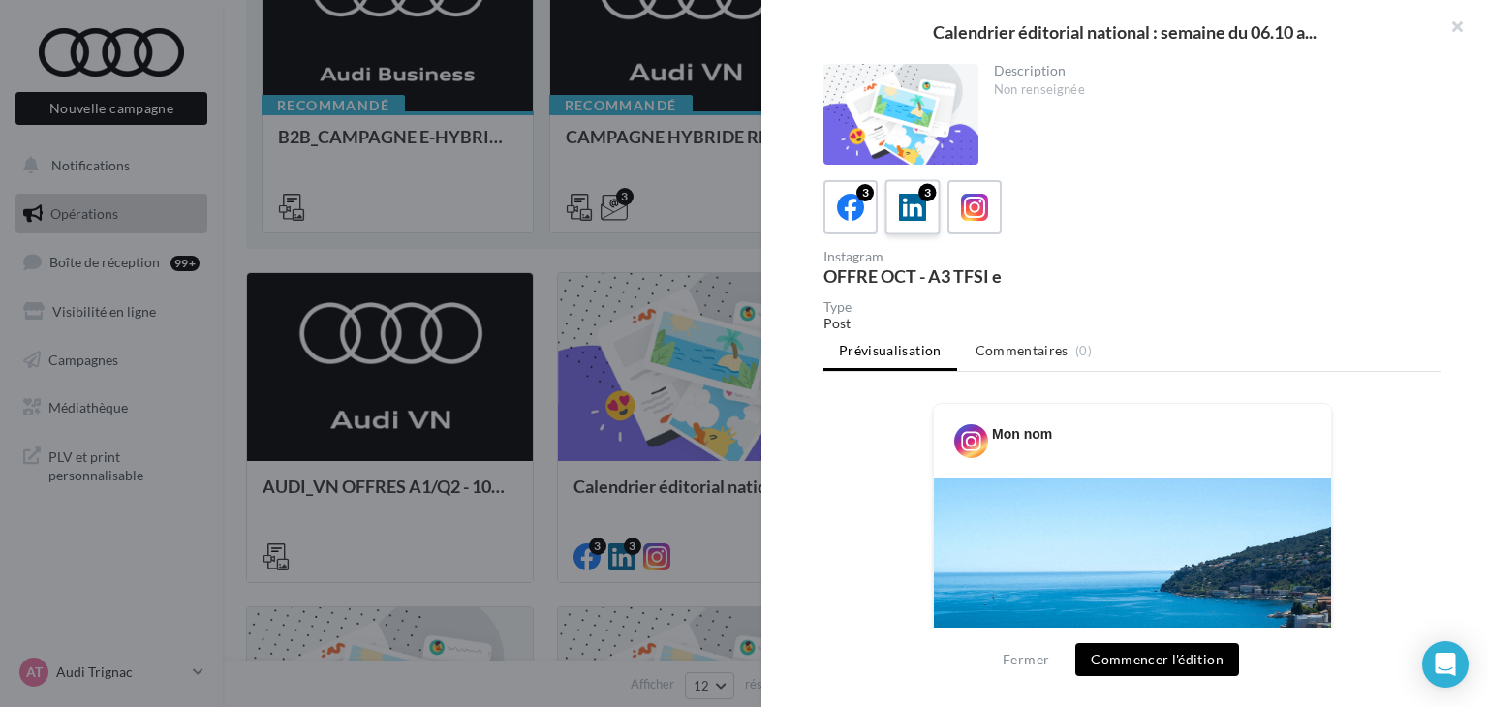
click at [931, 218] on label "3" at bounding box center [912, 206] width 55 height 55
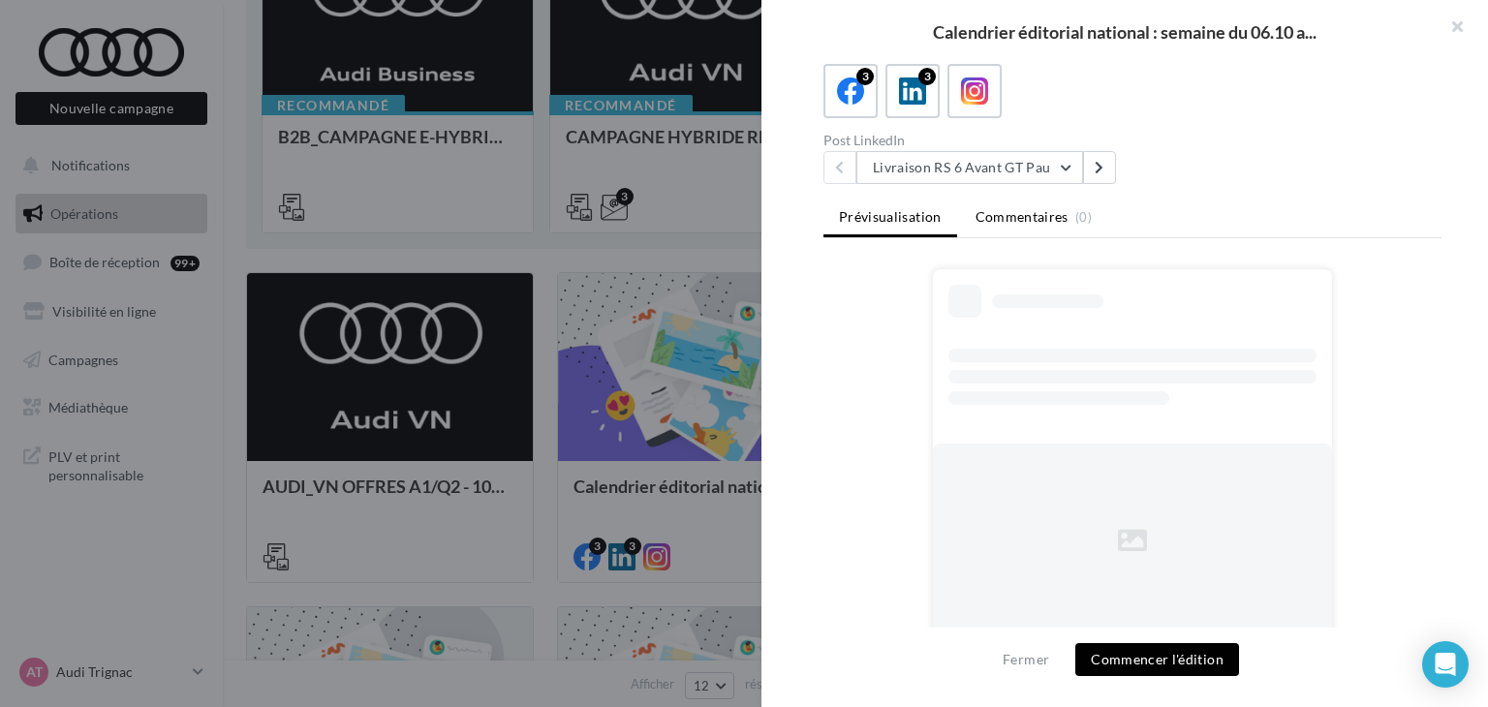
scroll to position [175, 0]
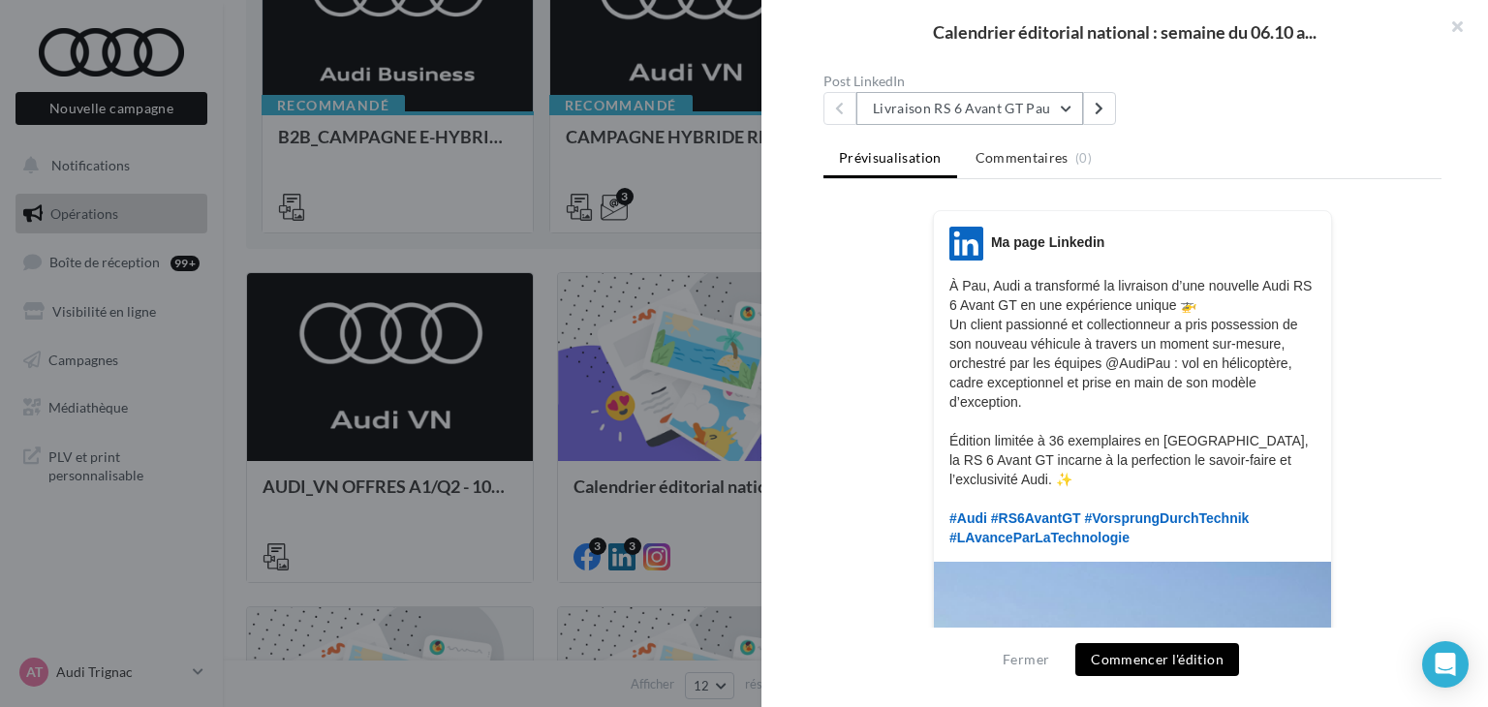
click at [981, 122] on button "Livraison RS 6 Avant GT Pau" at bounding box center [969, 108] width 227 height 33
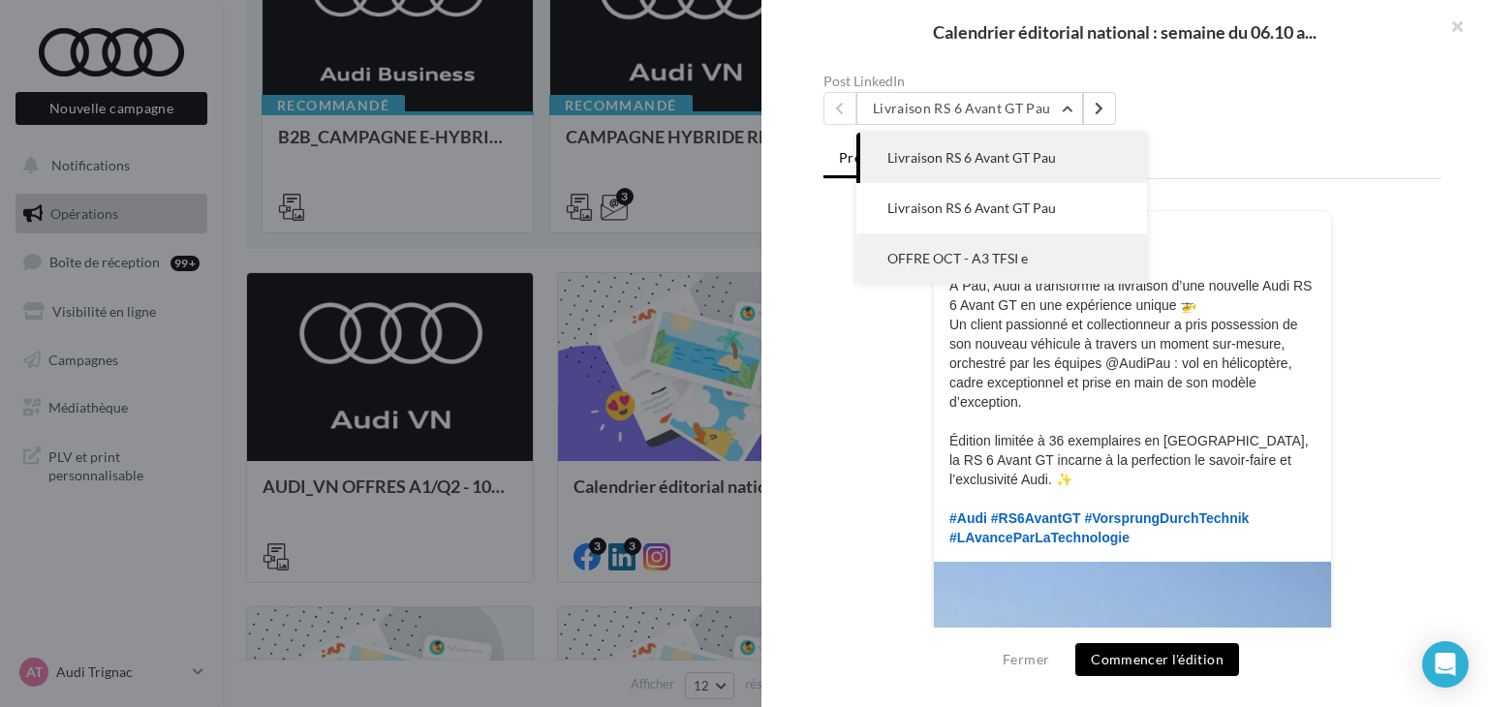
click at [977, 244] on button "OFFRE OCT - A3 TFSI e" at bounding box center [1001, 259] width 291 height 50
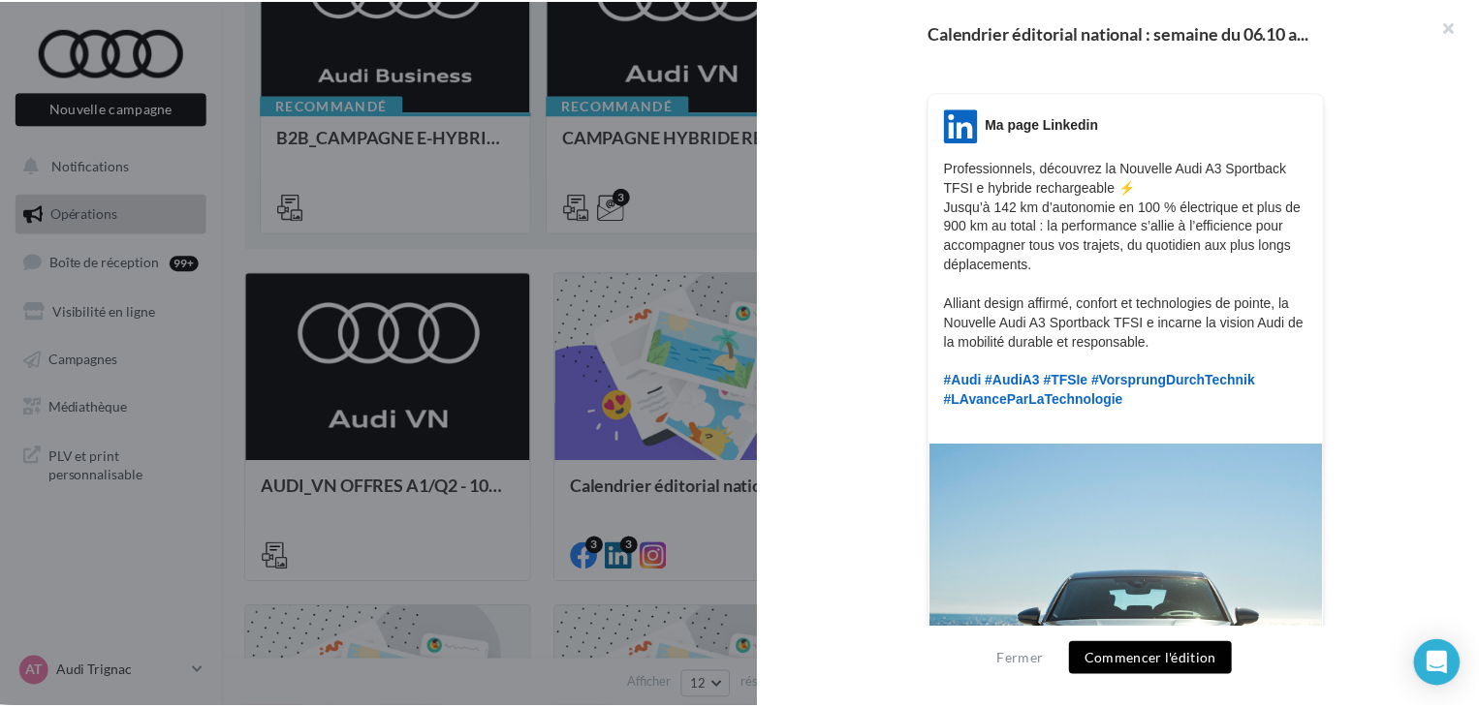
scroll to position [296, 0]
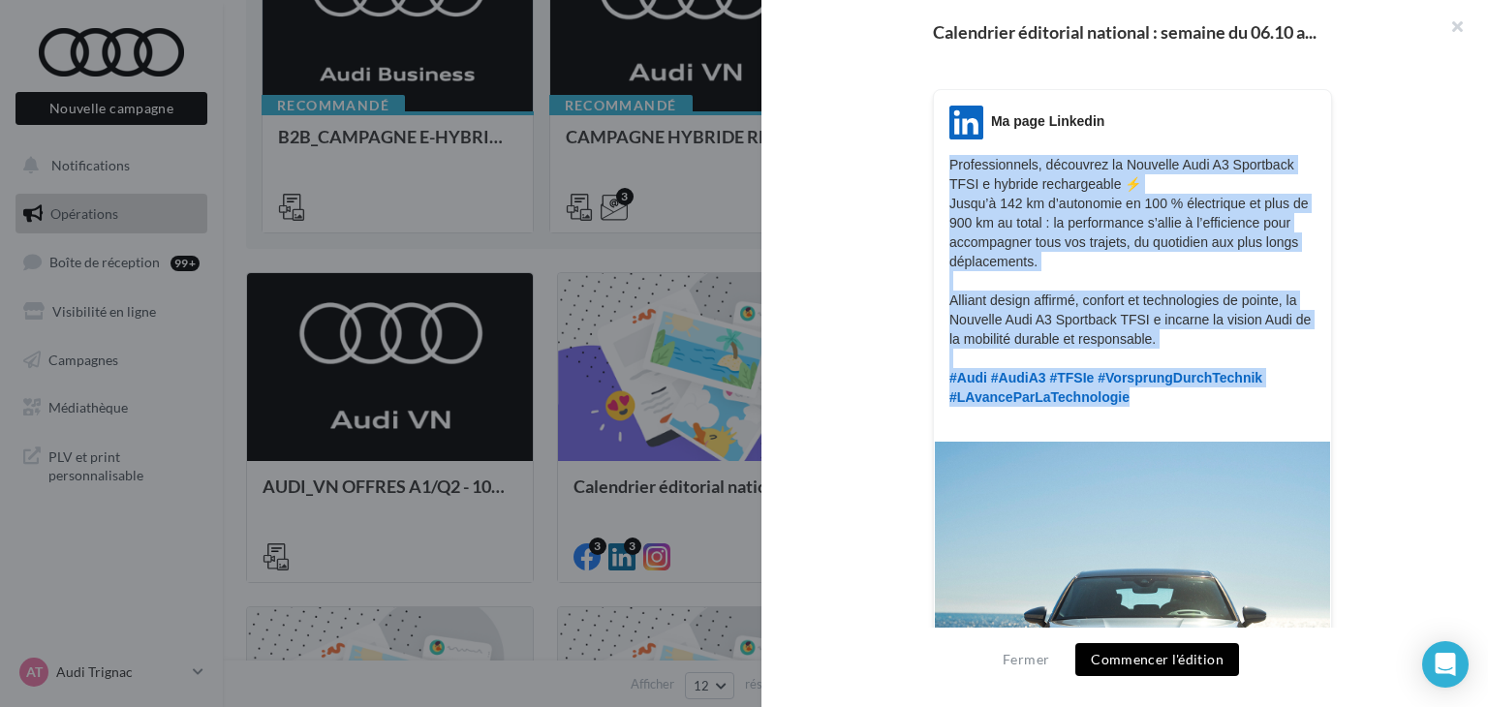
drag, startPoint x: 1122, startPoint y: 396, endPoint x: 1111, endPoint y: 152, distance: 244.4
click at [950, 159] on p "Professionnels, découvrez la Nouvelle Audi A3 Sportback TFSI e hybride recharge…" at bounding box center [1133, 290] width 366 height 271
copy p "Professionnels, découvrez la Nouvelle Audi A3 Sportback TFSI e hybride recharge…"
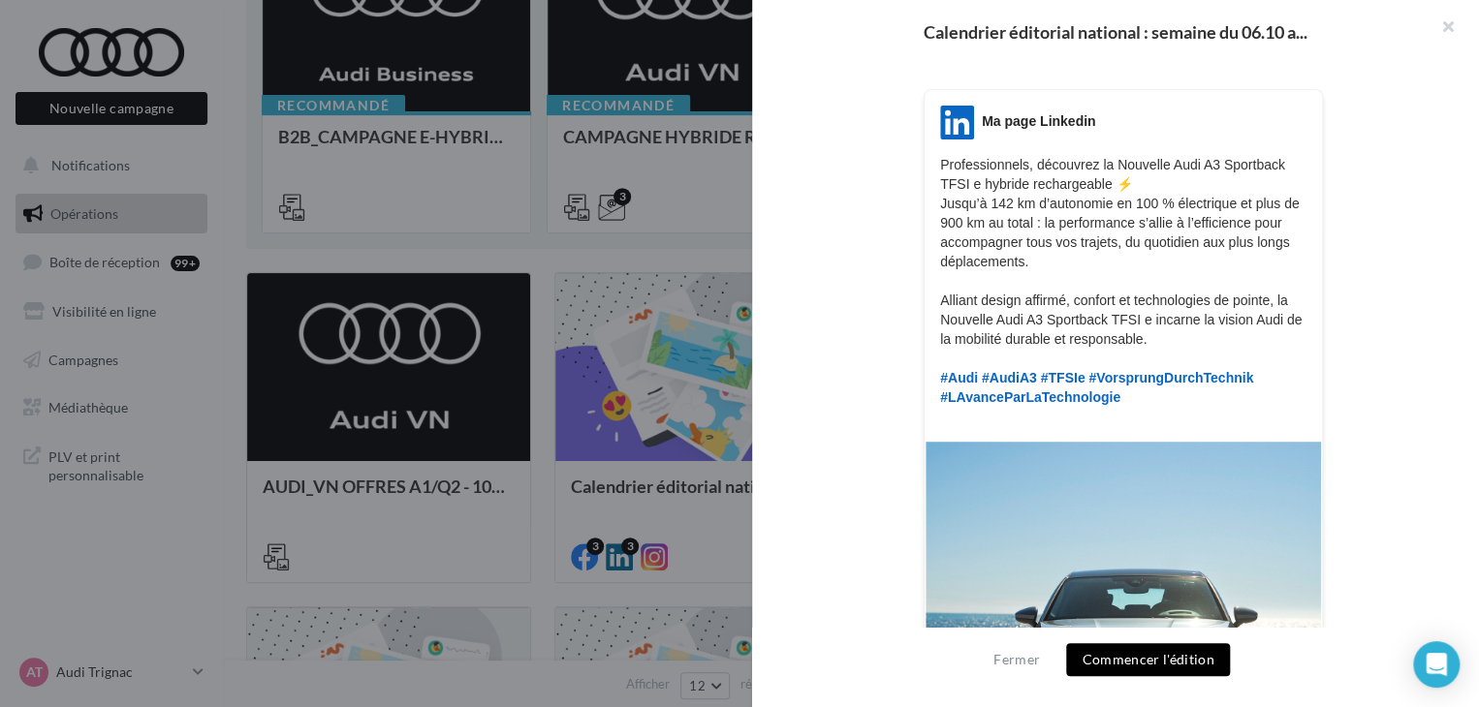
click at [221, 664] on div at bounding box center [739, 353] width 1479 height 707
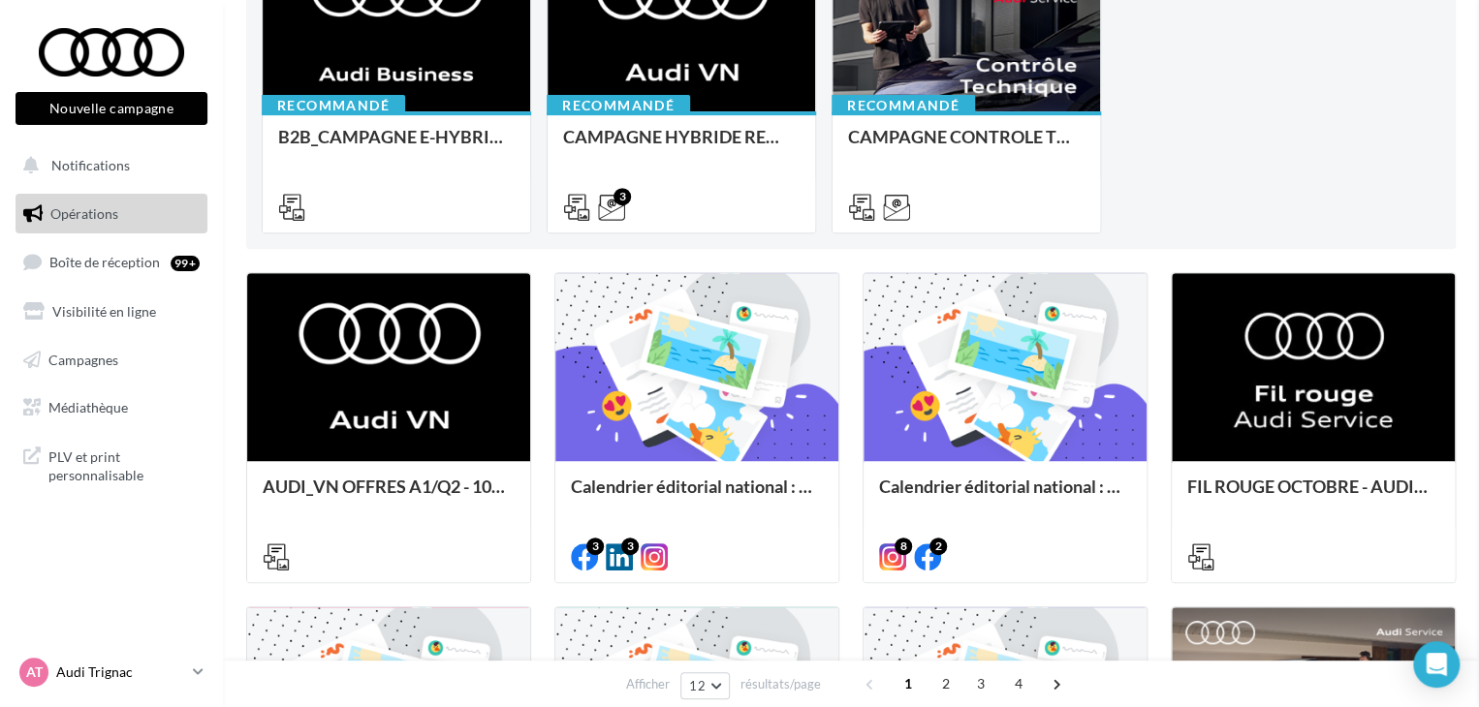
click at [196, 674] on icon at bounding box center [198, 672] width 11 height 16
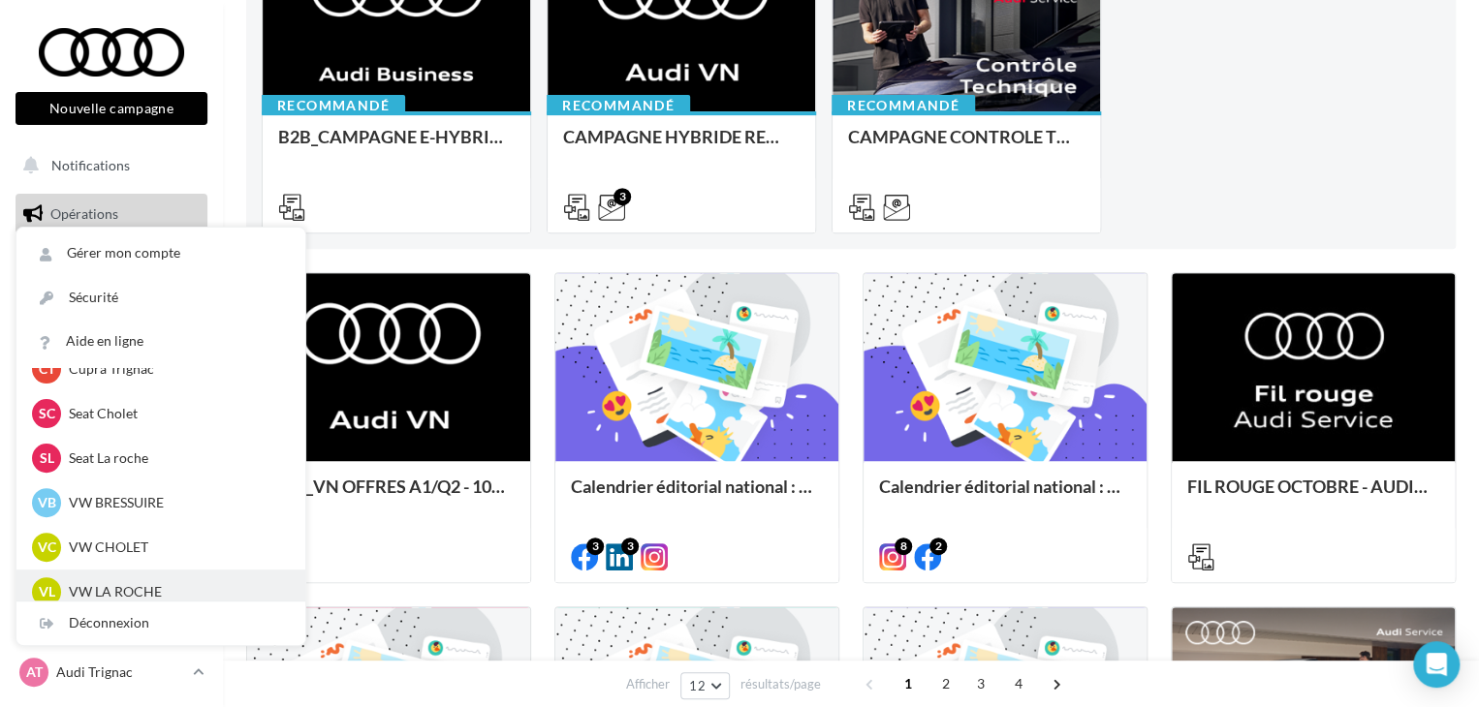
scroll to position [446, 0]
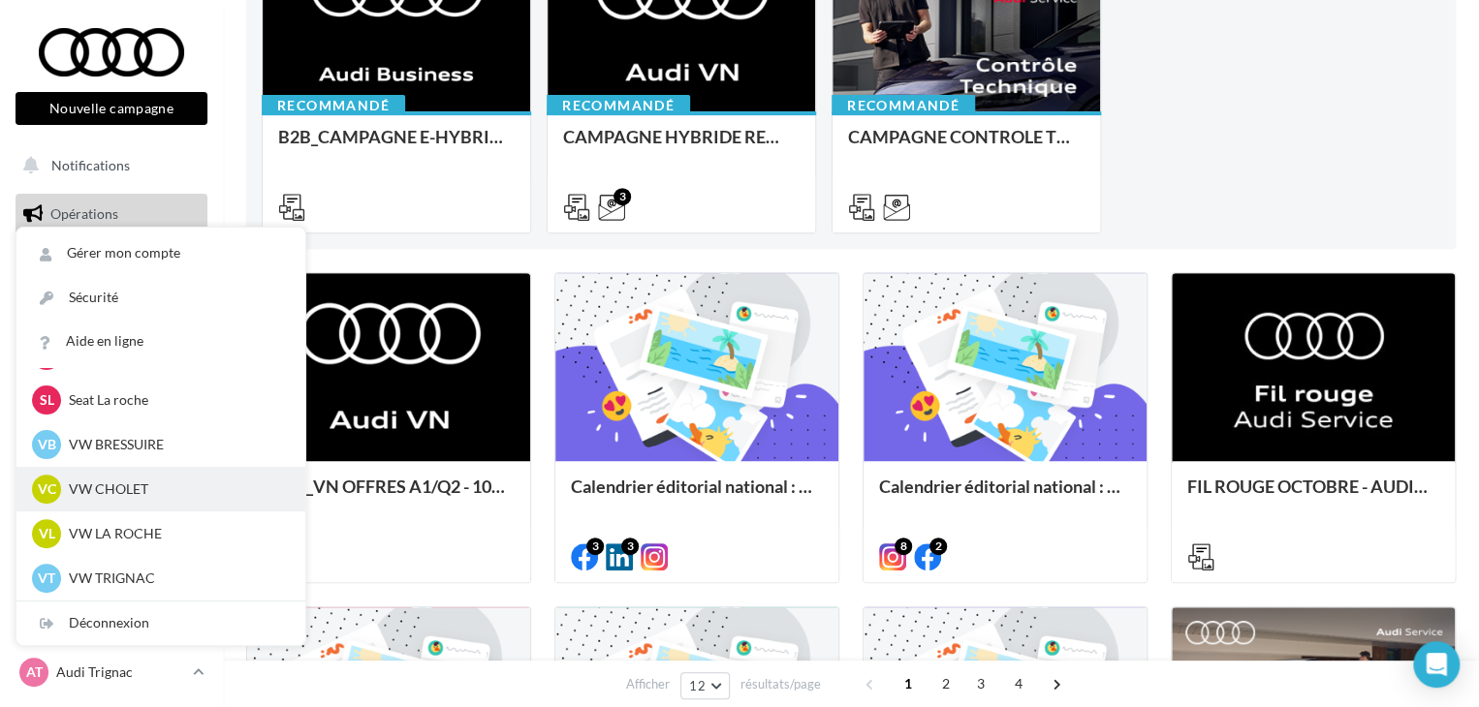
click at [120, 497] on p "VW CHOLET" at bounding box center [175, 489] width 213 height 19
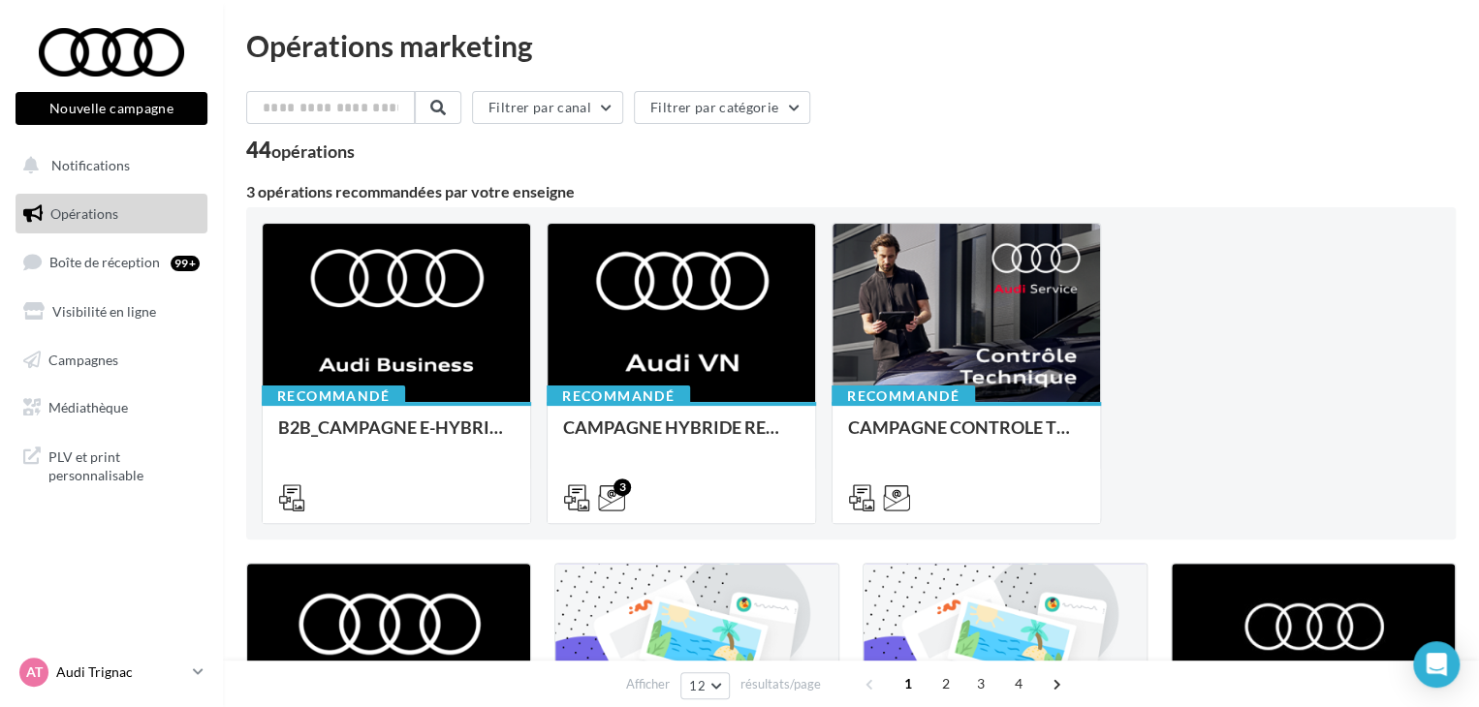
drag, startPoint x: 190, startPoint y: 666, endPoint x: 193, endPoint y: 648, distance: 17.7
click at [191, 666] on link "AT Audi Trignac audi-saor-44570" at bounding box center [112, 672] width 192 height 37
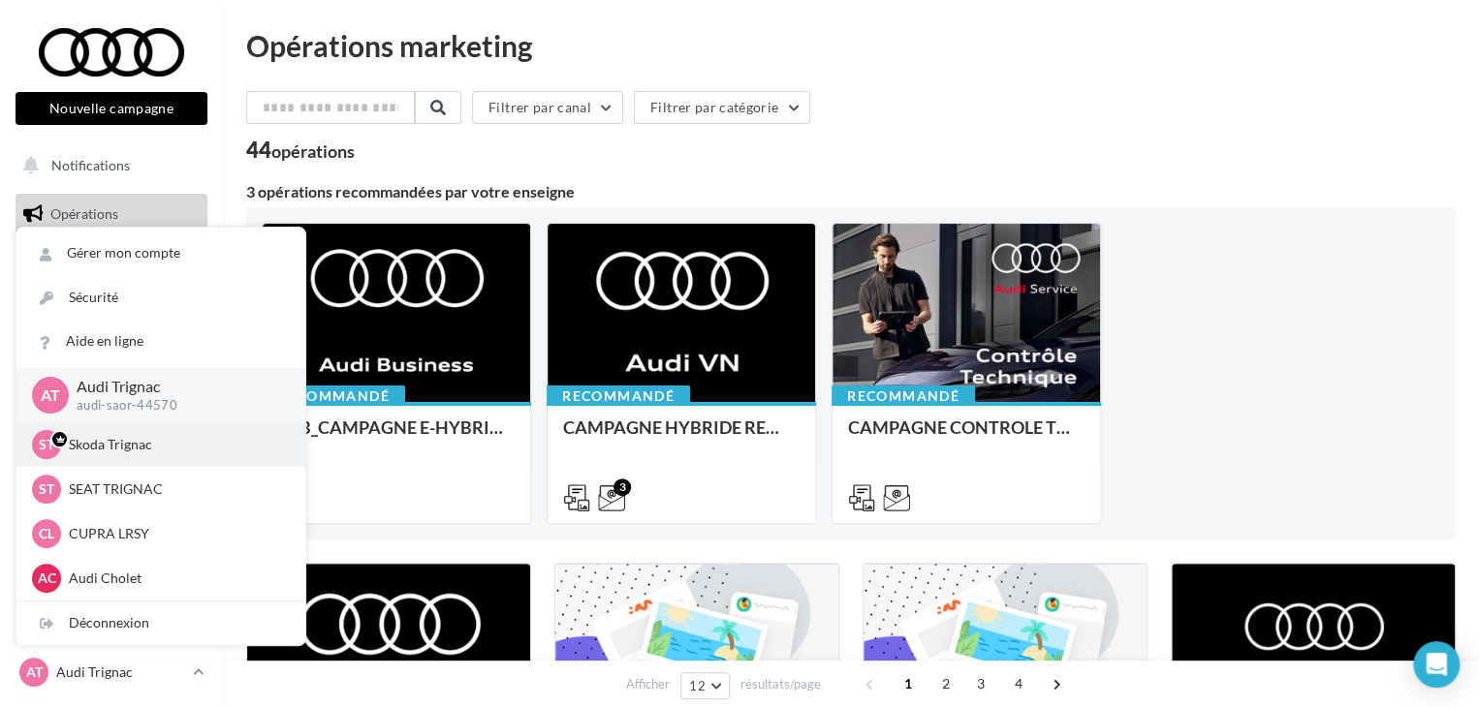
click at [144, 446] on p "Skoda Trignac" at bounding box center [175, 444] width 213 height 19
